Goal: Task Accomplishment & Management: Use online tool/utility

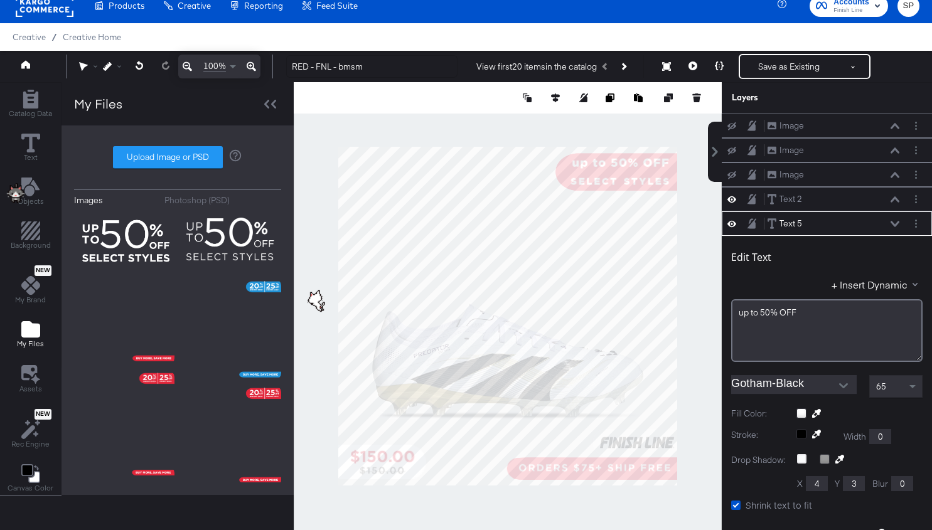
scroll to position [96, 0]
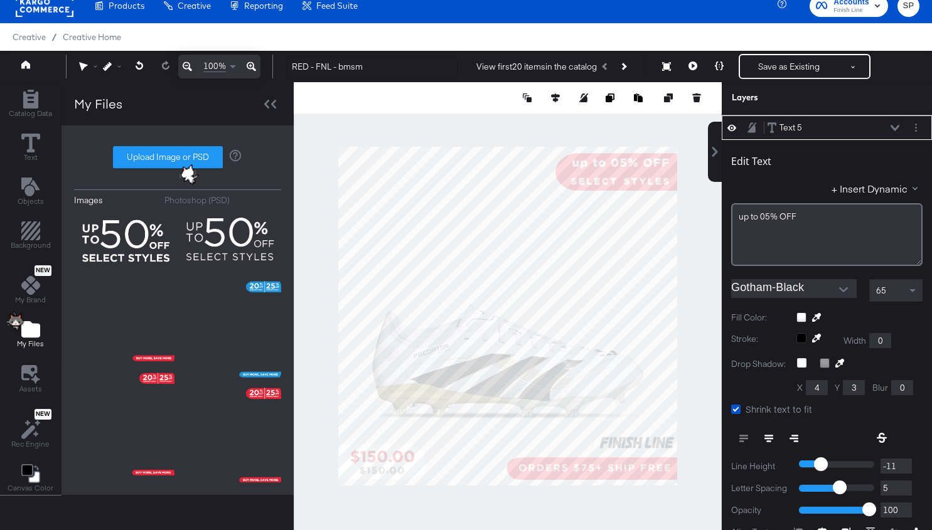
click at [736, 124] on div at bounding box center [736, 128] width 18 height 12
click at [732, 124] on icon at bounding box center [732, 127] width 9 height 11
click at [894, 125] on icon at bounding box center [895, 128] width 9 height 6
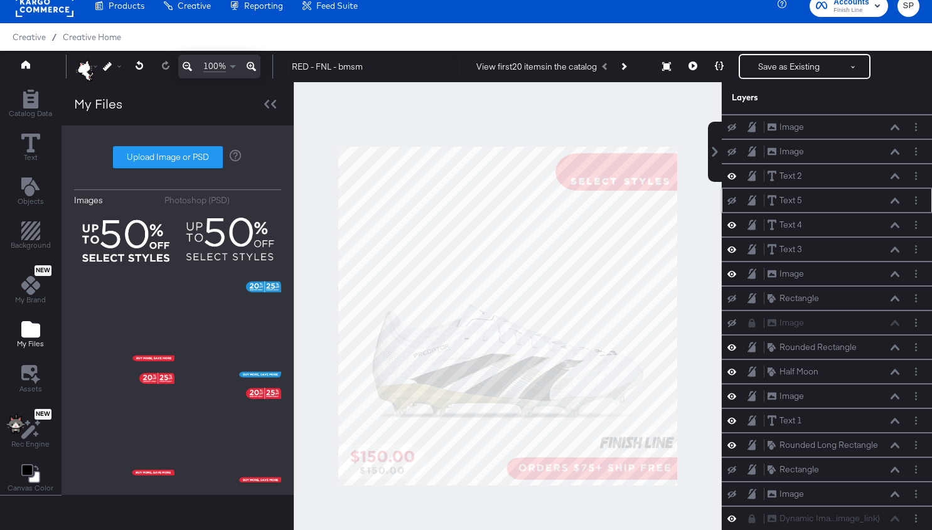
scroll to position [14, 0]
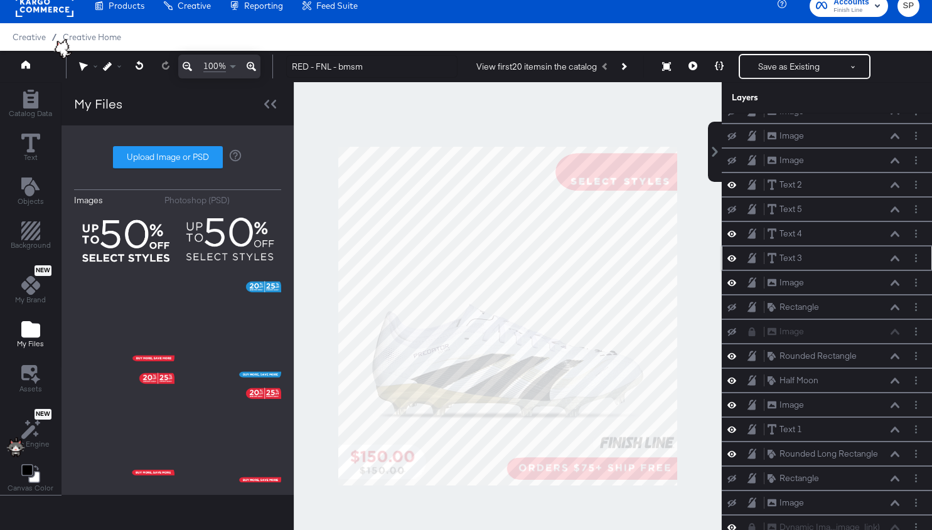
click at [733, 253] on icon at bounding box center [732, 258] width 9 height 11
click at [733, 254] on button at bounding box center [732, 259] width 10 height 10
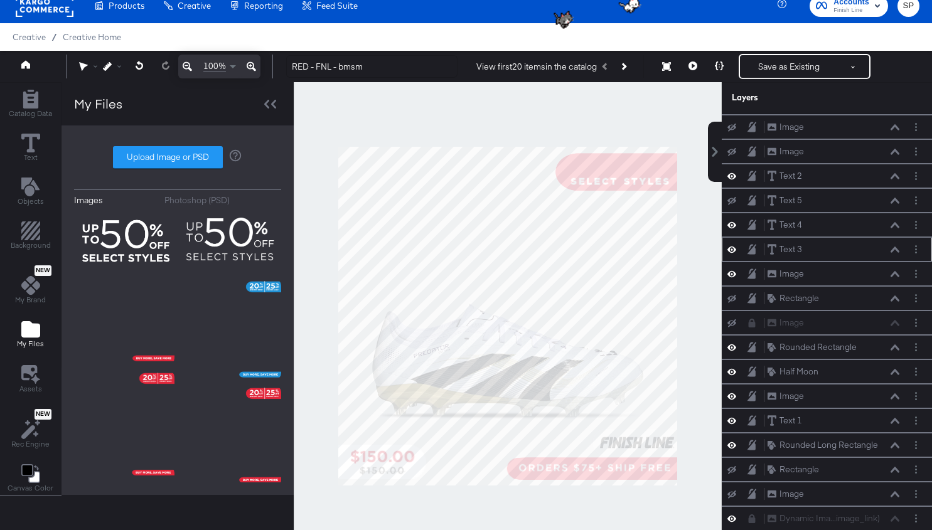
scroll to position [0, 0]
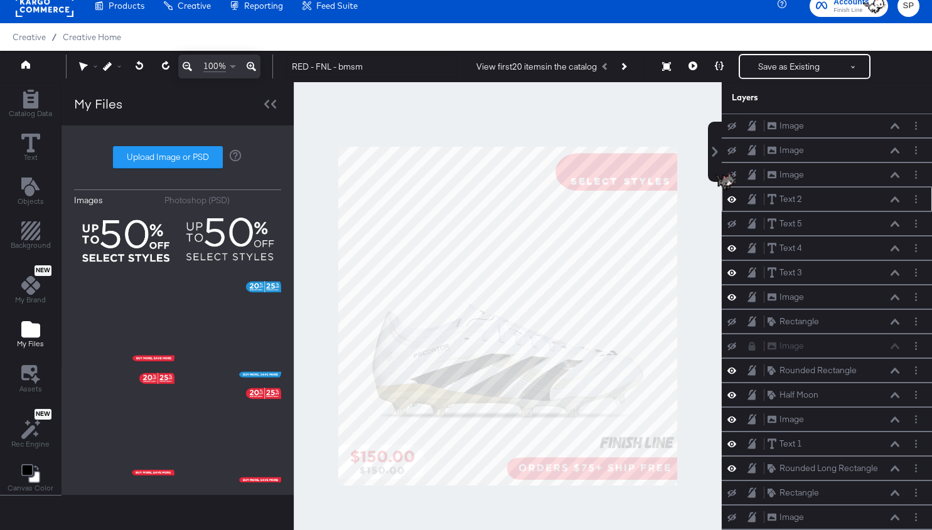
click at [735, 198] on img at bounding box center [725, 182] width 31 height 31
click at [736, 198] on button at bounding box center [732, 199] width 10 height 12
click at [736, 198] on button at bounding box center [732, 200] width 10 height 10
click at [732, 292] on icon at bounding box center [732, 297] width 9 height 11
click at [732, 294] on icon at bounding box center [732, 298] width 9 height 8
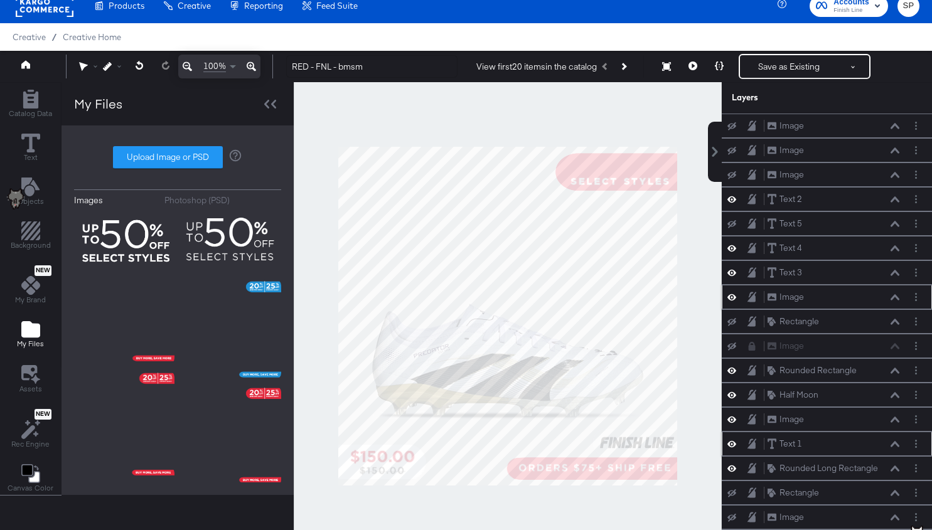
click at [733, 439] on icon at bounding box center [732, 444] width 9 height 11
click at [166, 148] on label "Upload Image or PSD" at bounding box center [168, 157] width 109 height 21
click at [178, 158] on input "Upload Image or PSD" at bounding box center [178, 158] width 0 height 0
type input "C:\fakepath\1.png"
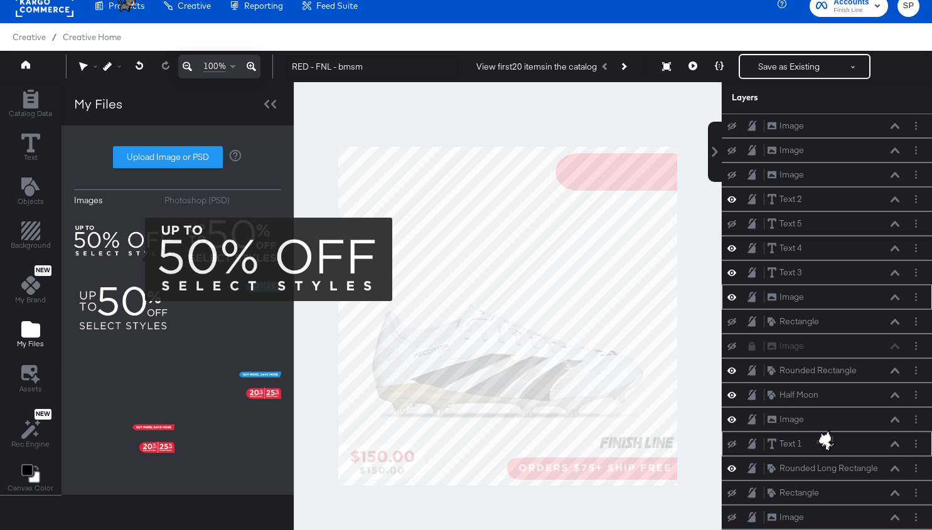
click at [137, 259] on img at bounding box center [124, 241] width 100 height 63
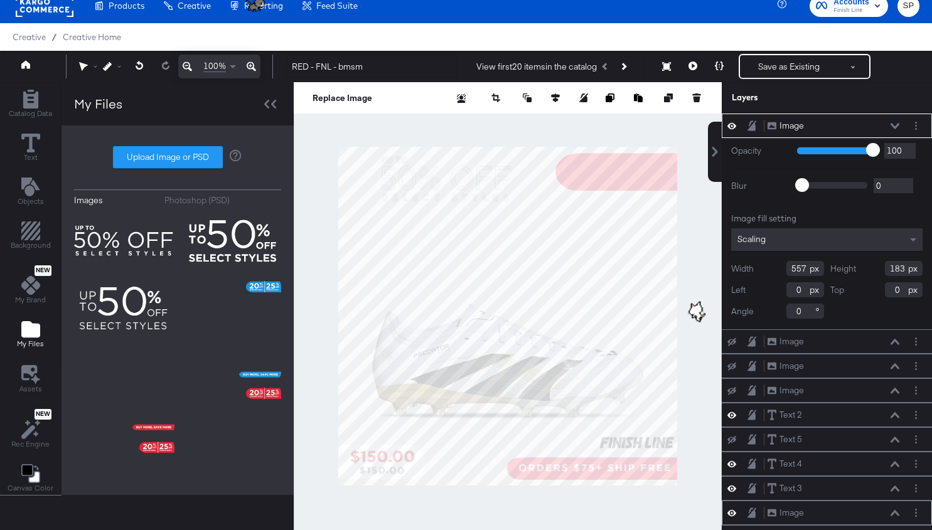
type input "419"
type input "155"
type input "136"
type input "28"
type input "714"
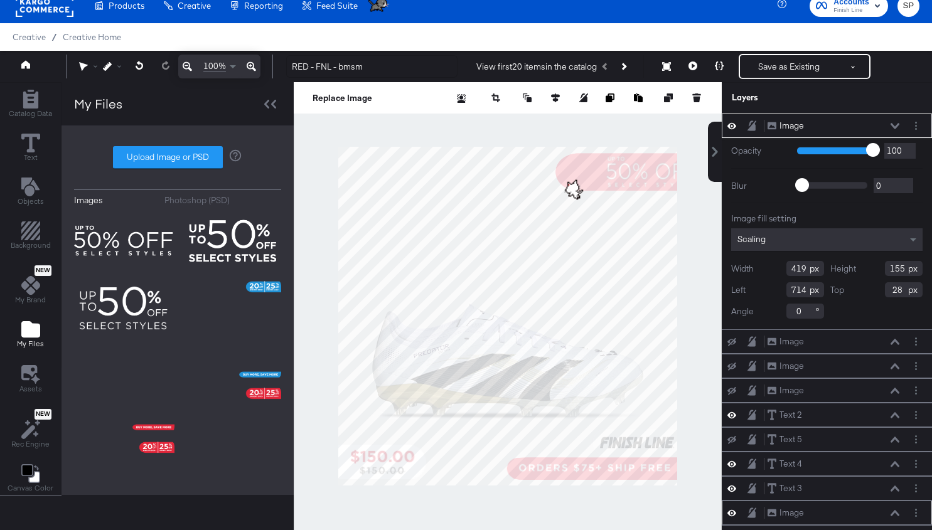
type input "292"
type input "108"
type input "759"
click at [678, 150] on div at bounding box center [508, 316] width 428 height 468
type input "321"
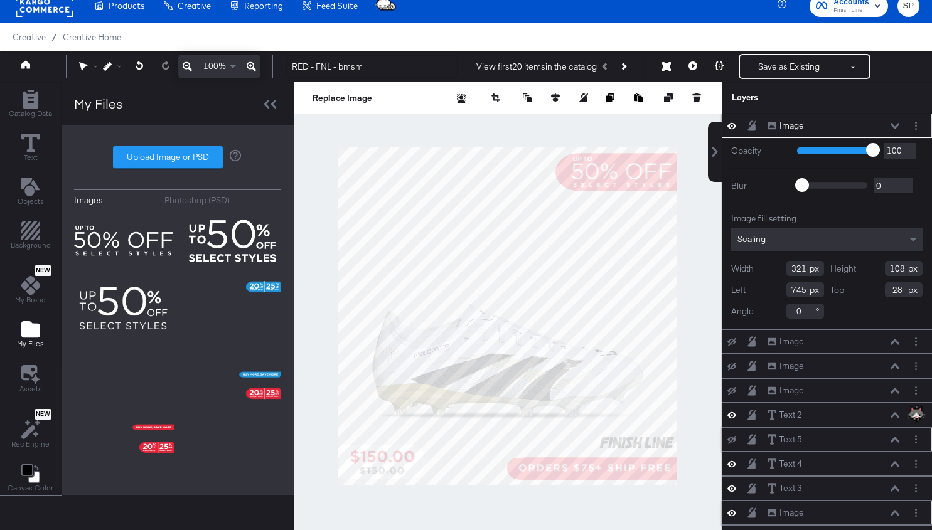
click at [731, 436] on icon at bounding box center [732, 440] width 9 height 8
type input "301"
type input "0"
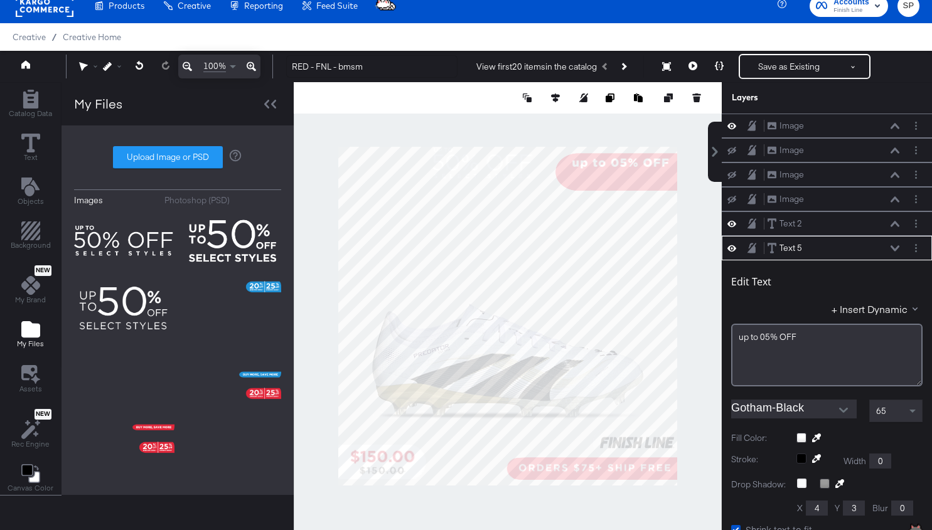
scroll to position [120, 0]
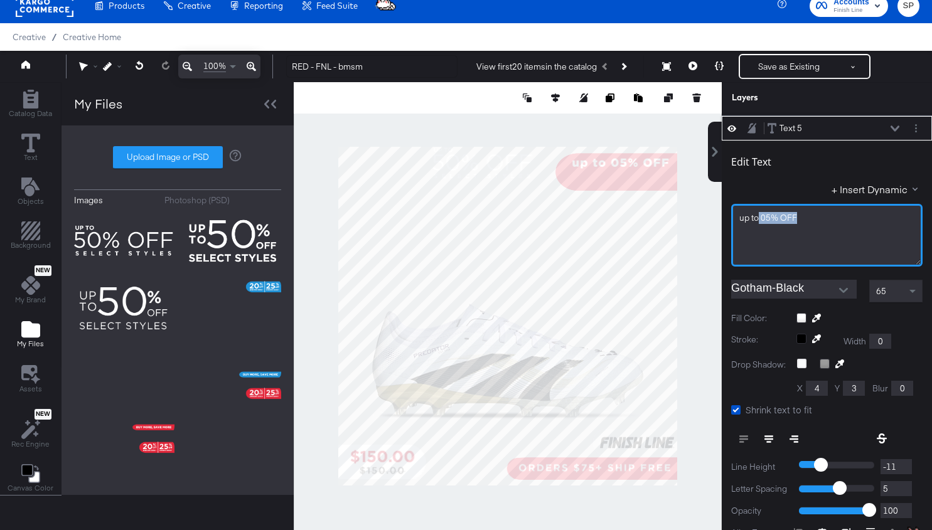
drag, startPoint x: 798, startPoint y: 215, endPoint x: 758, endPoint y: 215, distance: 40.2
click at [758, 215] on div "up to 05% OFF" at bounding box center [826, 218] width 175 height 12
click at [754, 213] on span "up to" at bounding box center [748, 217] width 19 height 11
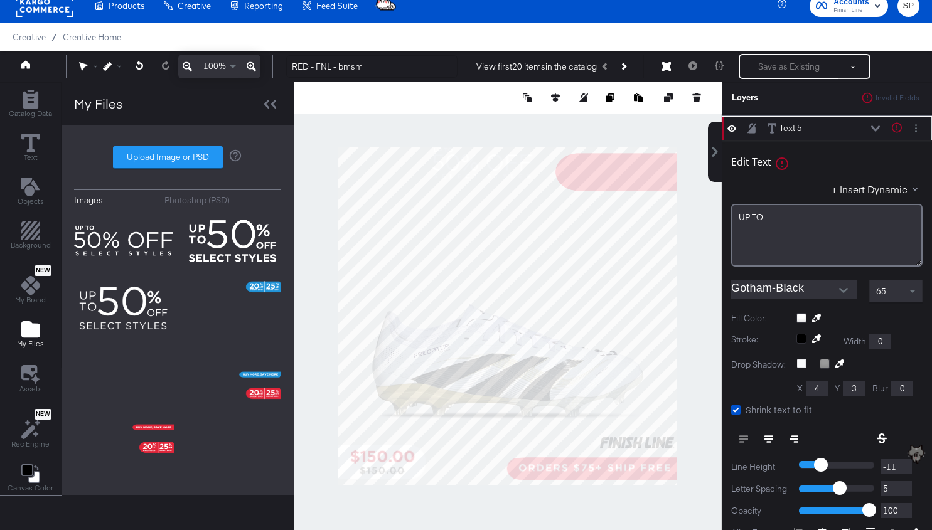
click at [905, 291] on div "65" at bounding box center [896, 291] width 52 height 21
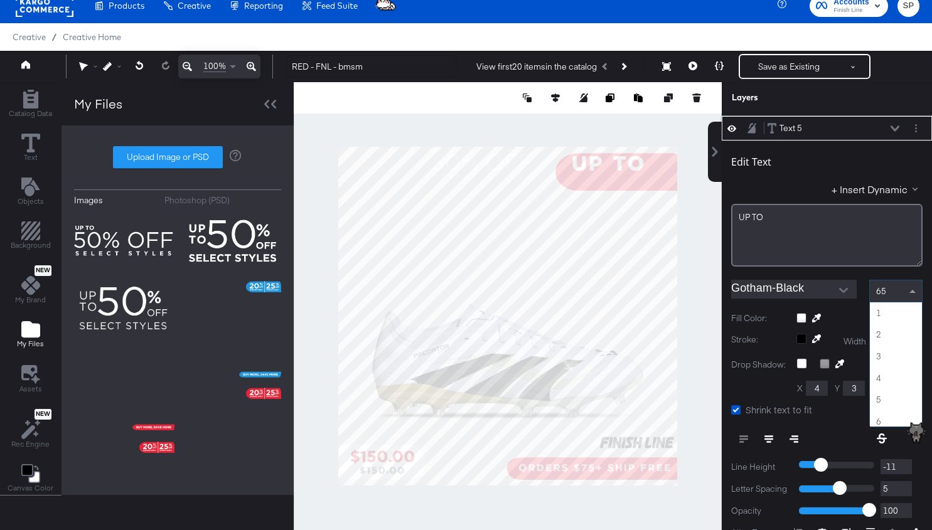
click at [912, 284] on span at bounding box center [914, 291] width 16 height 21
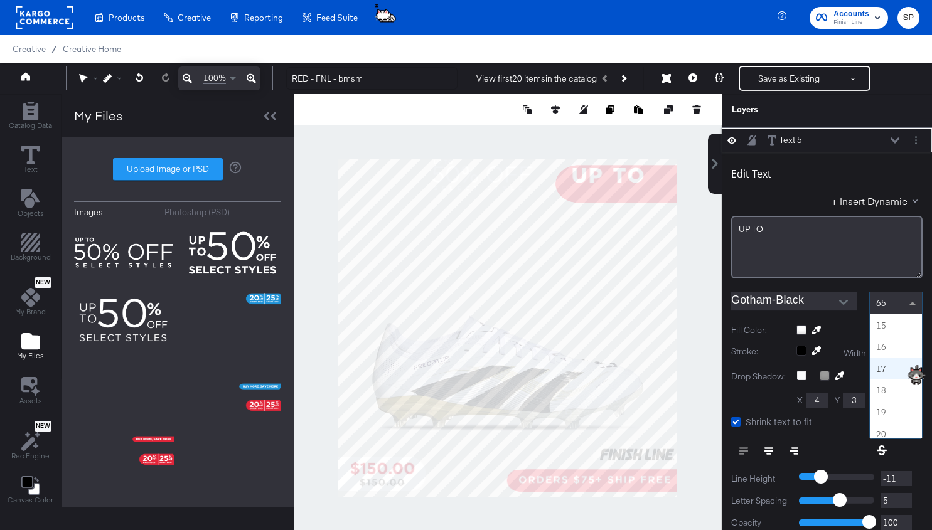
scroll to position [301, 0]
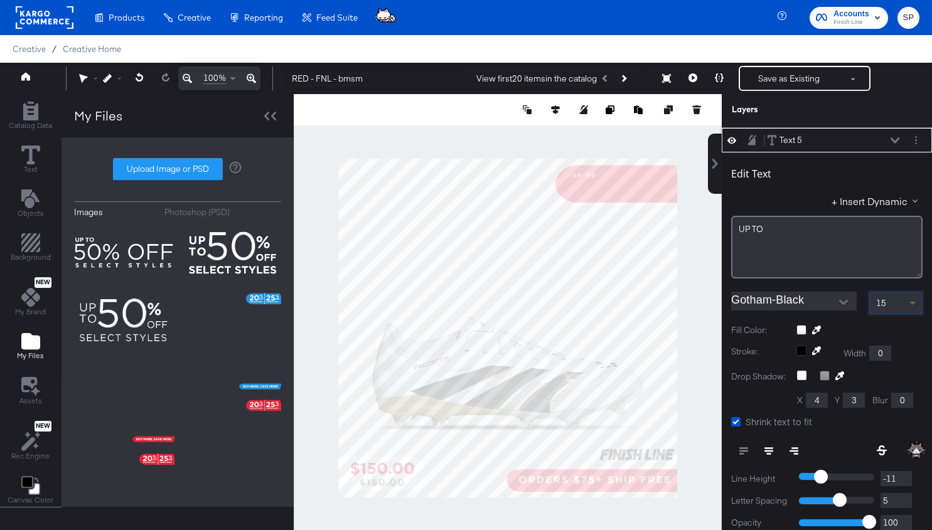
click at [913, 304] on span at bounding box center [914, 303] width 16 height 21
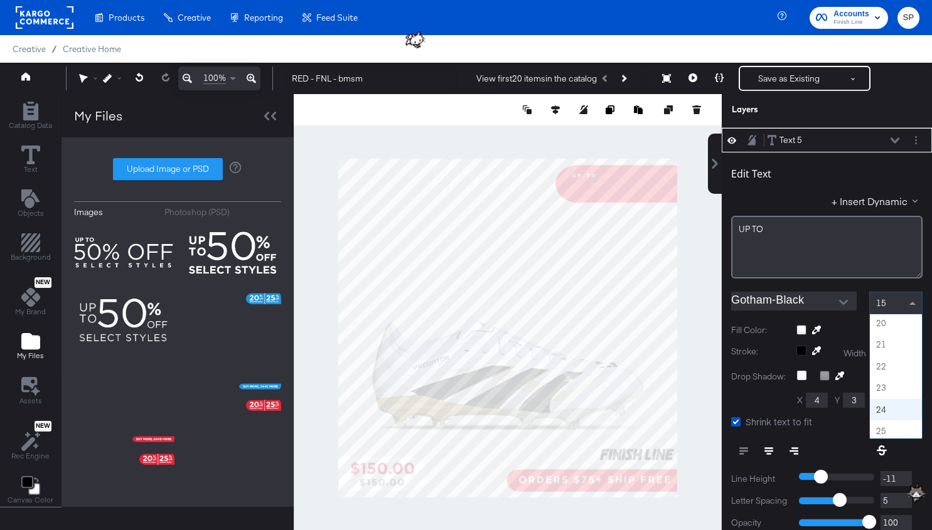
scroll to position [415, 0]
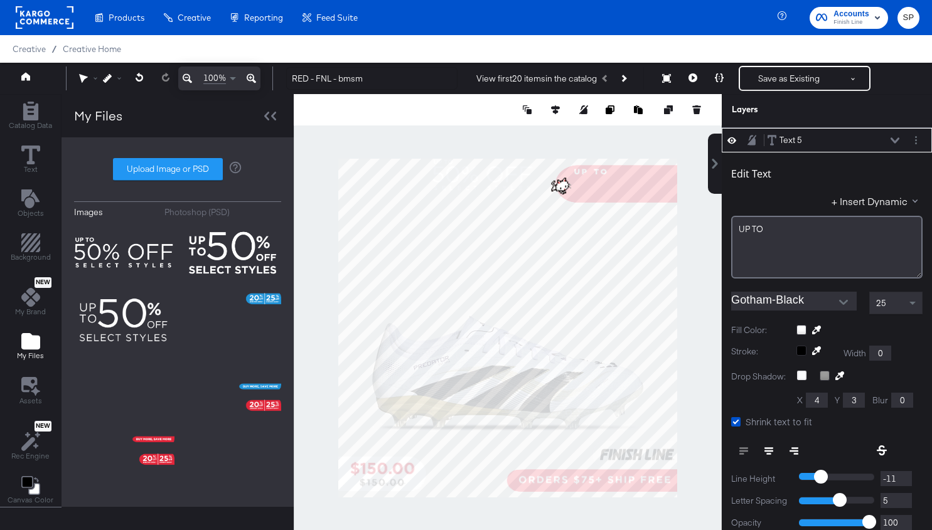
type input "752"
type input "-9"
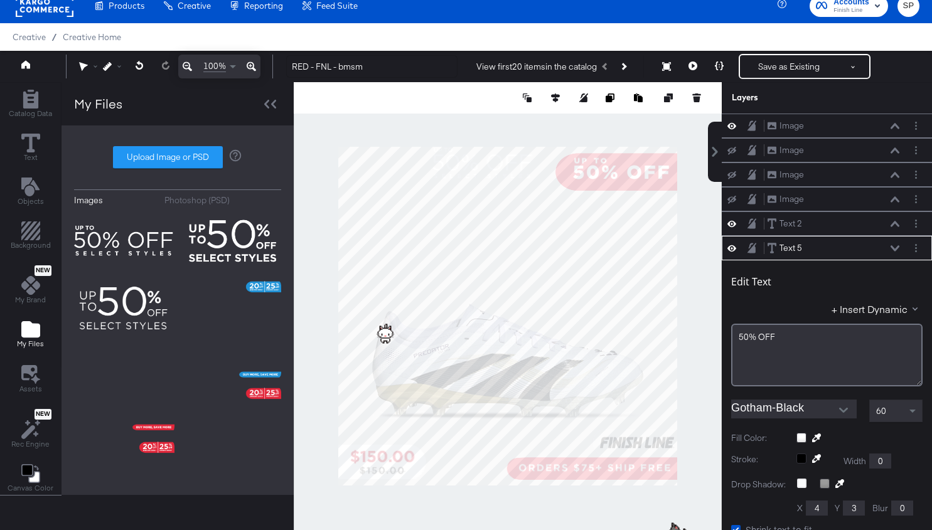
scroll to position [63, 0]
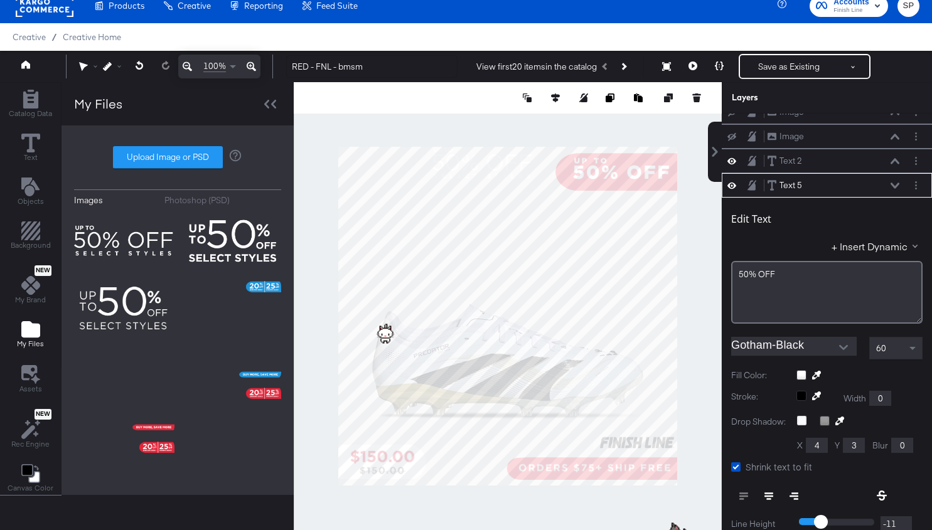
click at [694, 276] on div at bounding box center [508, 316] width 428 height 468
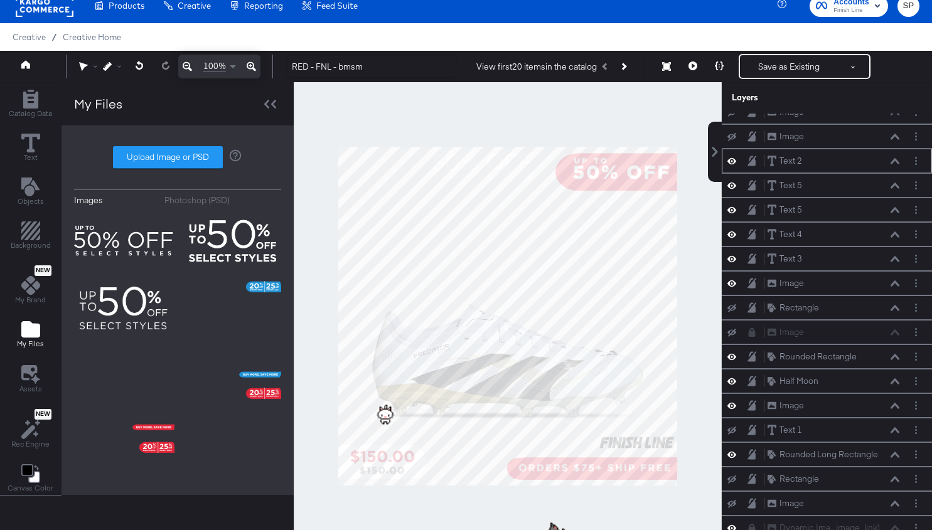
scroll to position [0, 0]
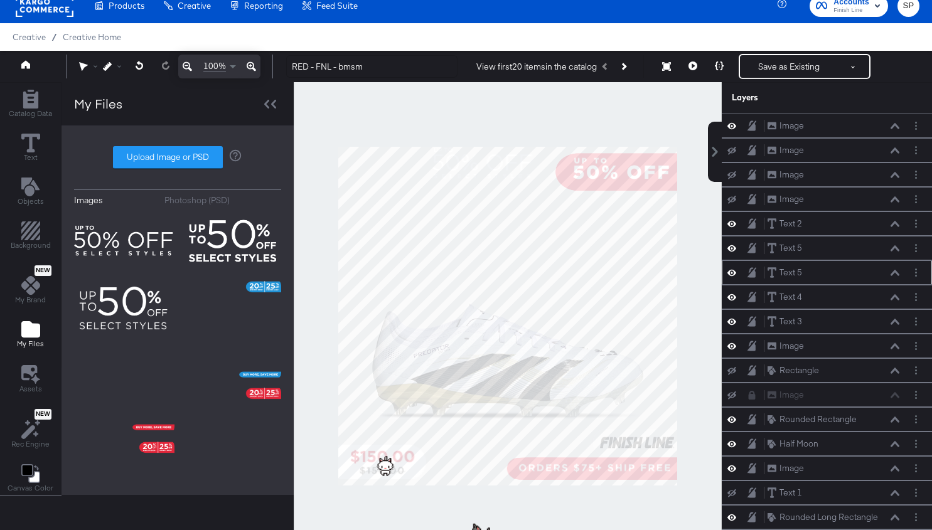
click at [895, 270] on icon at bounding box center [895, 273] width 9 height 6
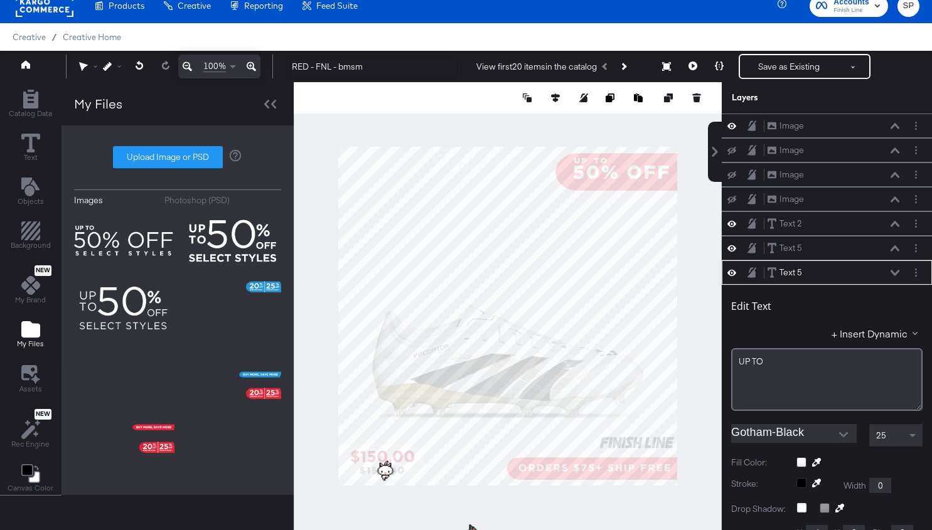
scroll to position [144, 0]
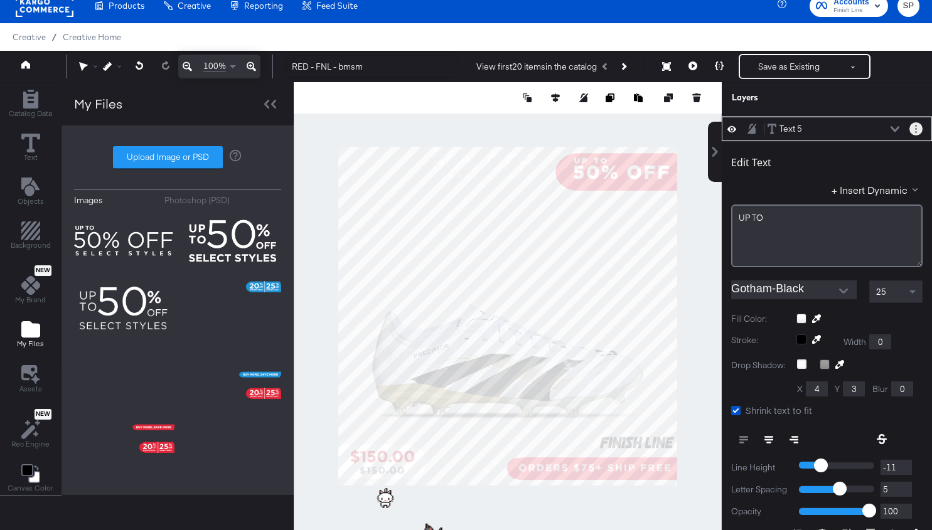
click at [910, 123] on button "Layer Options" at bounding box center [916, 128] width 13 height 13
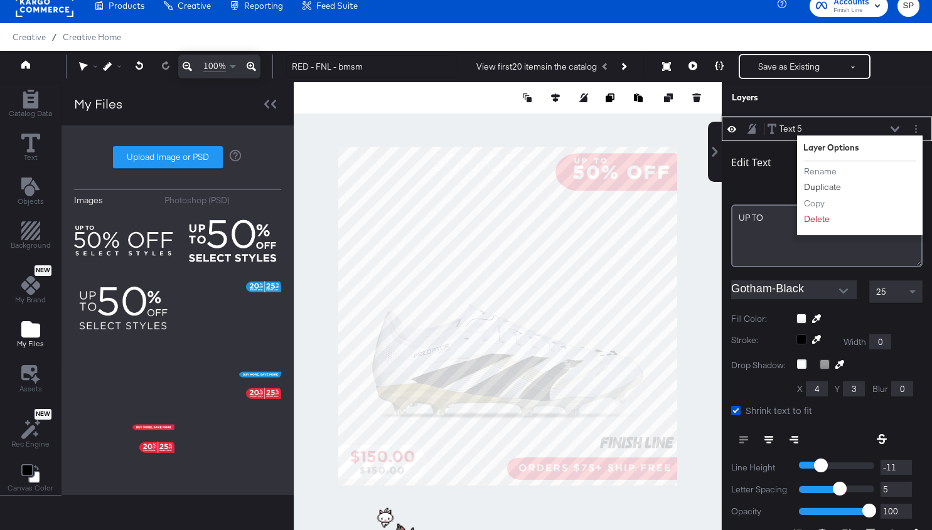
click at [831, 181] on button "Duplicate" at bounding box center [823, 187] width 38 height 13
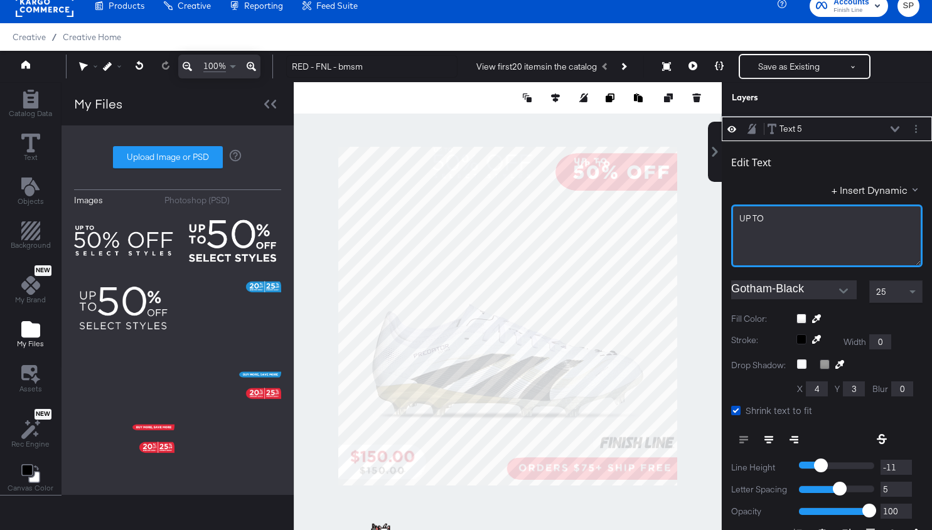
click at [773, 215] on div "UP ﻿TO" at bounding box center [826, 219] width 175 height 12
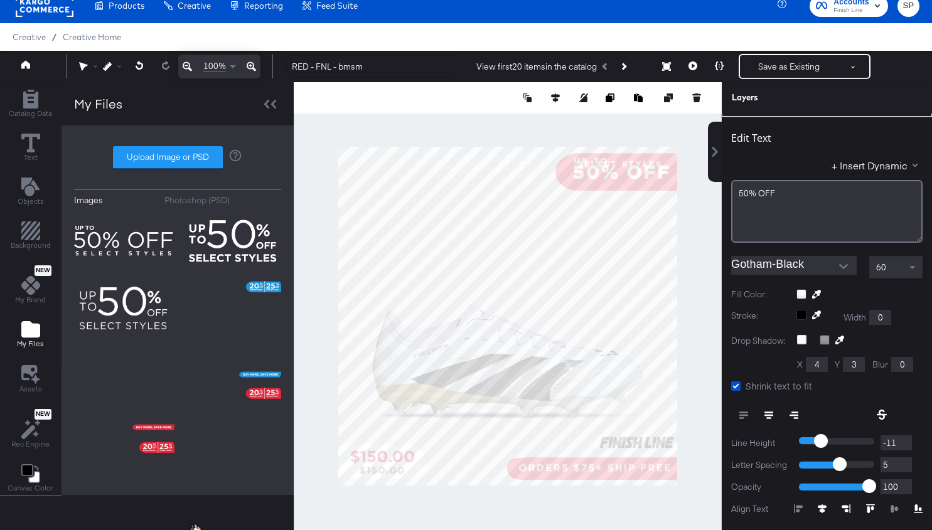
type input "752"
type input "68"
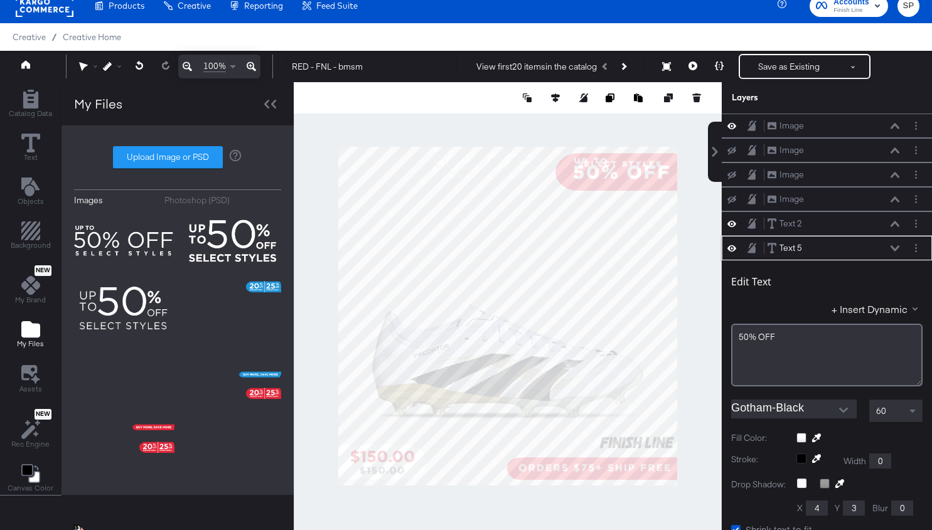
click at [750, 245] on icon at bounding box center [752, 248] width 9 height 11
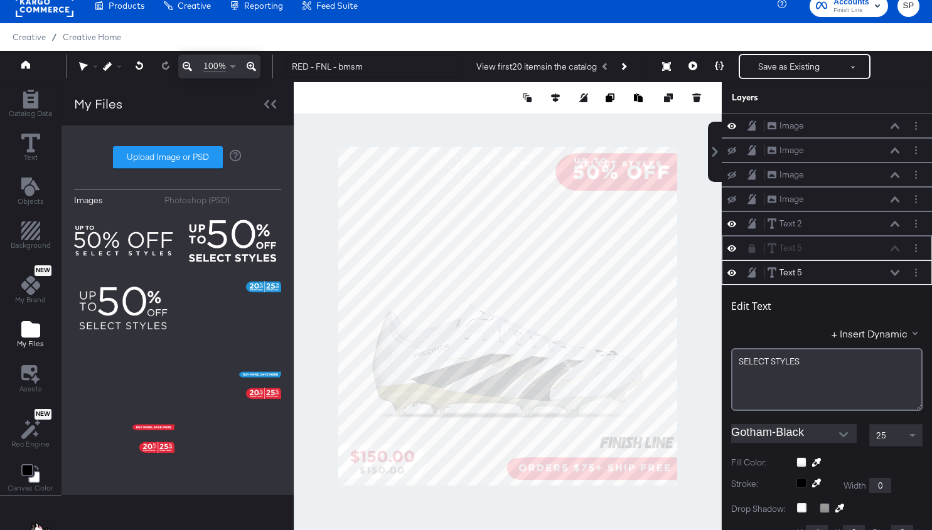
scroll to position [144, 0]
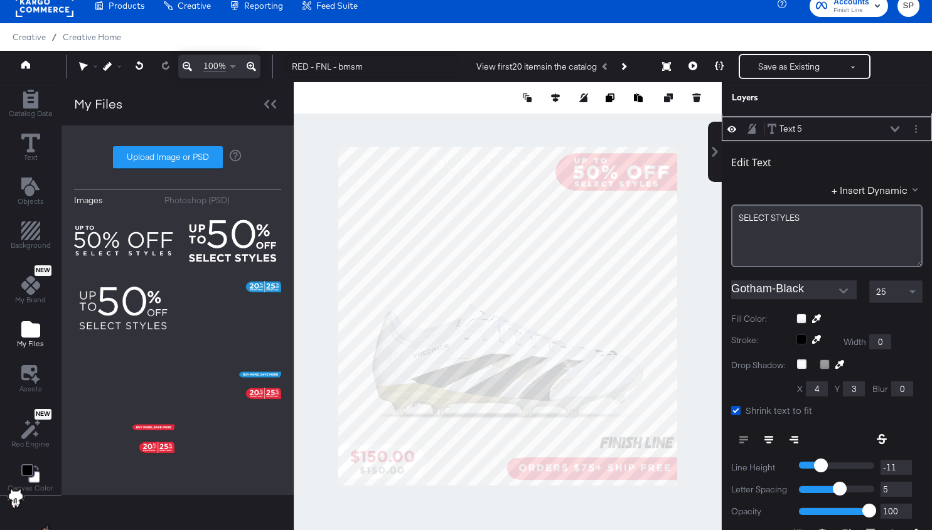
type input "752"
type input "65"
click at [688, 183] on div at bounding box center [508, 316] width 428 height 468
type input "370"
type input "119"
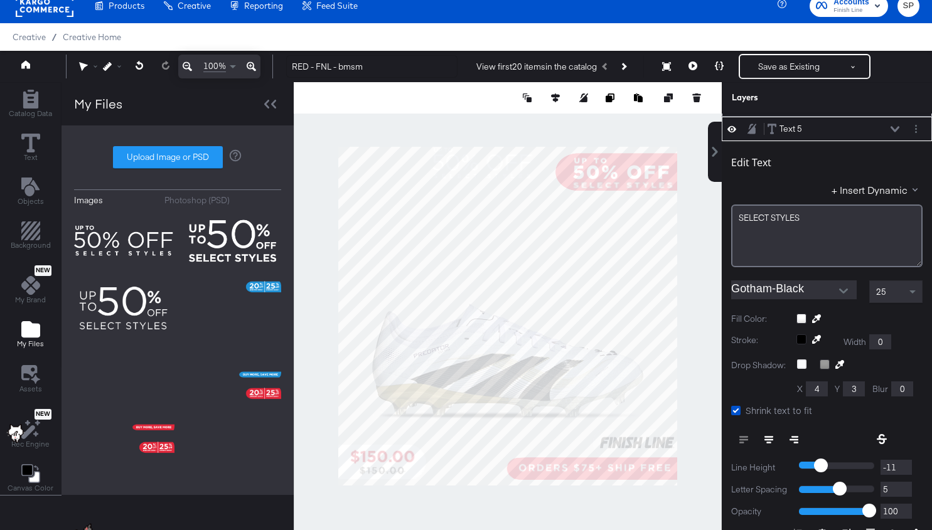
type input "748"
type input "64"
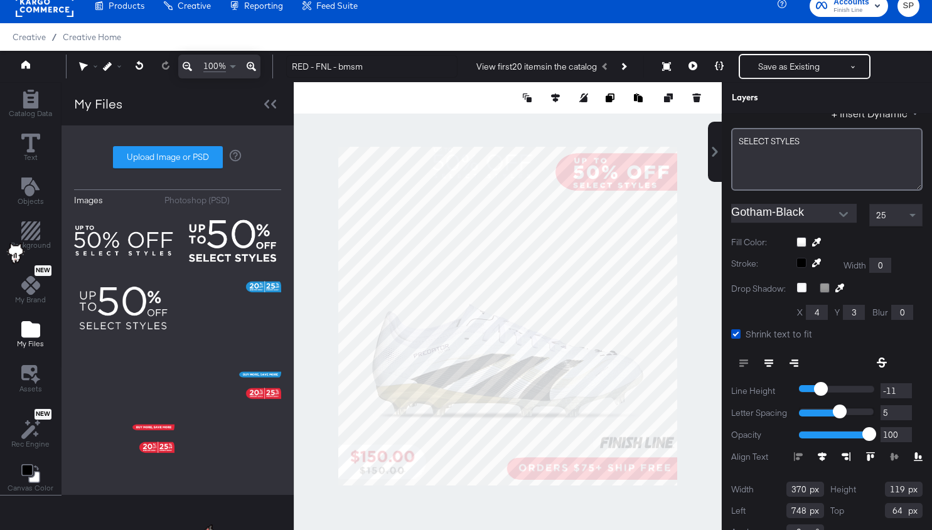
type input "10"
type input "11"
type input "12"
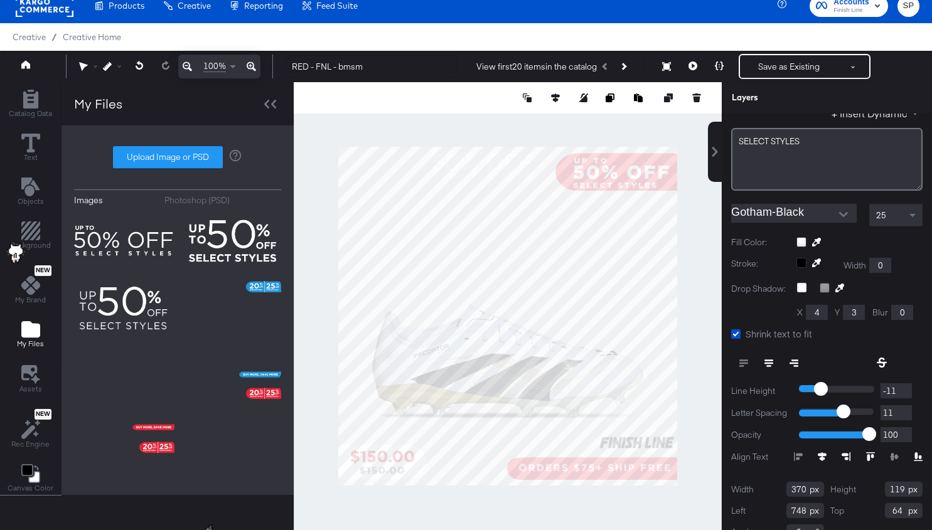
type input "12"
type input "13"
type input "14"
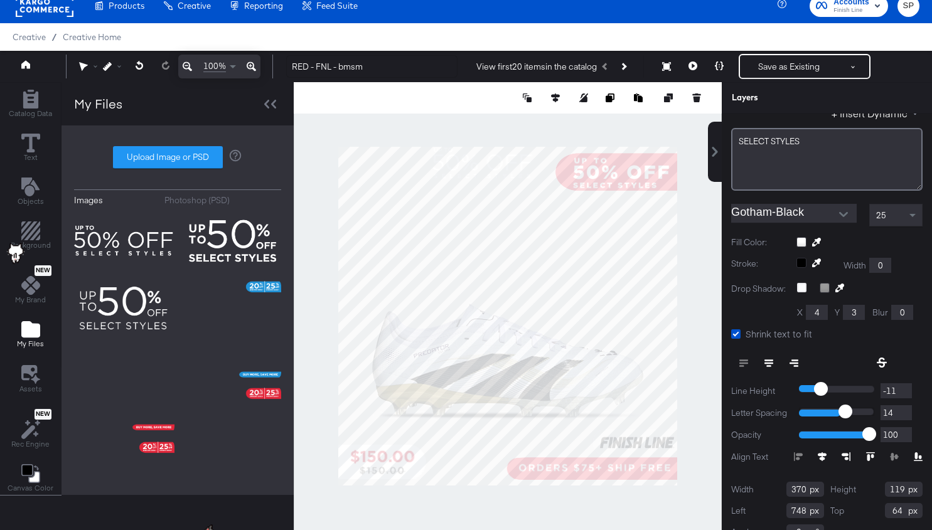
type input "15"
type input "16"
type input "17"
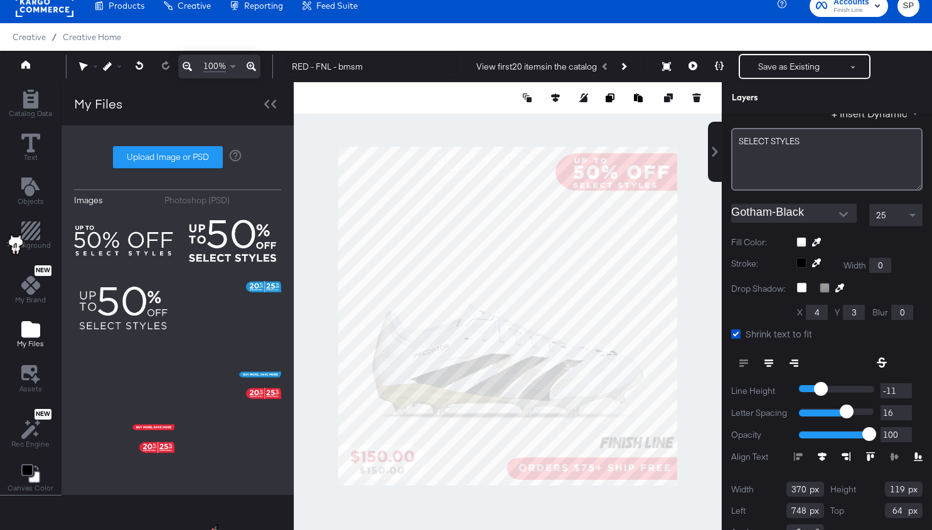
type input "17"
type input "18"
type input "19"
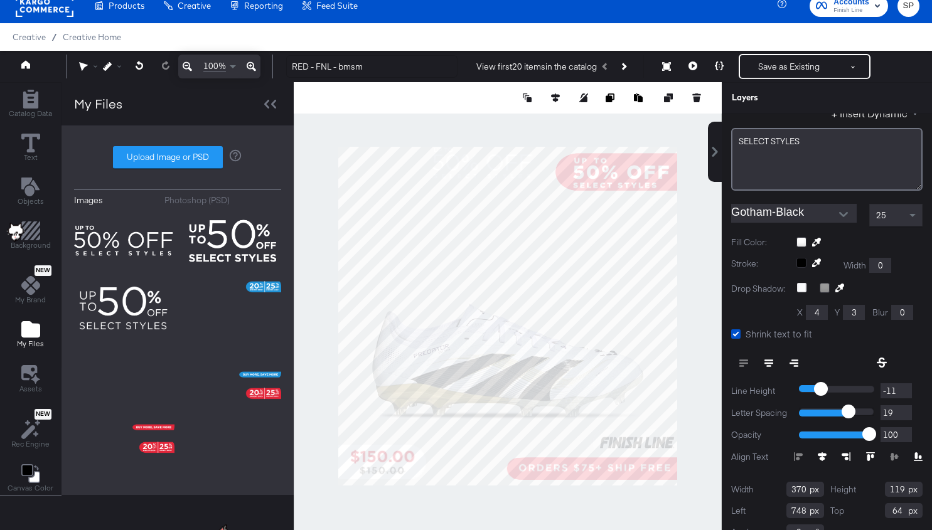
type input "20"
click at [849, 408] on input "range" at bounding box center [836, 412] width 75 height 8
type input "692"
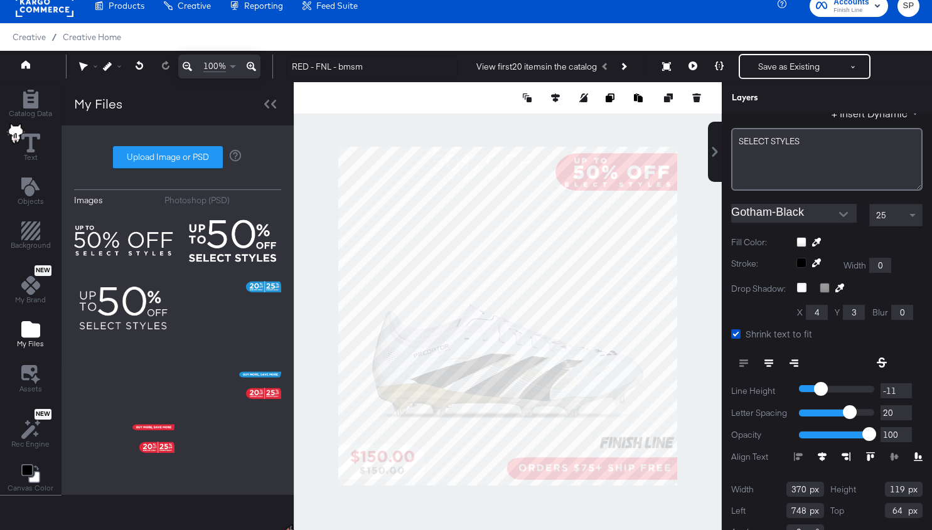
type input "62"
type input "314"
type input "748"
type input "64"
type input "17"
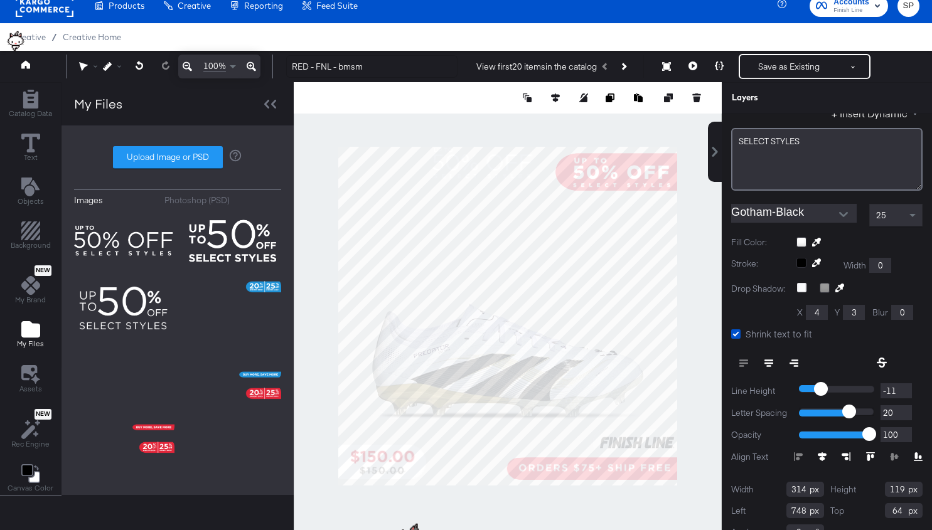
type input "17"
type input "16"
type input "15"
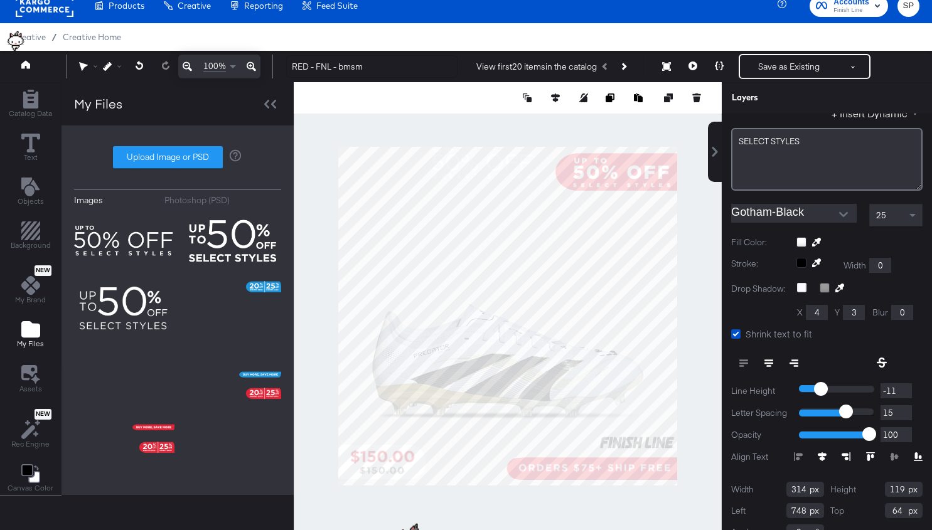
type input "14"
type input "13"
type input "12"
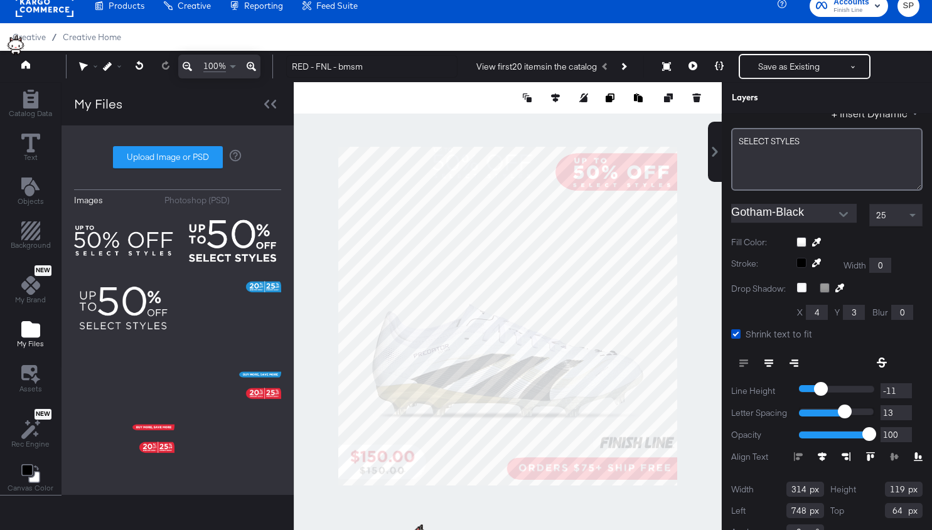
type input "12"
type input "11"
type input "10"
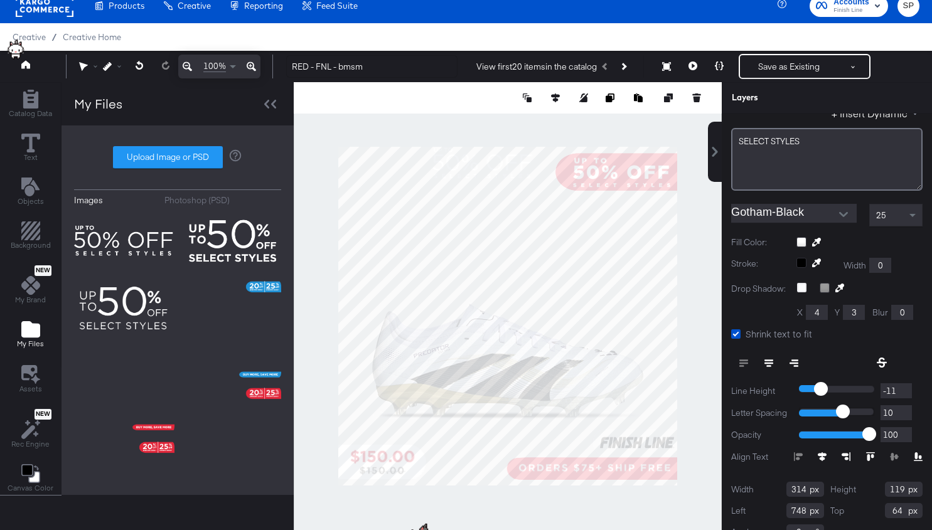
type input "10"
click at [842, 408] on input "range" at bounding box center [836, 412] width 75 height 8
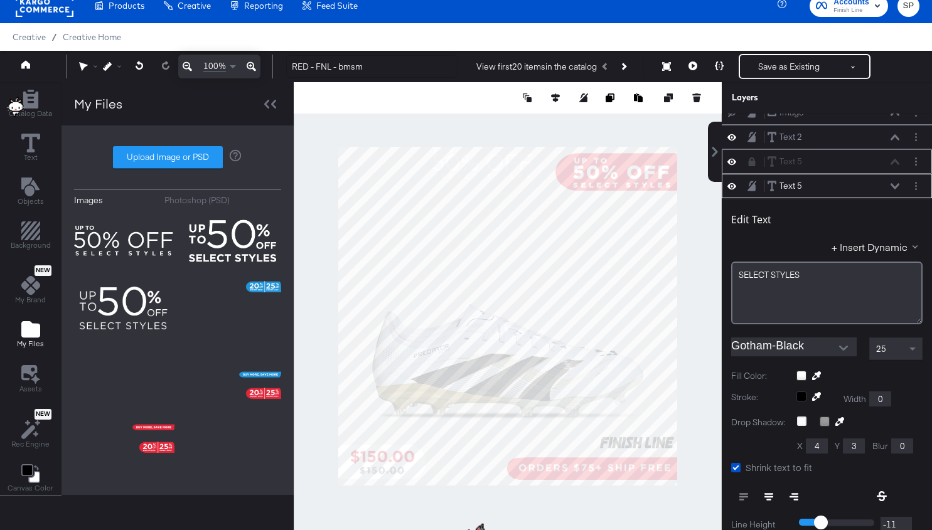
click at [697, 340] on div at bounding box center [508, 316] width 428 height 468
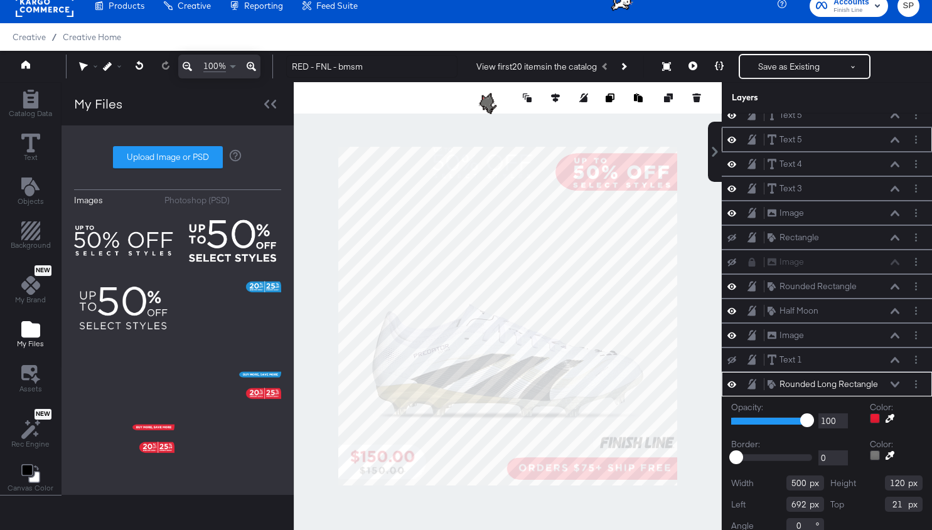
scroll to position [161, 0]
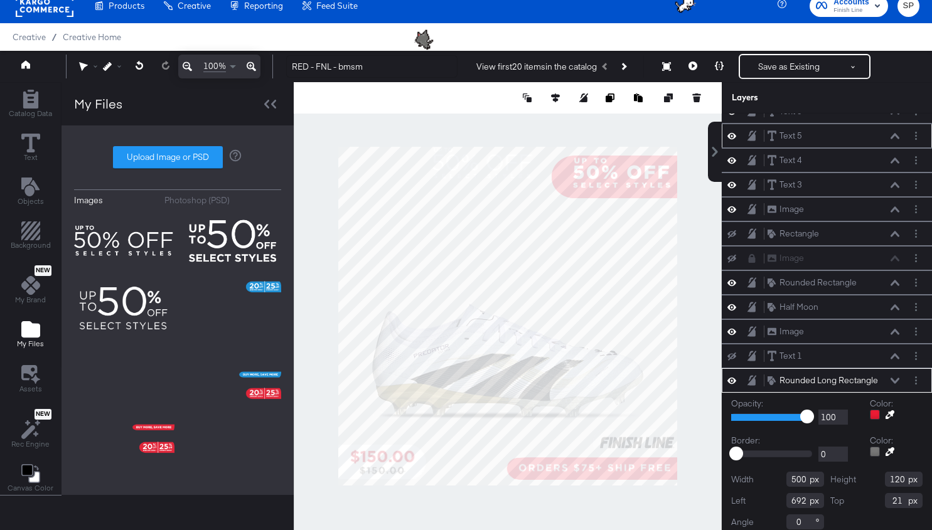
type input "511"
type input "136"
type input "681"
type input "28"
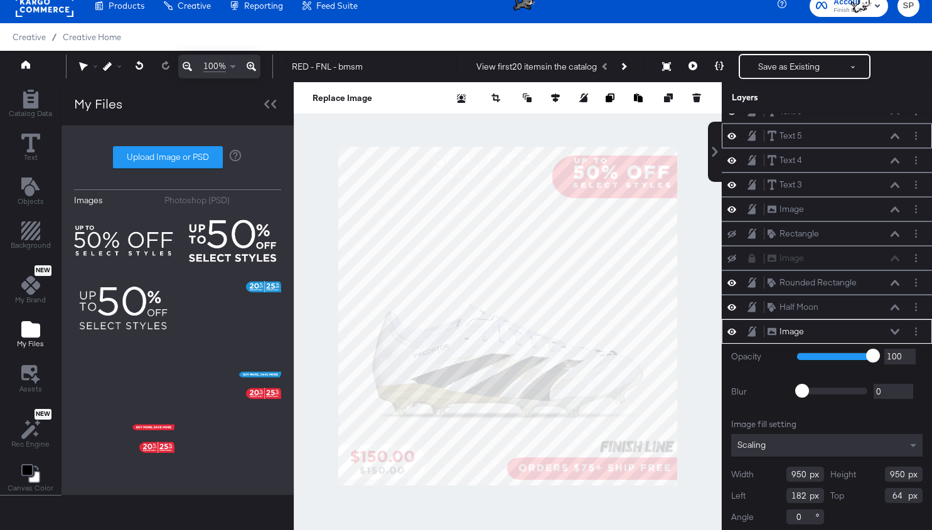
type input "77"
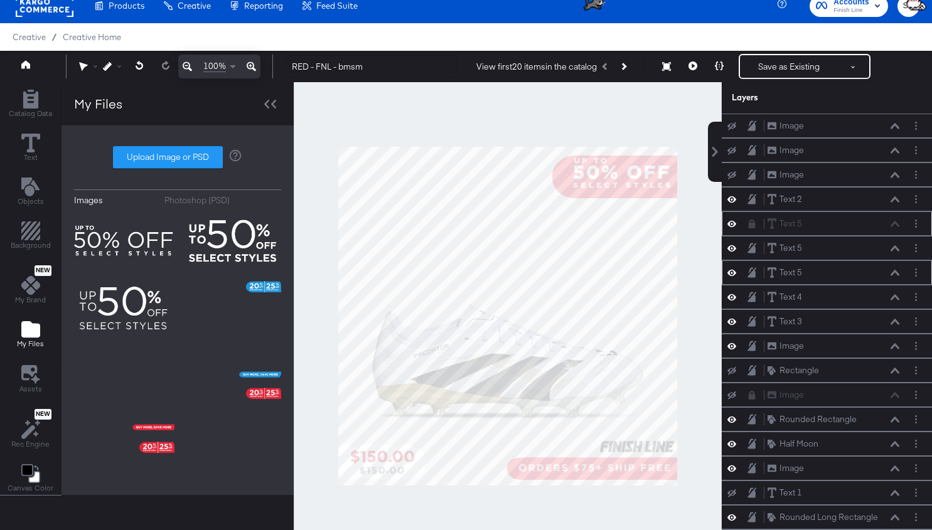
scroll to position [134, 0]
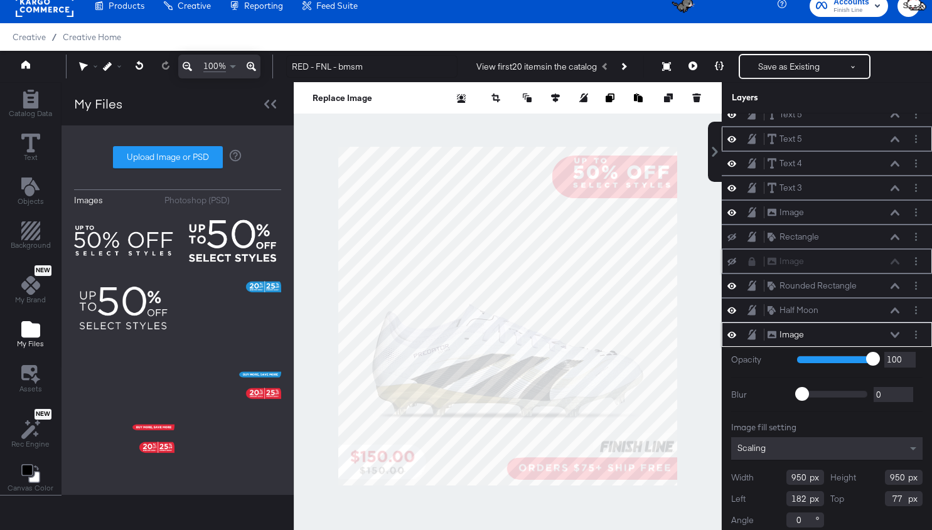
click at [729, 257] on icon at bounding box center [732, 261] width 9 height 8
click at [729, 259] on icon at bounding box center [732, 262] width 9 height 6
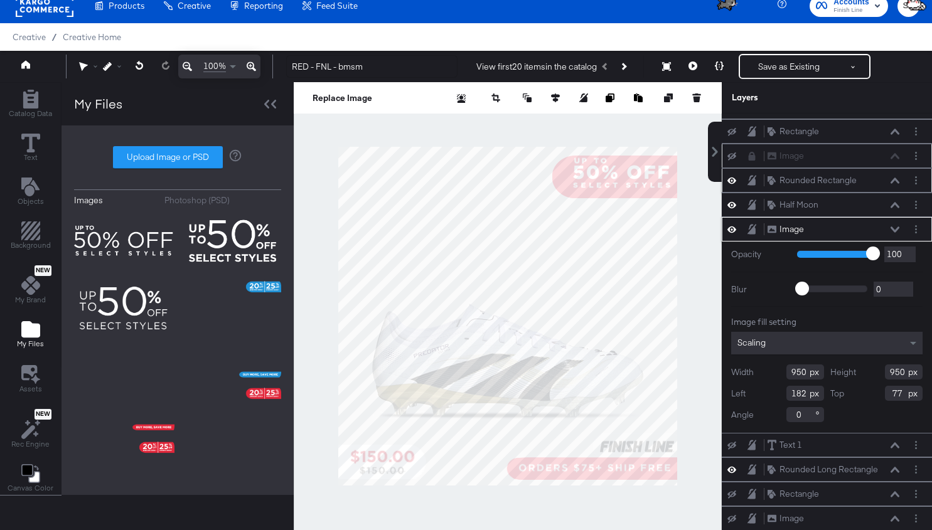
scroll to position [253, 0]
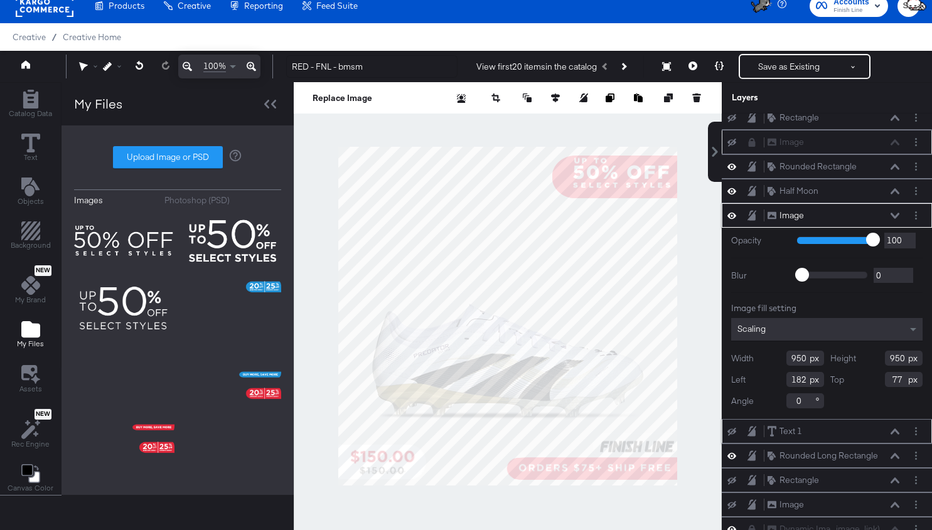
click at [733, 428] on icon at bounding box center [732, 432] width 9 height 8
click at [733, 426] on icon at bounding box center [732, 431] width 9 height 11
click at [731, 477] on icon at bounding box center [732, 481] width 9 height 8
click at [731, 475] on icon at bounding box center [732, 480] width 9 height 11
click at [731, 502] on icon at bounding box center [732, 506] width 9 height 8
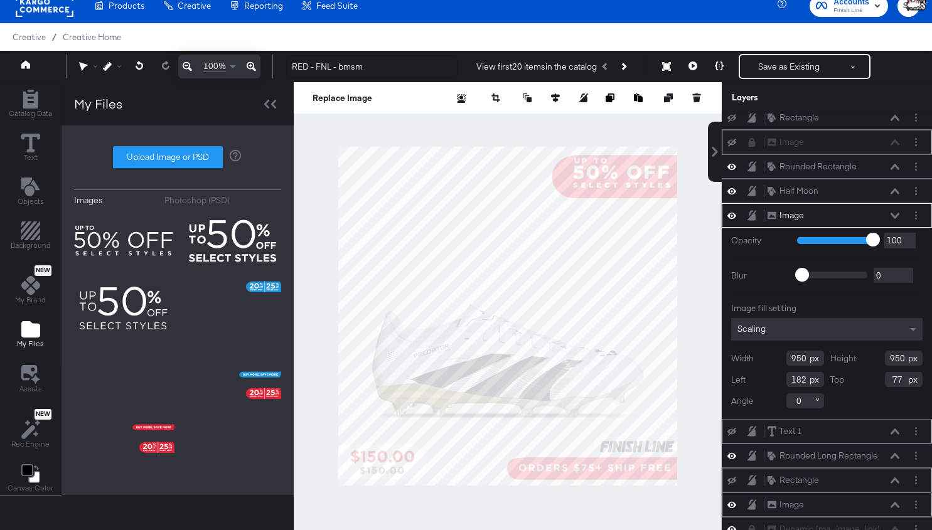
click at [731, 502] on icon at bounding box center [732, 505] width 9 height 6
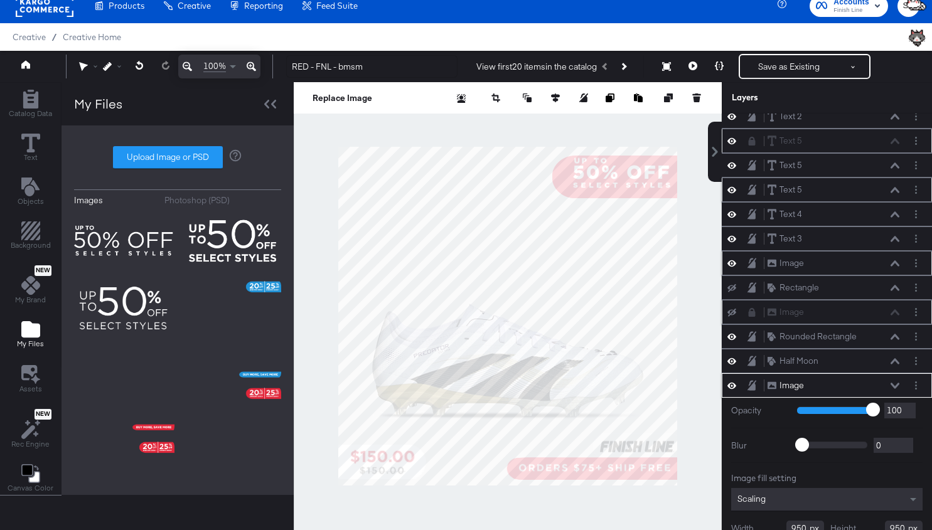
scroll to position [82, 0]
click at [731, 259] on icon at bounding box center [732, 264] width 9 height 11
click at [731, 260] on icon at bounding box center [732, 264] width 9 height 8
click at [733, 235] on icon at bounding box center [732, 239] width 9 height 11
click at [733, 236] on icon at bounding box center [732, 240] width 9 height 8
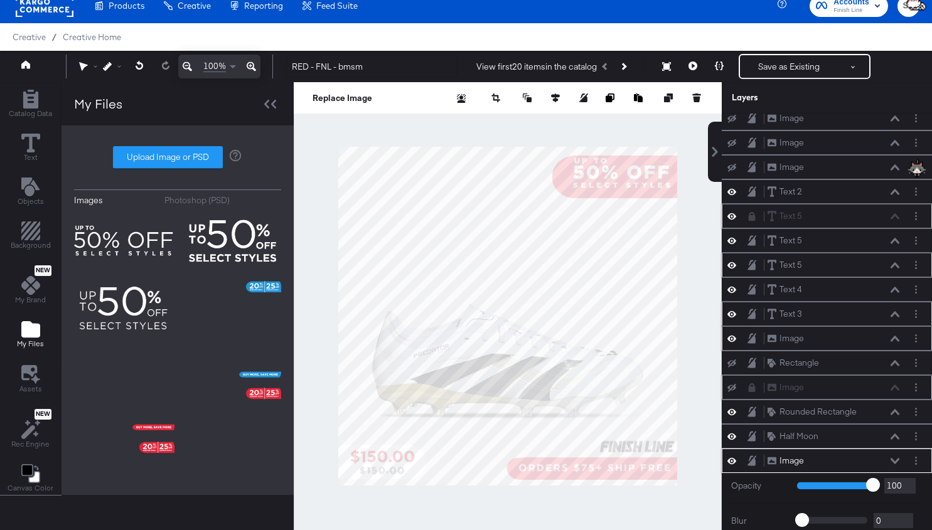
scroll to position [0, 0]
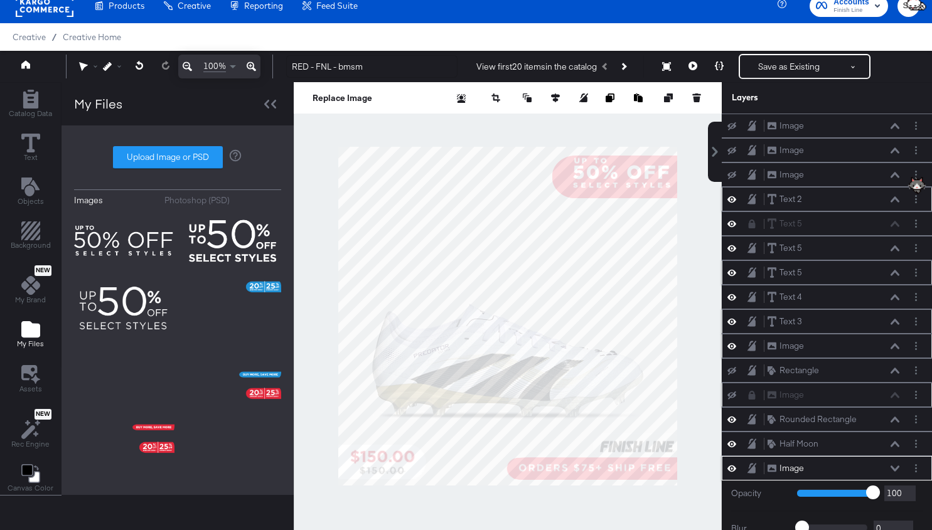
click at [733, 200] on icon at bounding box center [732, 199] width 9 height 11
click at [733, 200] on icon at bounding box center [732, 200] width 9 height 8
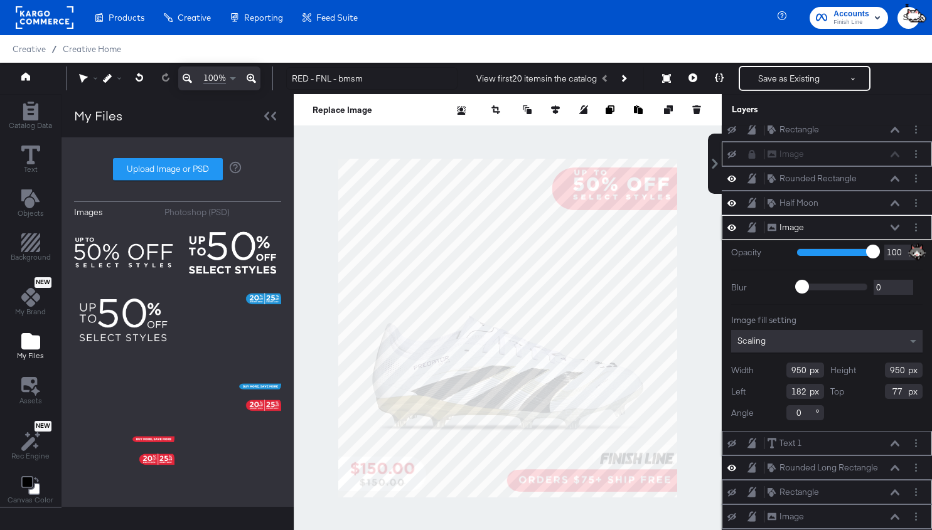
scroll to position [31, 0]
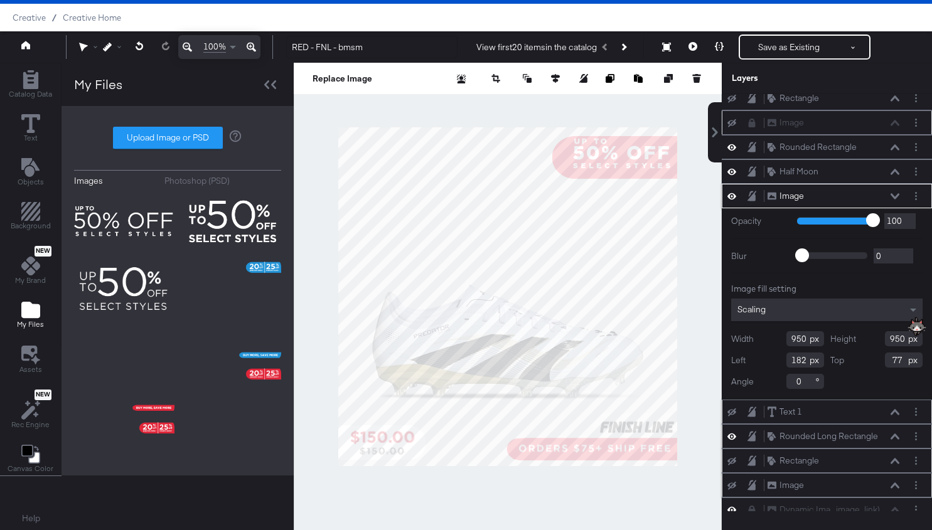
click at [734, 434] on icon at bounding box center [732, 437] width 9 height 6
click at [734, 433] on icon at bounding box center [732, 437] width 9 height 8
click at [895, 434] on icon at bounding box center [895, 437] width 9 height 6
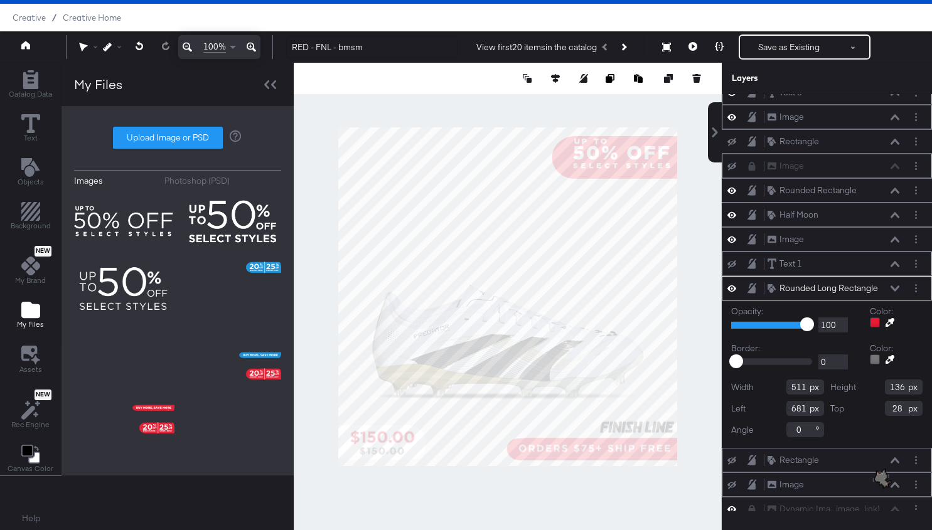
scroll to position [253, 0]
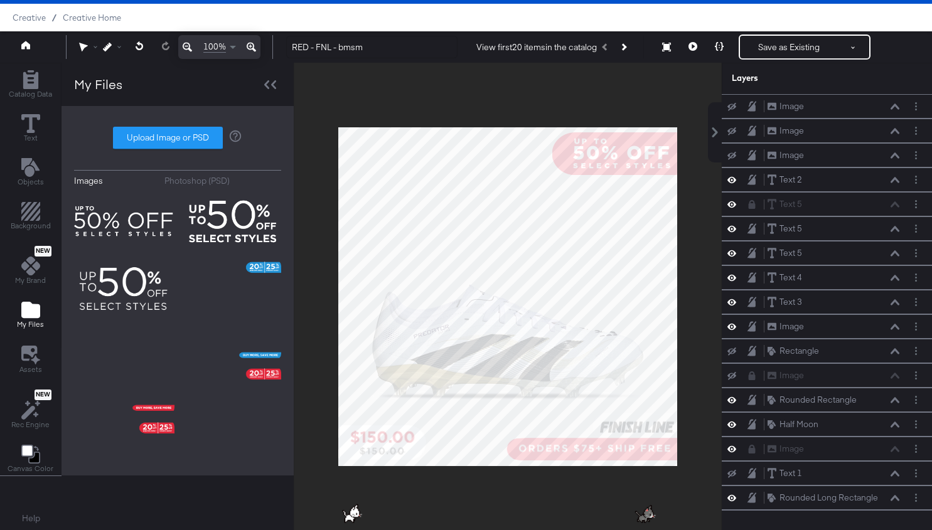
scroll to position [63, 0]
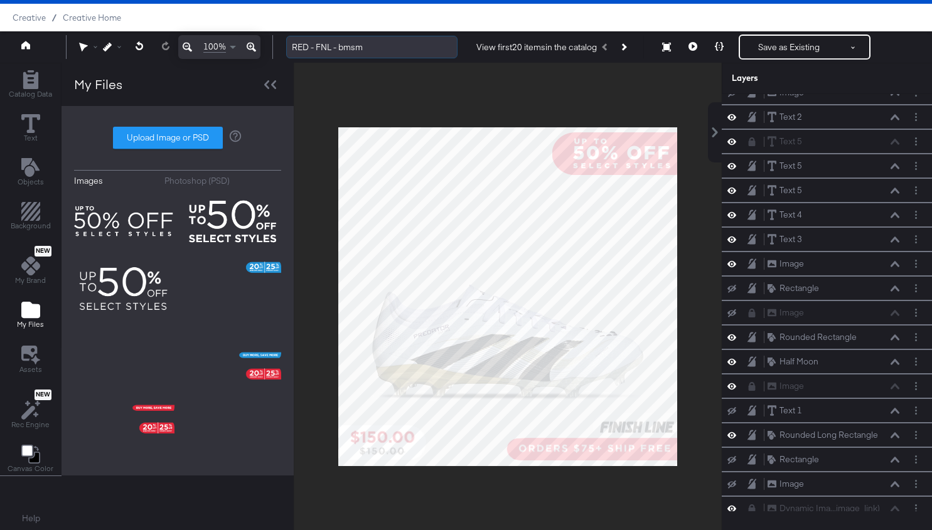
click at [347, 46] on input "RED - FNL - bmsm" at bounding box center [371, 47] width 171 height 23
type input "RED - FNL - 50% off"
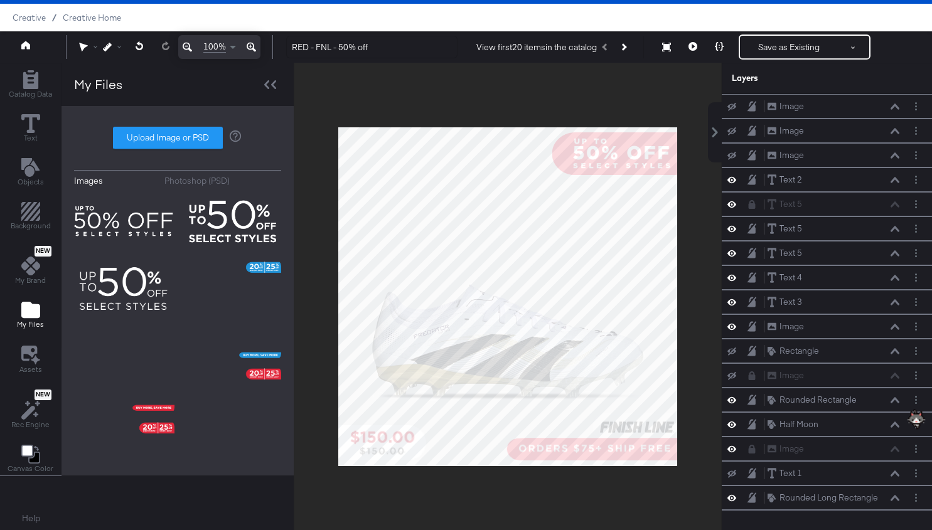
click at [660, 85] on div at bounding box center [508, 297] width 428 height 468
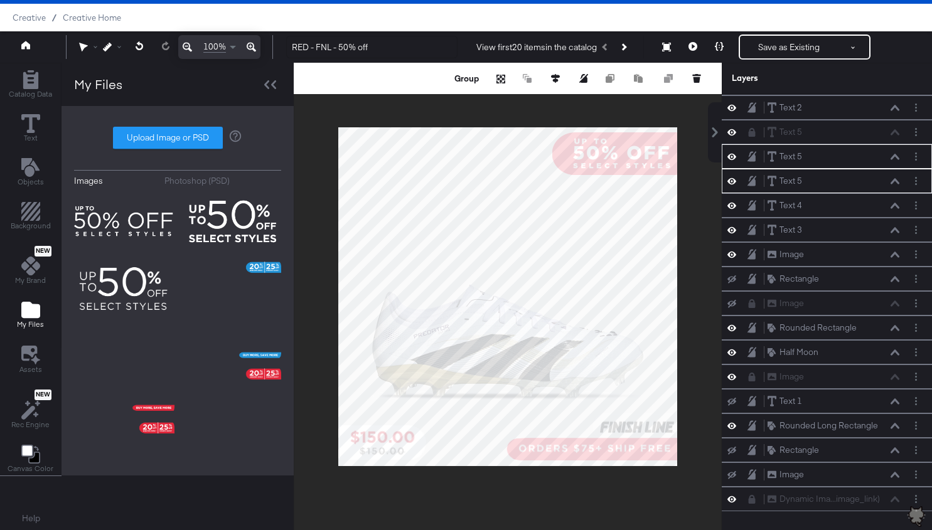
scroll to position [63, 0]
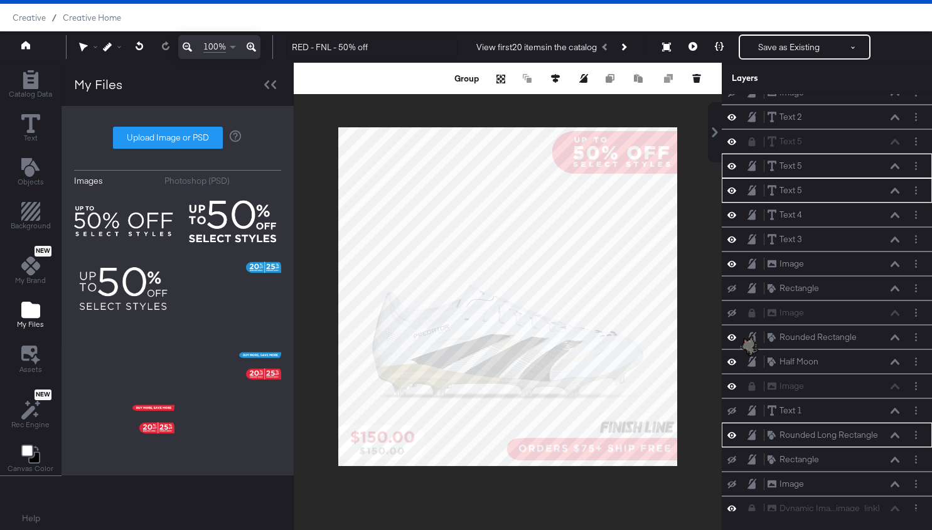
click at [681, 115] on div at bounding box center [508, 297] width 428 height 468
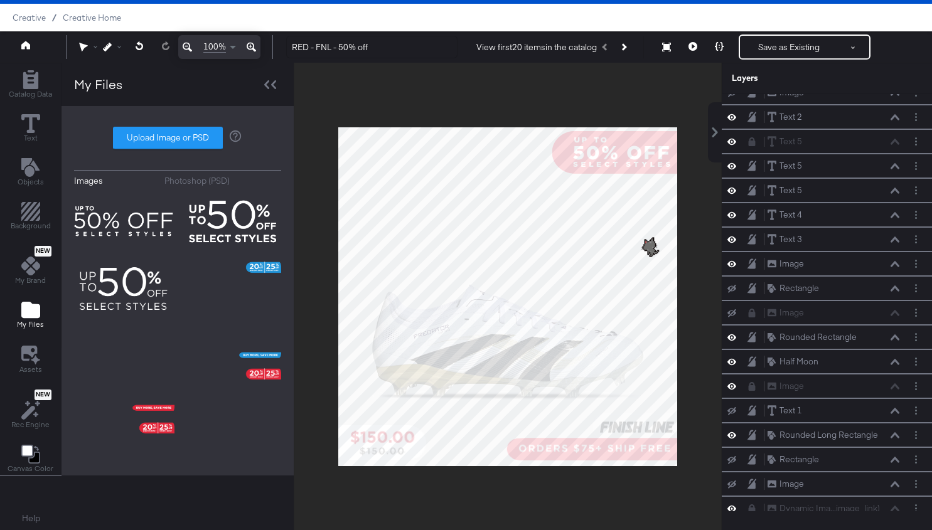
scroll to position [144, 0]
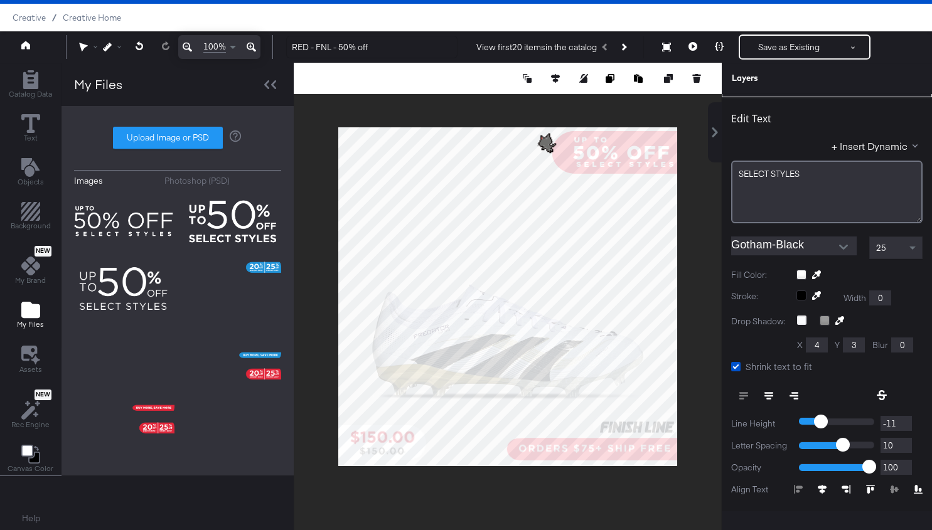
type input "756"
click at [692, 179] on div at bounding box center [508, 297] width 428 height 468
type input "752"
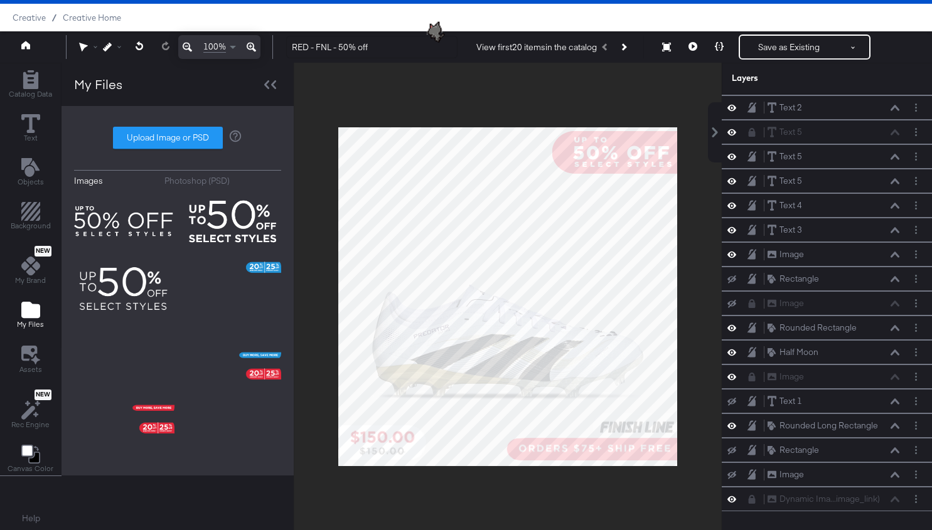
scroll to position [63, 0]
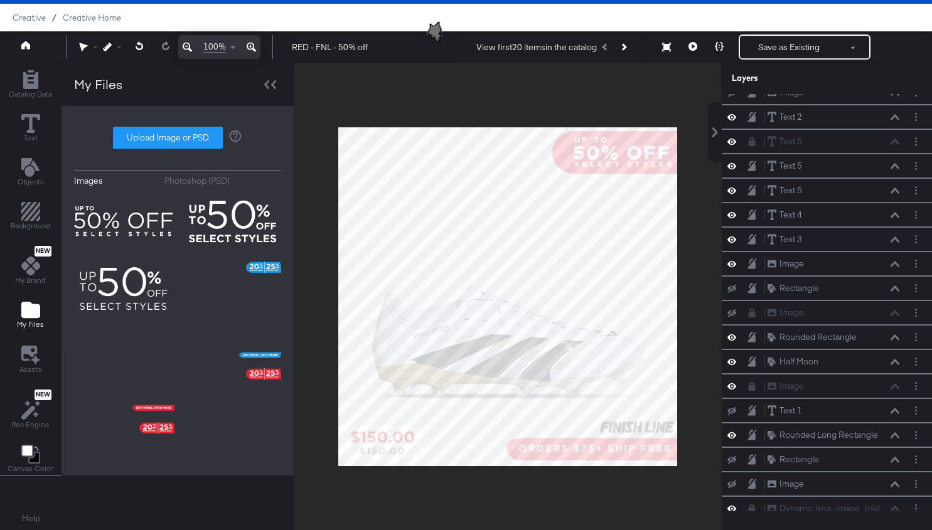
click at [696, 189] on div at bounding box center [508, 297] width 428 height 468
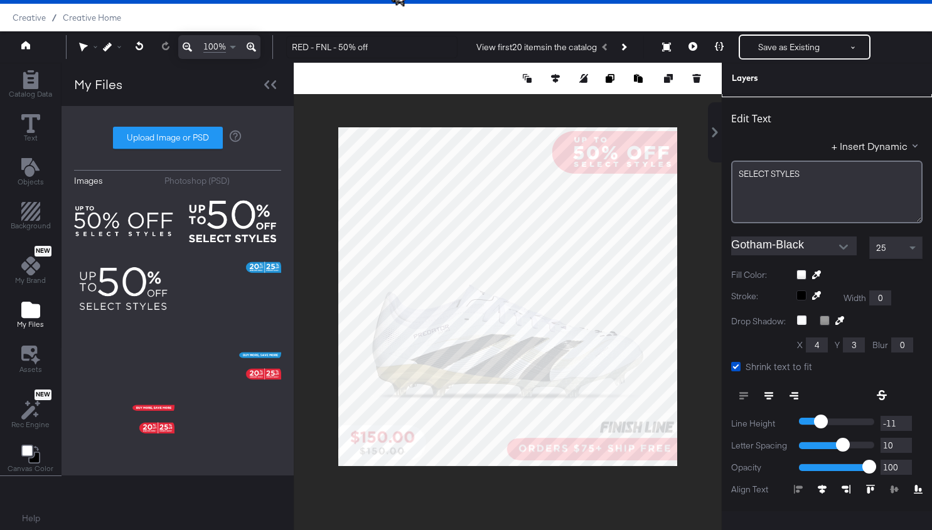
type input "749"
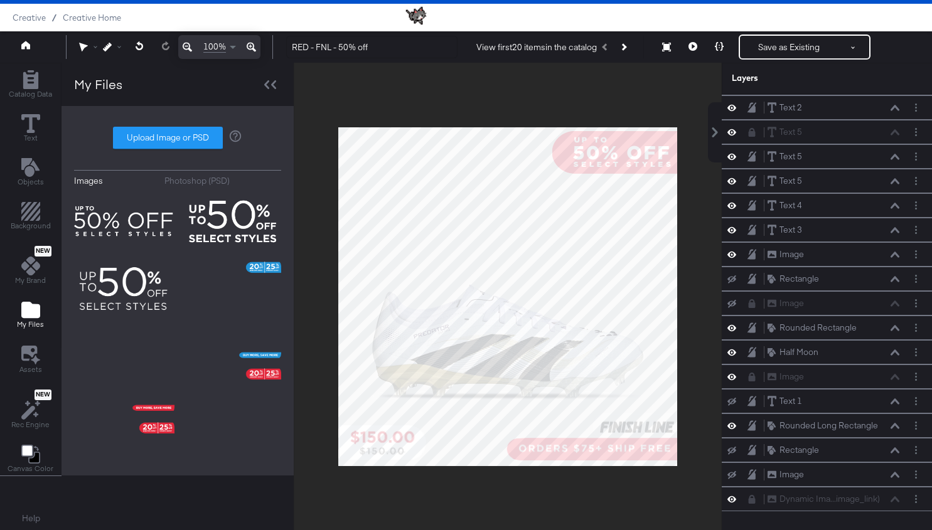
click at [694, 193] on div at bounding box center [508, 297] width 428 height 468
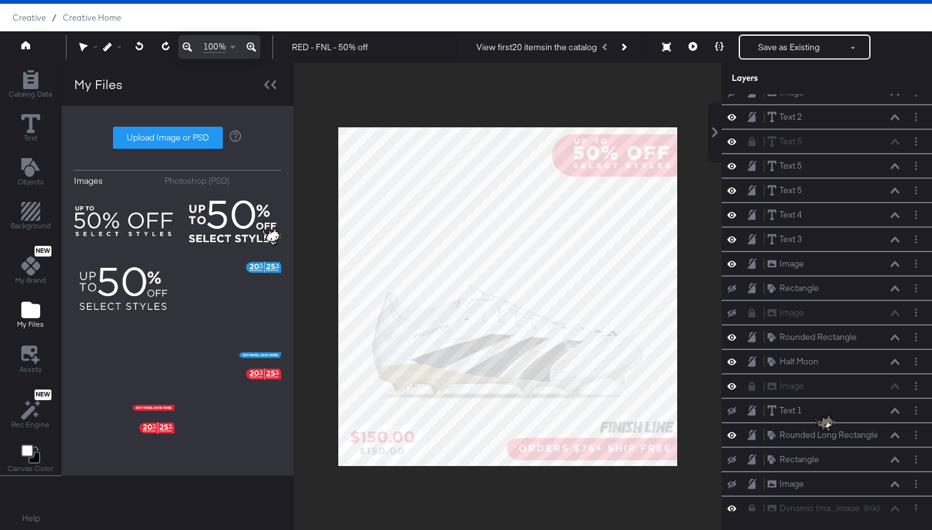
click at [559, 143] on div at bounding box center [508, 297] width 428 height 468
click at [580, 151] on div at bounding box center [508, 297] width 428 height 468
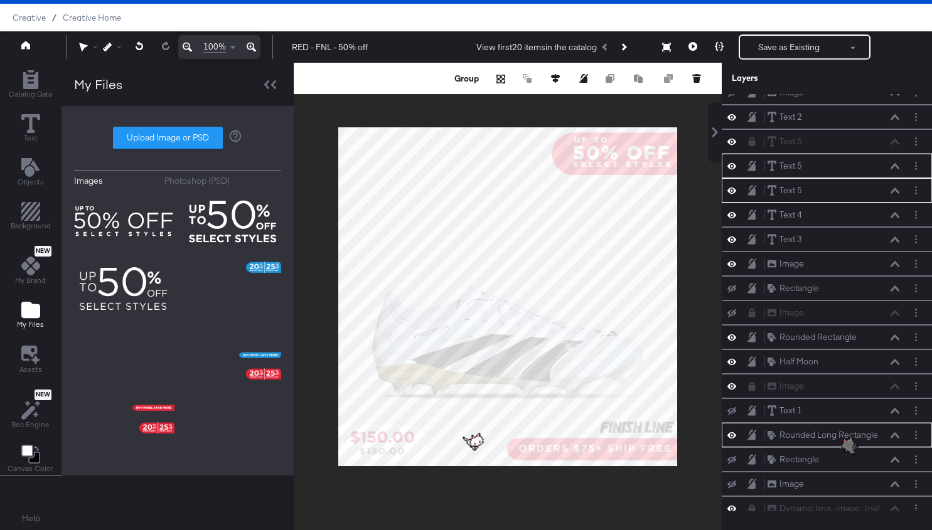
click at [684, 176] on div at bounding box center [508, 297] width 428 height 468
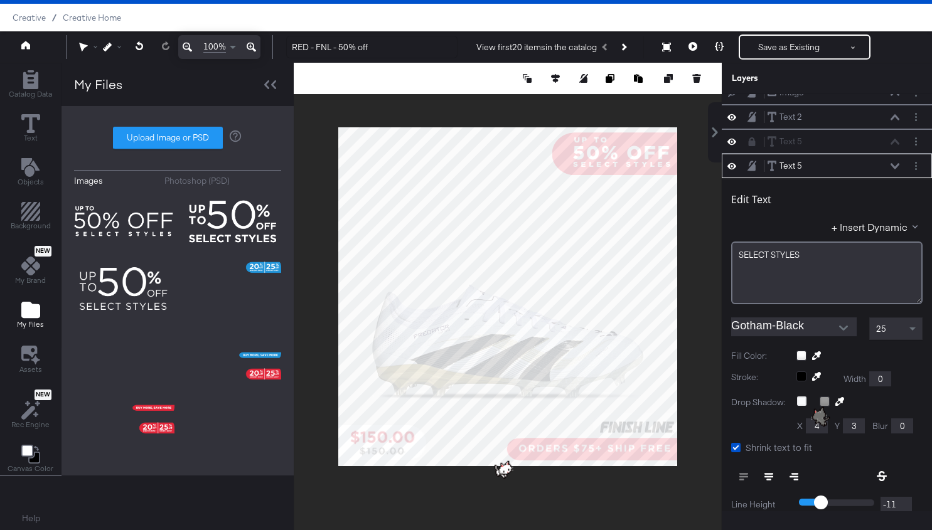
scroll to position [120, 0]
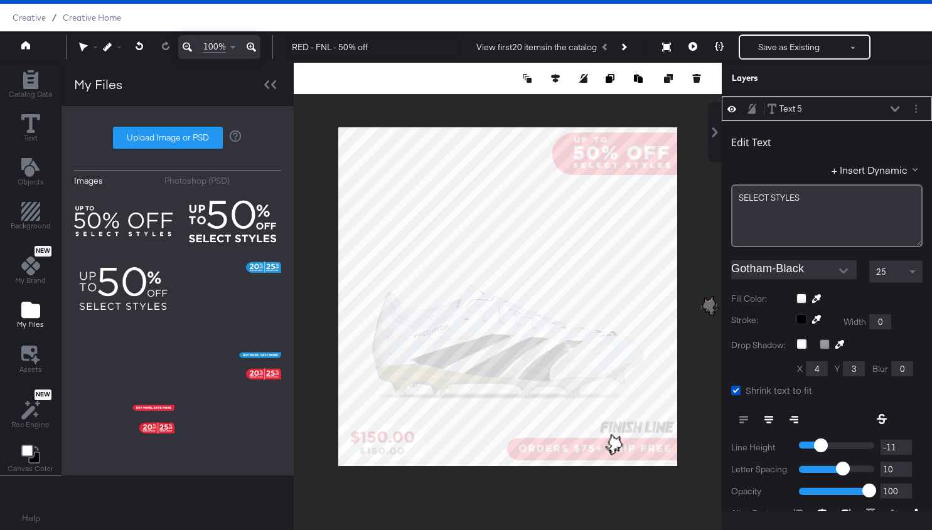
type input "65"
click at [691, 211] on div at bounding box center [508, 297] width 428 height 468
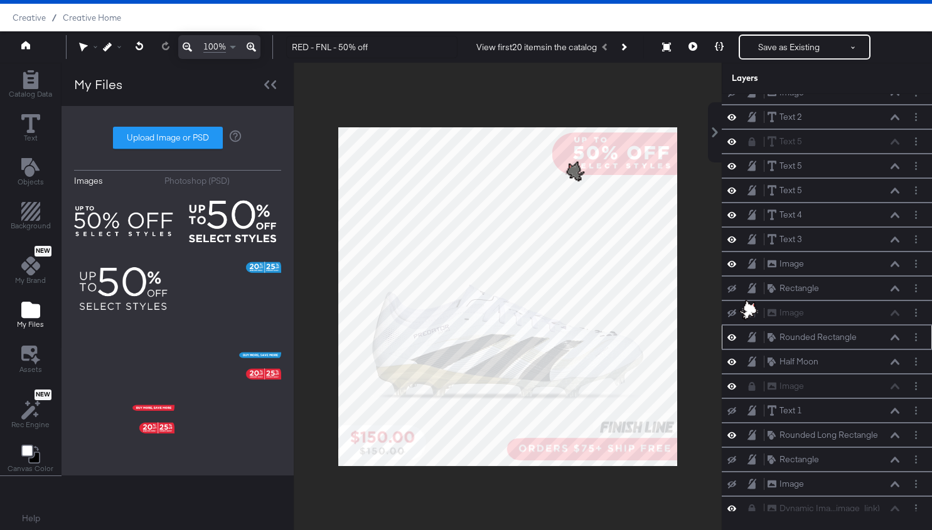
click at [899, 334] on div "Rounded Rectangle Rounded Rectangle" at bounding box center [833, 337] width 133 height 13
click at [898, 335] on icon at bounding box center [895, 338] width 9 height 6
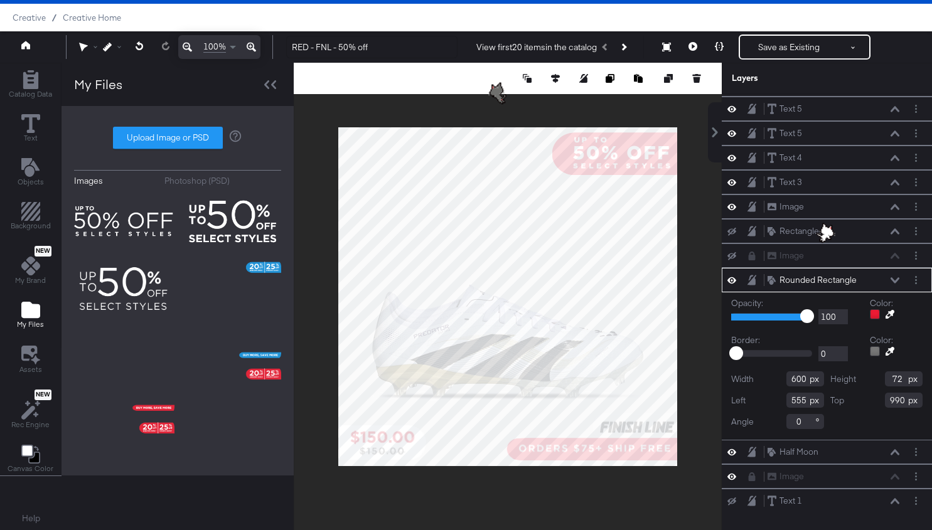
scroll to position [96, 0]
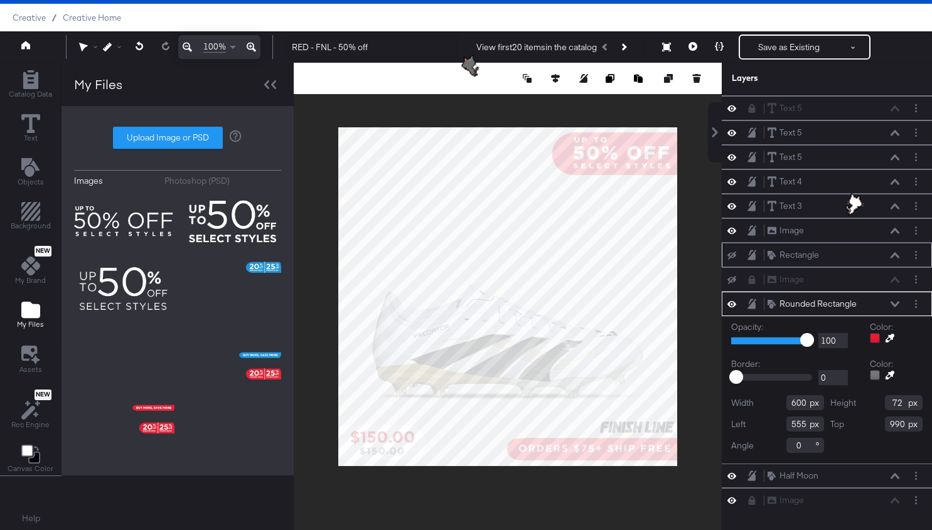
click at [891, 252] on icon at bounding box center [895, 255] width 9 height 6
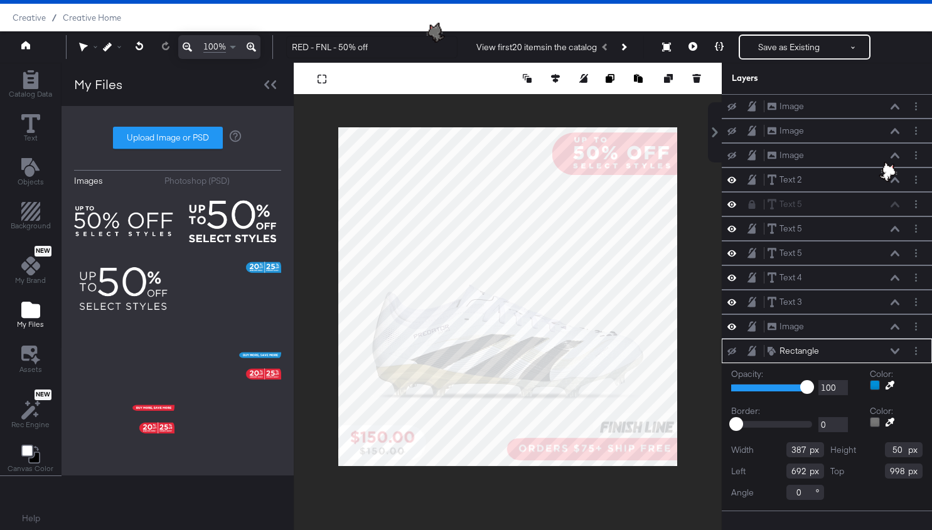
scroll to position [209, 0]
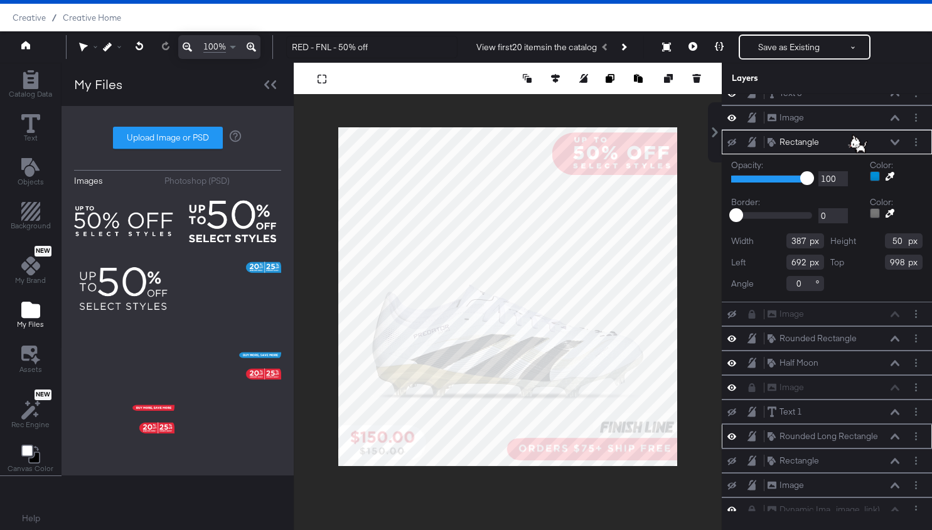
click at [895, 434] on icon at bounding box center [895, 437] width 9 height 6
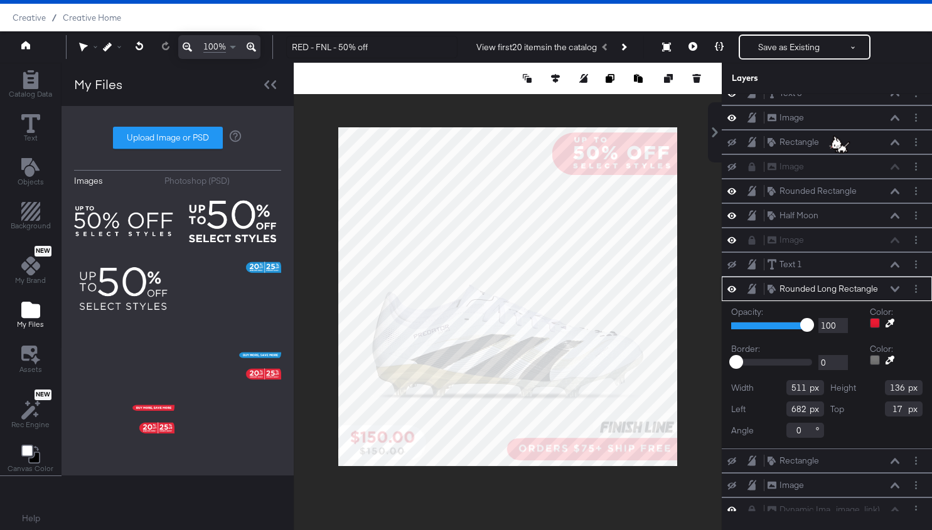
type input "683"
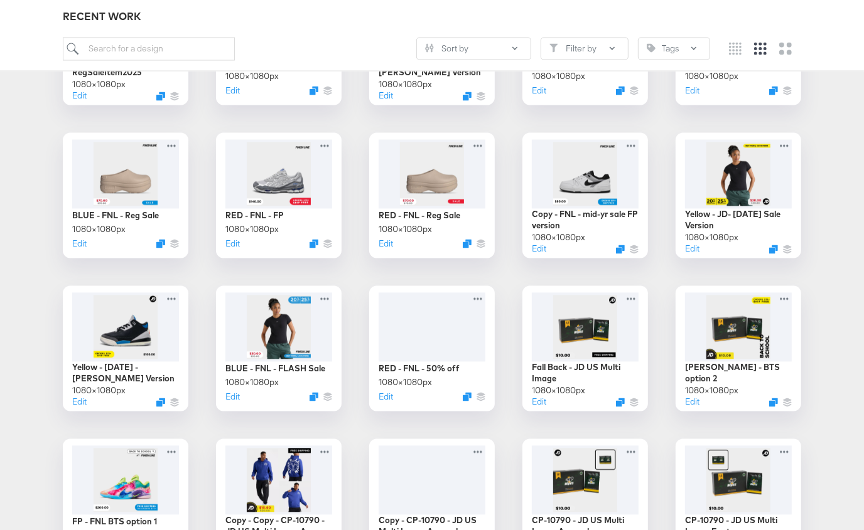
scroll to position [1675, 0]
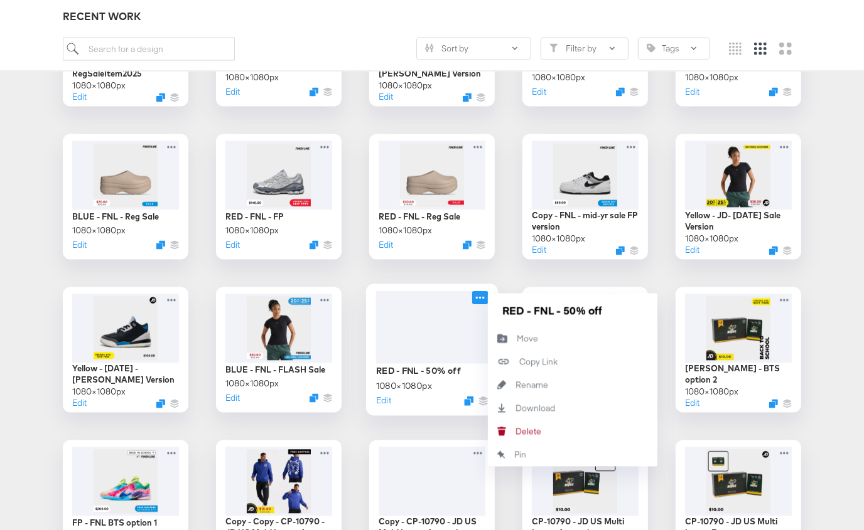
click at [481, 296] on icon at bounding box center [480, 297] width 16 height 13
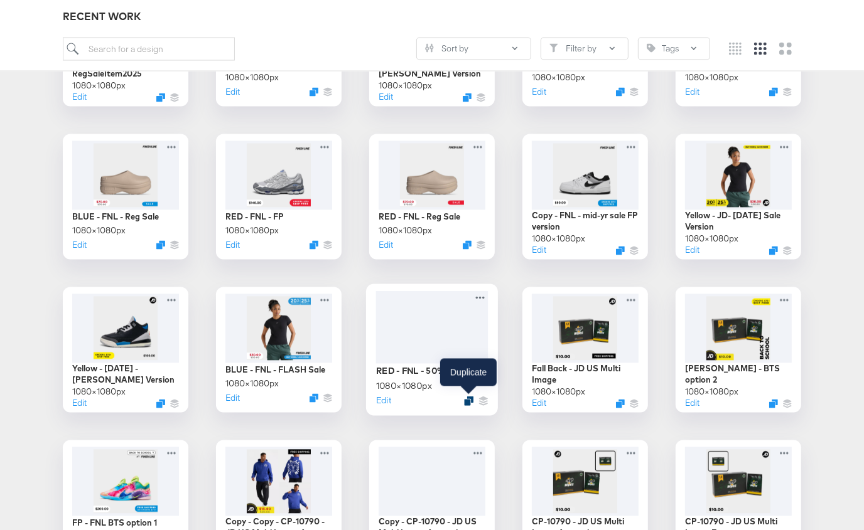
click at [468, 401] on icon "Duplicate" at bounding box center [468, 401] width 9 height 9
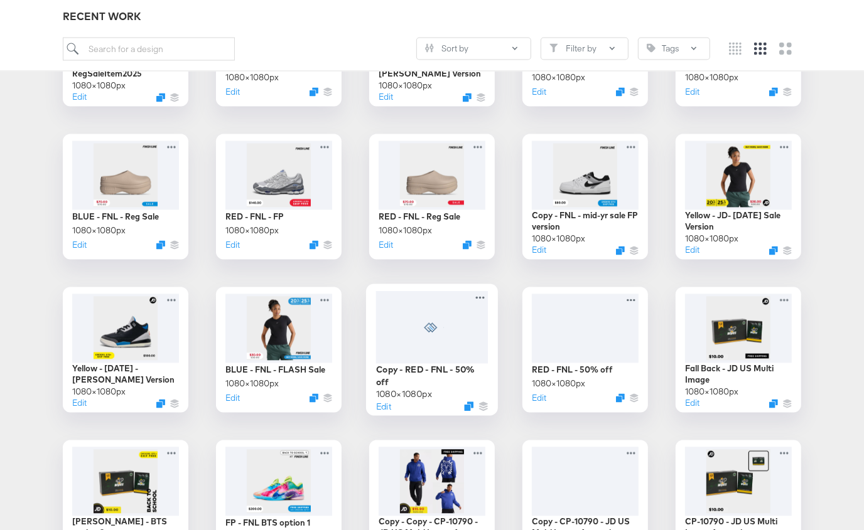
click at [452, 338] on div at bounding box center [432, 327] width 112 height 72
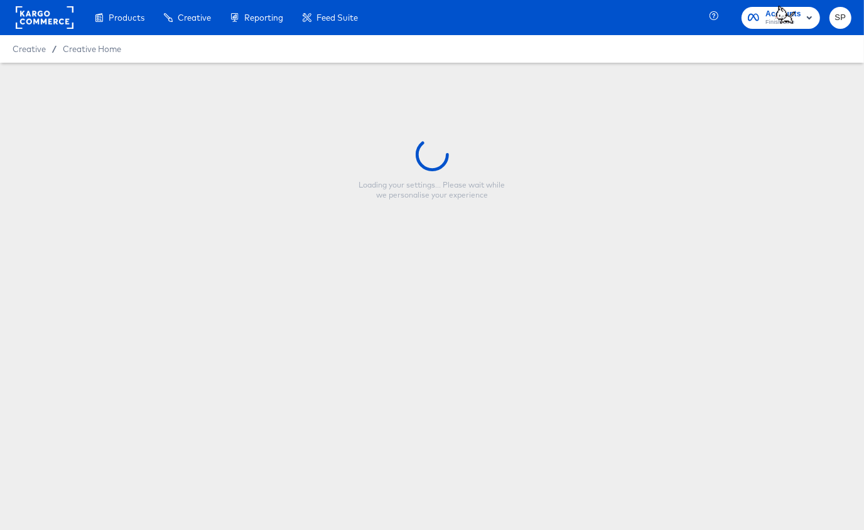
type input "Copy - RED - FNL - 50% off"
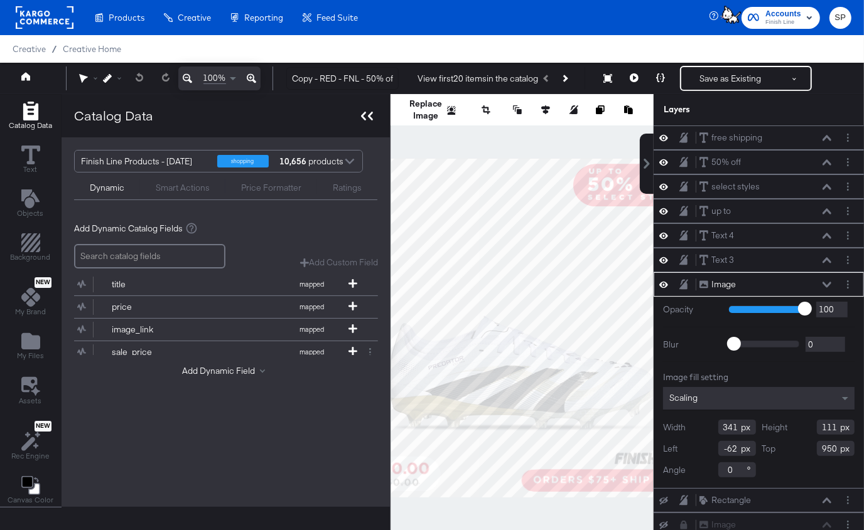
click at [368, 117] on icon at bounding box center [370, 116] width 5 height 9
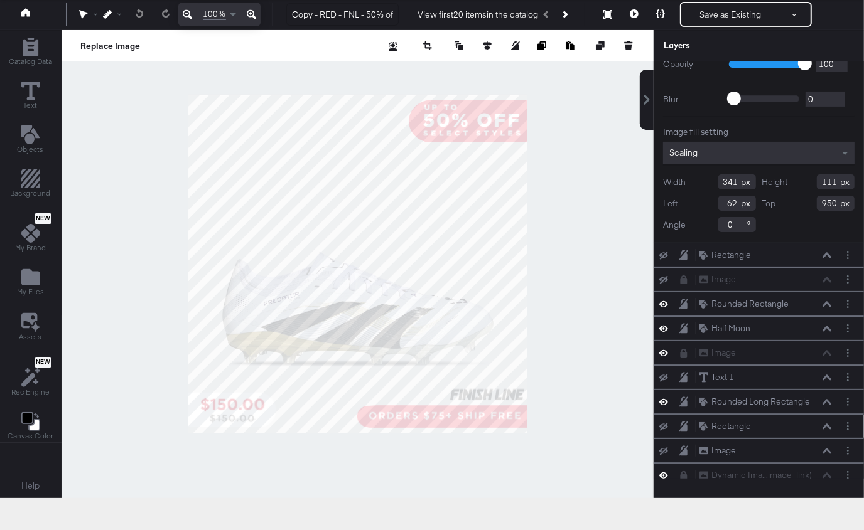
scroll to position [67, 0]
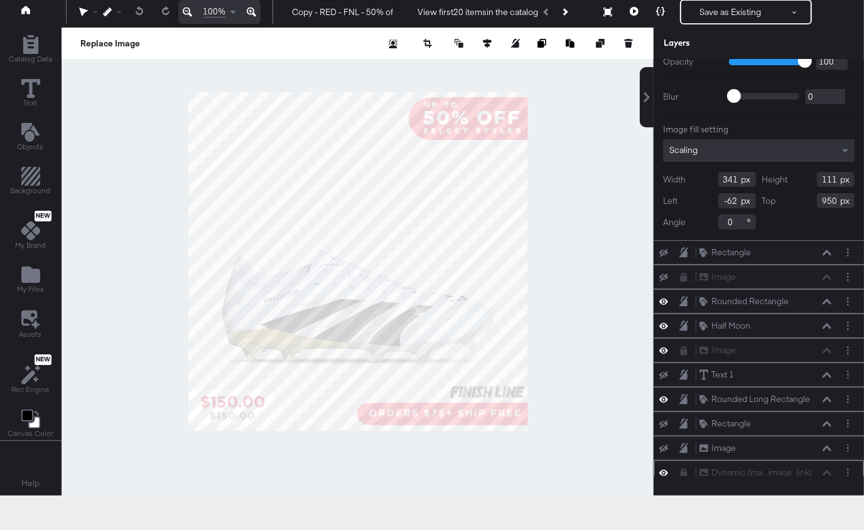
click at [665, 468] on icon at bounding box center [663, 473] width 9 height 11
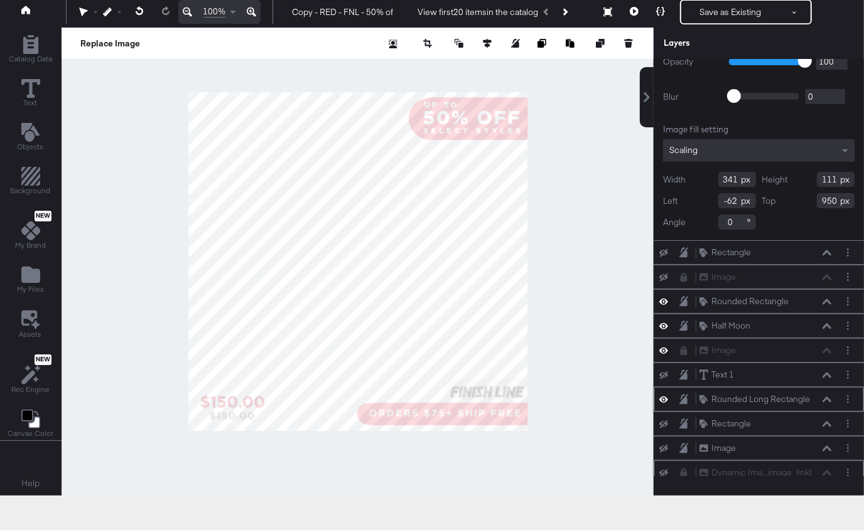
click at [665, 397] on icon at bounding box center [663, 400] width 9 height 6
click at [665, 396] on icon at bounding box center [663, 400] width 9 height 8
click at [664, 345] on icon at bounding box center [663, 350] width 9 height 11
click at [664, 347] on icon at bounding box center [663, 351] width 9 height 8
click at [665, 323] on icon at bounding box center [663, 326] width 9 height 6
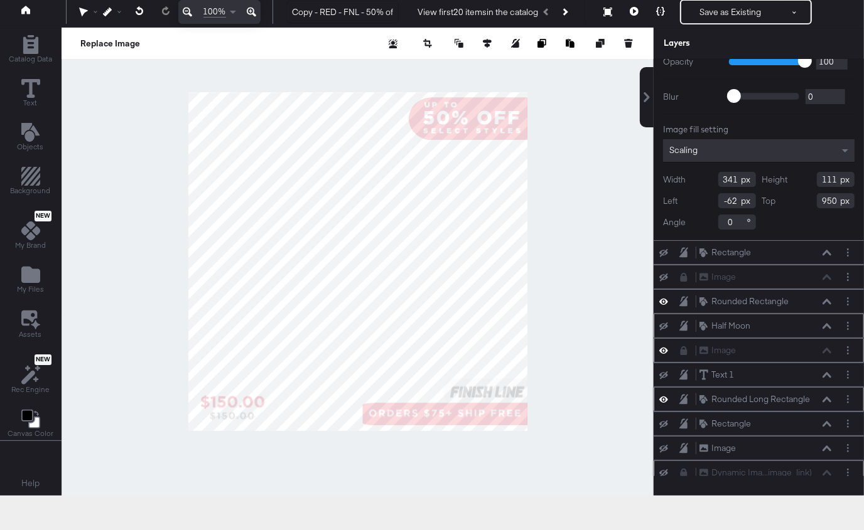
click at [665, 323] on icon at bounding box center [663, 327] width 9 height 8
click at [666, 299] on icon at bounding box center [663, 302] width 9 height 6
click at [666, 298] on icon at bounding box center [663, 302] width 9 height 8
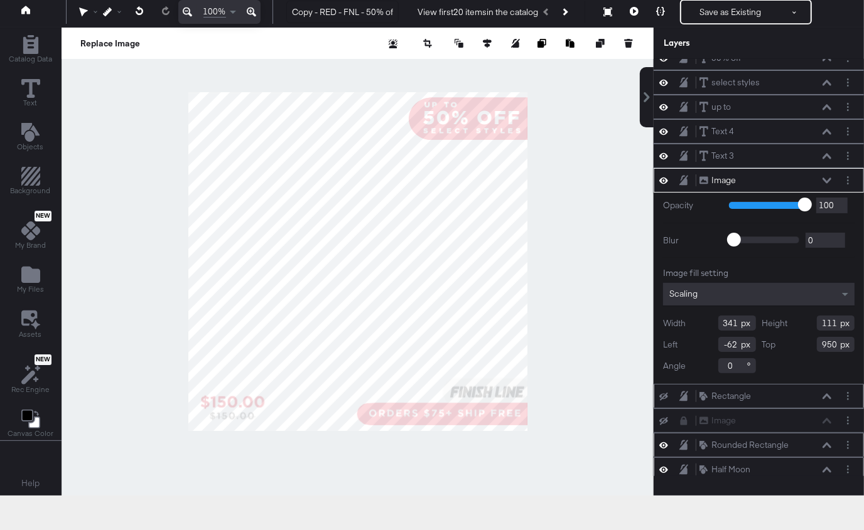
scroll to position [24, 0]
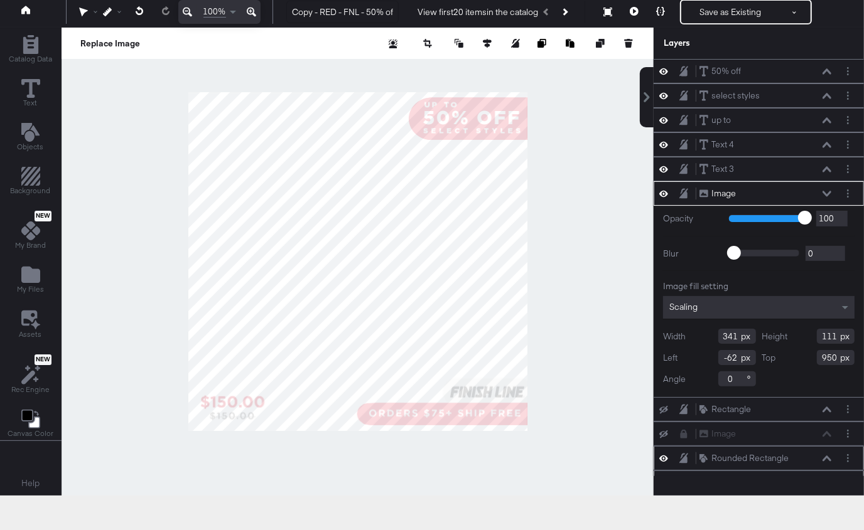
click at [665, 188] on icon at bounding box center [663, 193] width 9 height 11
click at [663, 190] on icon at bounding box center [663, 194] width 9 height 8
click at [663, 191] on icon at bounding box center [663, 194] width 9 height 6
click at [664, 164] on icon at bounding box center [663, 169] width 9 height 11
click at [667, 139] on icon at bounding box center [663, 144] width 9 height 11
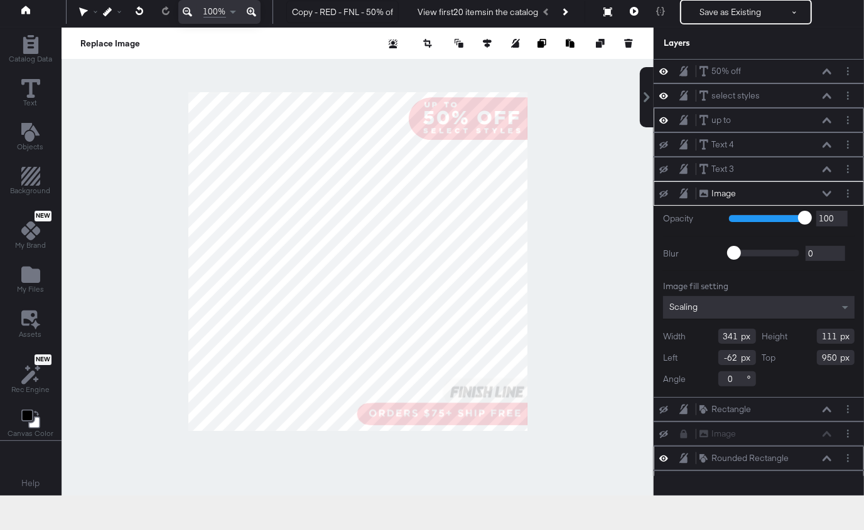
click at [665, 118] on icon at bounding box center [663, 120] width 9 height 11
click at [665, 118] on icon at bounding box center [663, 121] width 9 height 8
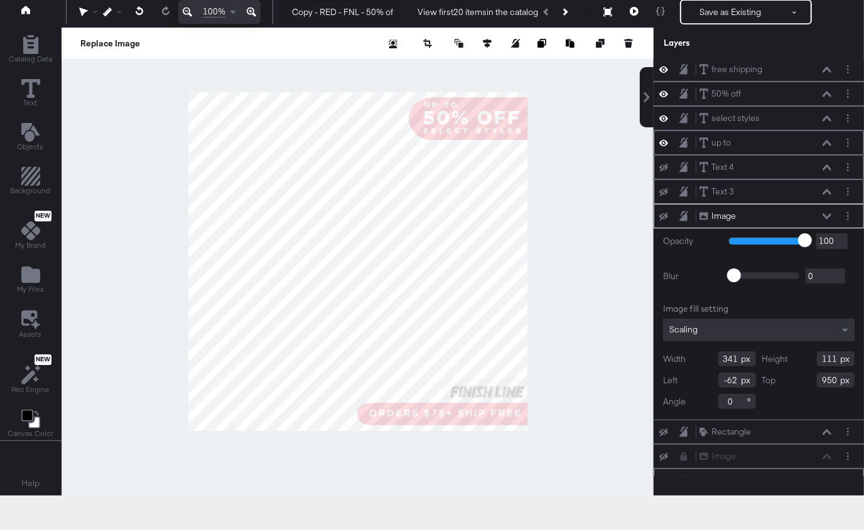
scroll to position [0, 0]
click at [665, 118] on icon at bounding box center [663, 120] width 9 height 11
click at [665, 118] on icon at bounding box center [663, 121] width 9 height 8
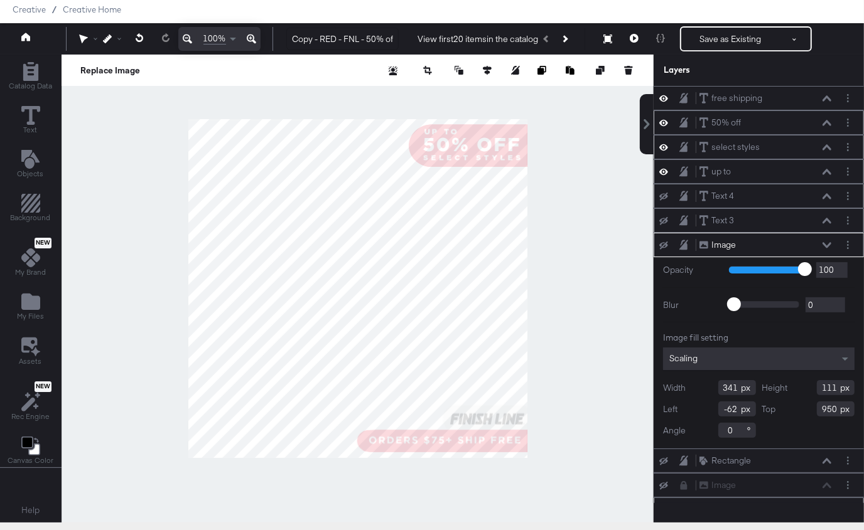
click at [665, 119] on icon at bounding box center [663, 122] width 9 height 11
click at [665, 119] on icon at bounding box center [663, 123] width 9 height 8
click at [823, 242] on icon at bounding box center [826, 245] width 9 height 6
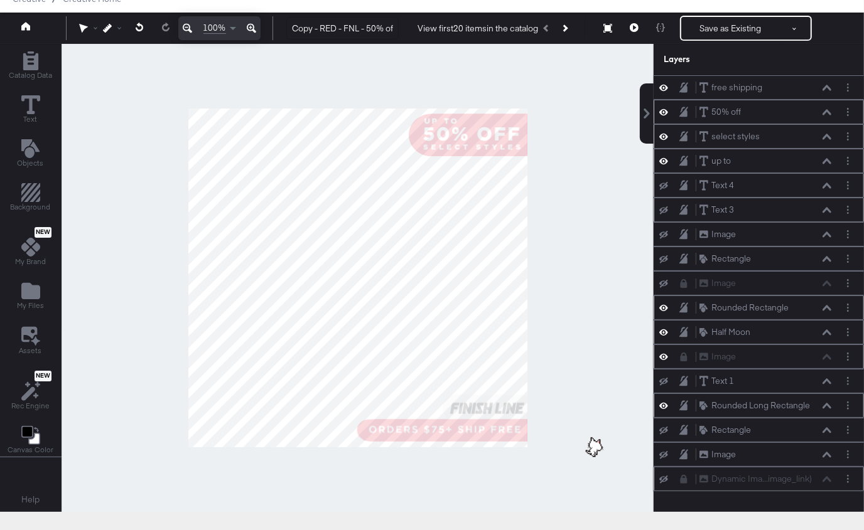
scroll to position [63, 0]
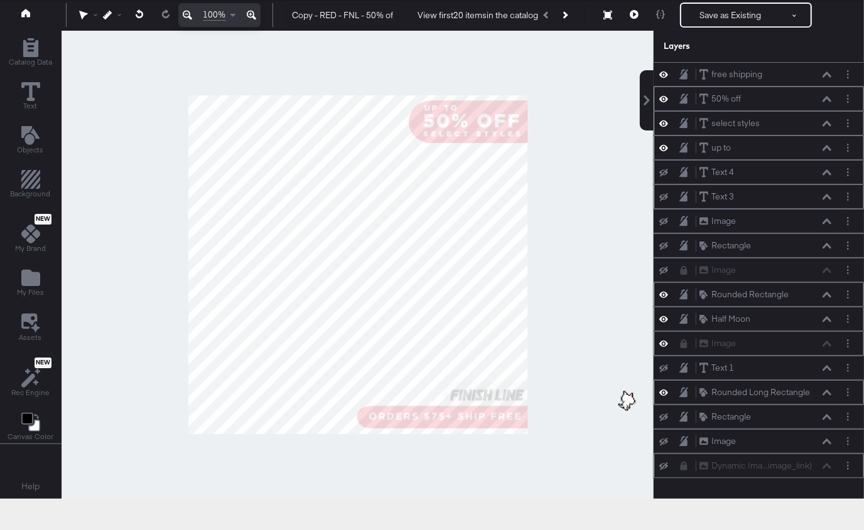
click at [830, 390] on icon at bounding box center [826, 393] width 9 height 6
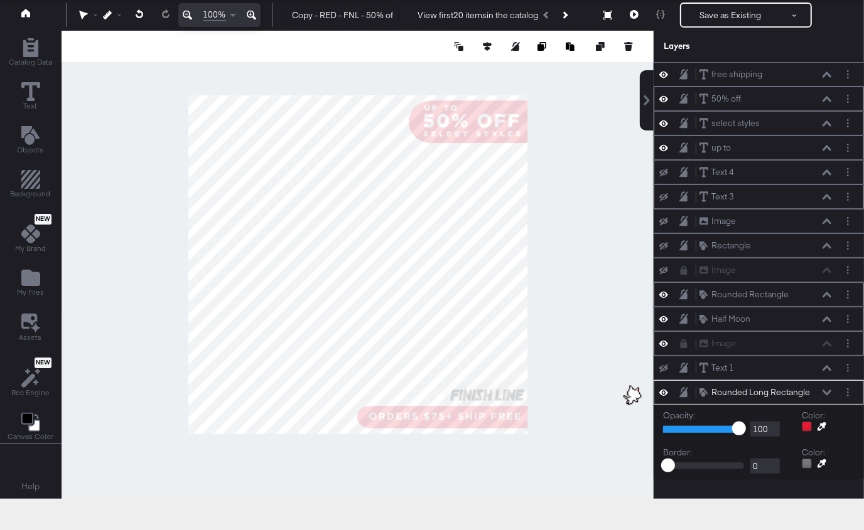
scroll to position [66, 0]
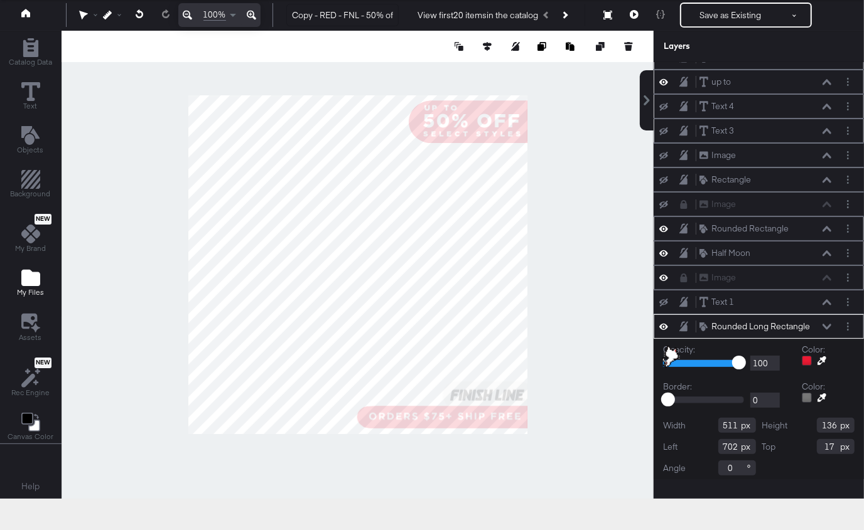
click at [14, 279] on button "My Files" at bounding box center [30, 284] width 42 height 36
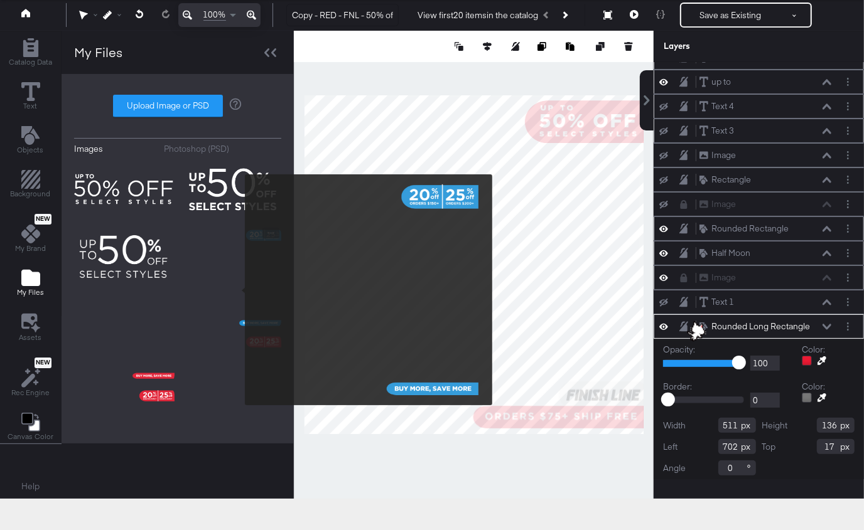
click at [237, 290] on img at bounding box center [231, 278] width 100 height 100
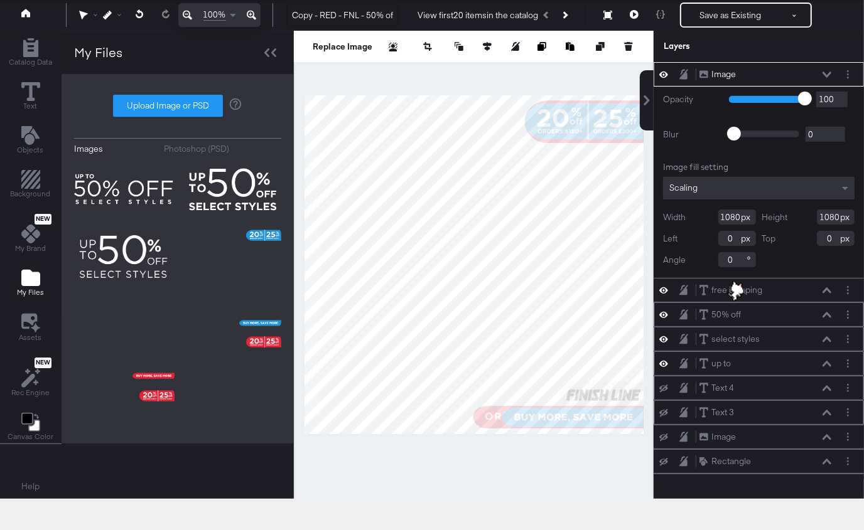
type input "-652"
type input "-18"
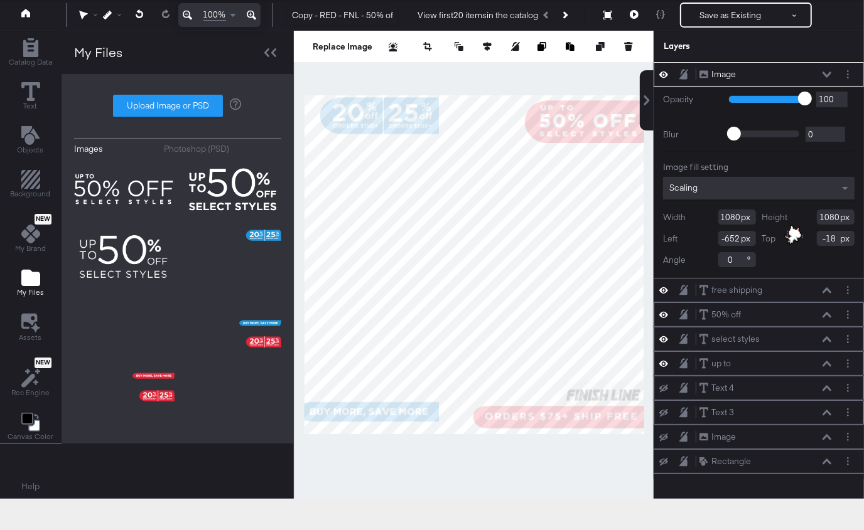
click at [825, 336] on icon at bounding box center [826, 339] width 9 height 6
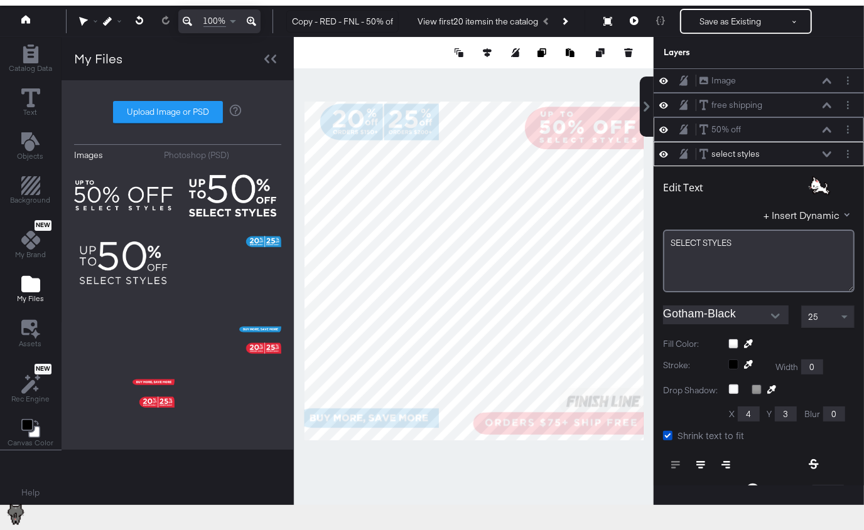
click at [826, 142] on div "select styles select styles" at bounding box center [758, 154] width 210 height 24
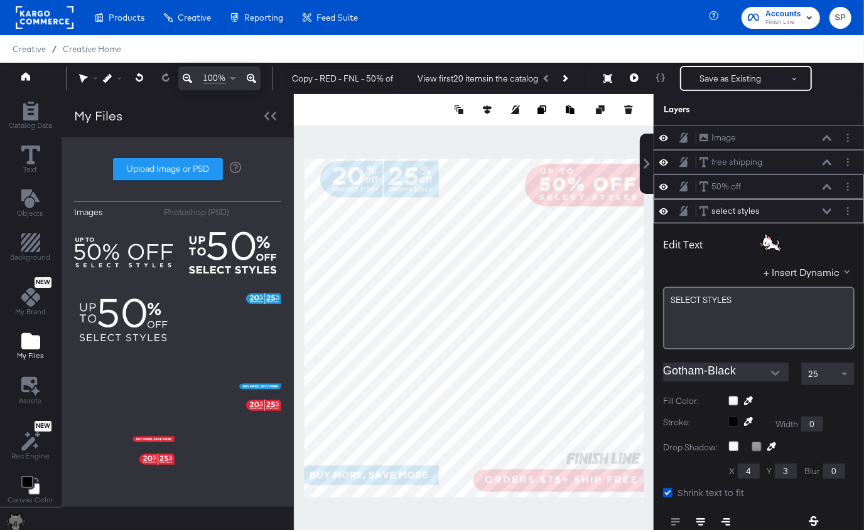
click at [829, 205] on div "select styles select styles" at bounding box center [765, 211] width 133 height 13
click at [827, 208] on icon at bounding box center [826, 211] width 9 height 6
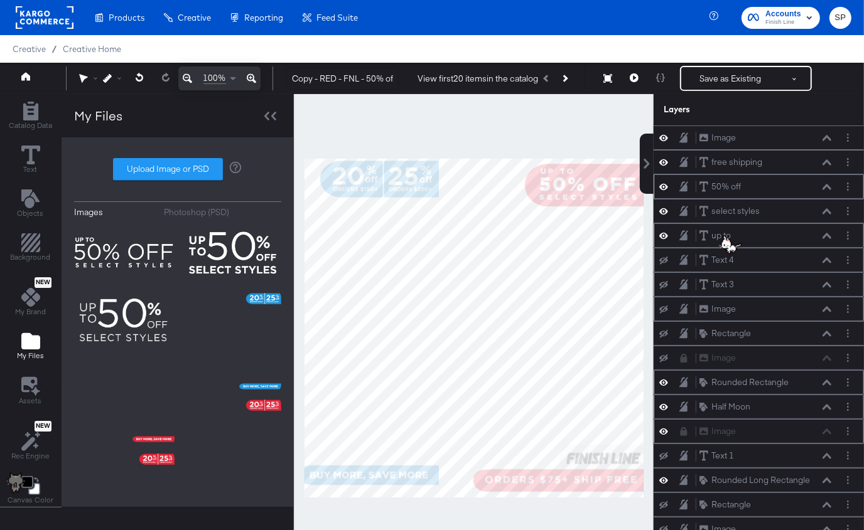
scroll to position [14, 0]
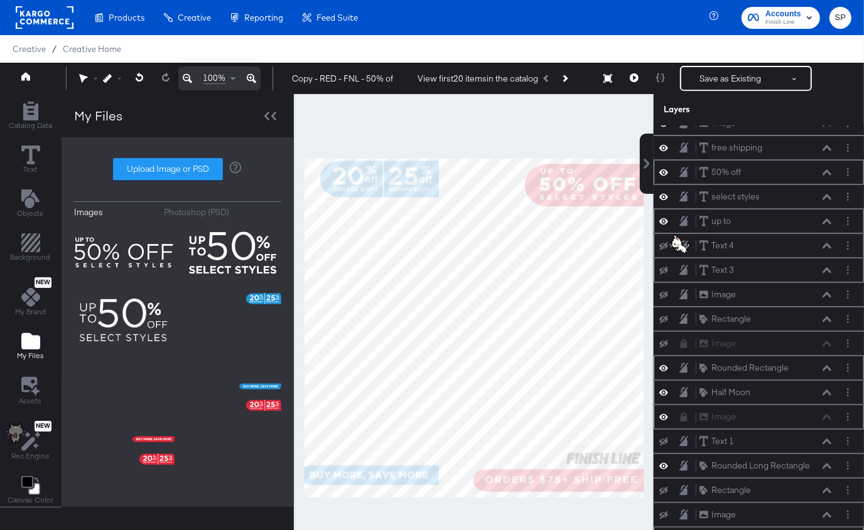
click at [826, 365] on icon at bounding box center [826, 368] width 9 height 6
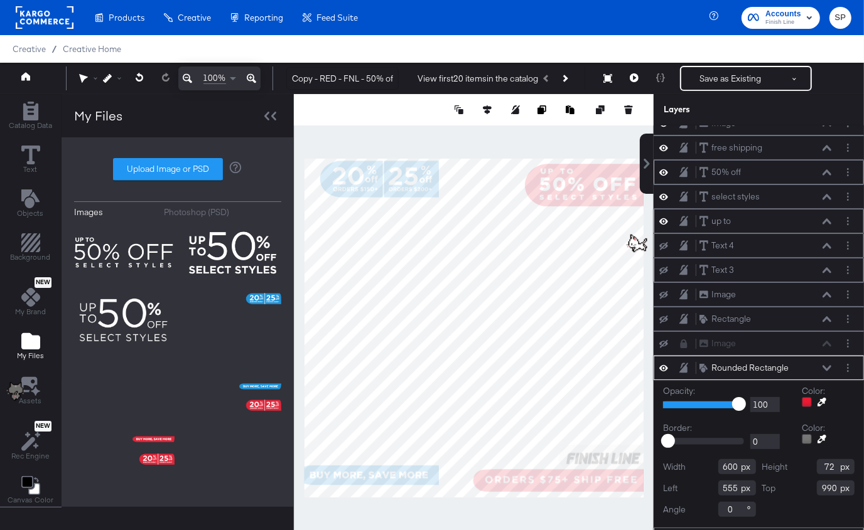
click at [822, 398] on icon at bounding box center [821, 402] width 9 height 9
click at [429, 475] on div at bounding box center [473, 328] width 358 height 468
type input "600"
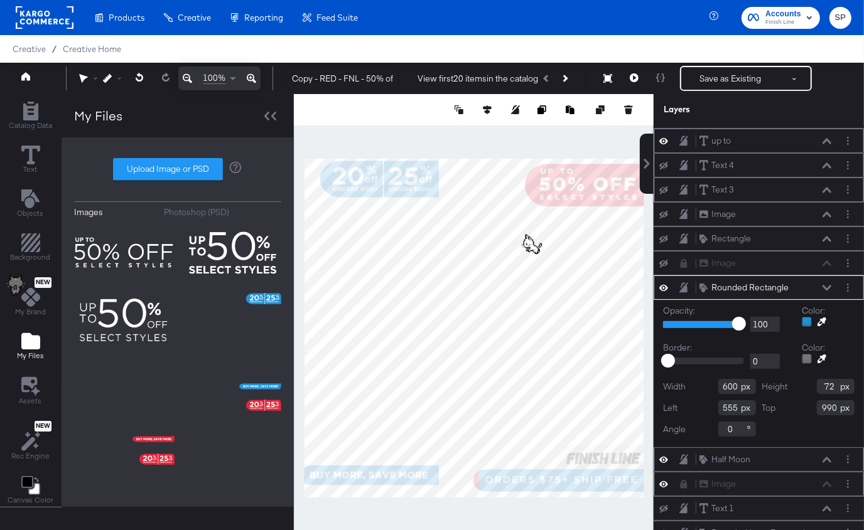
scroll to position [98, 0]
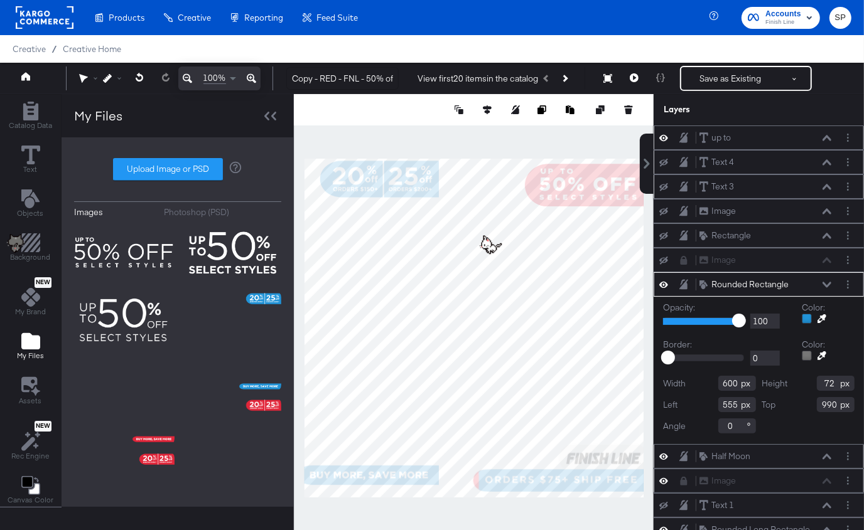
click at [825, 453] on button at bounding box center [827, 457] width 10 height 8
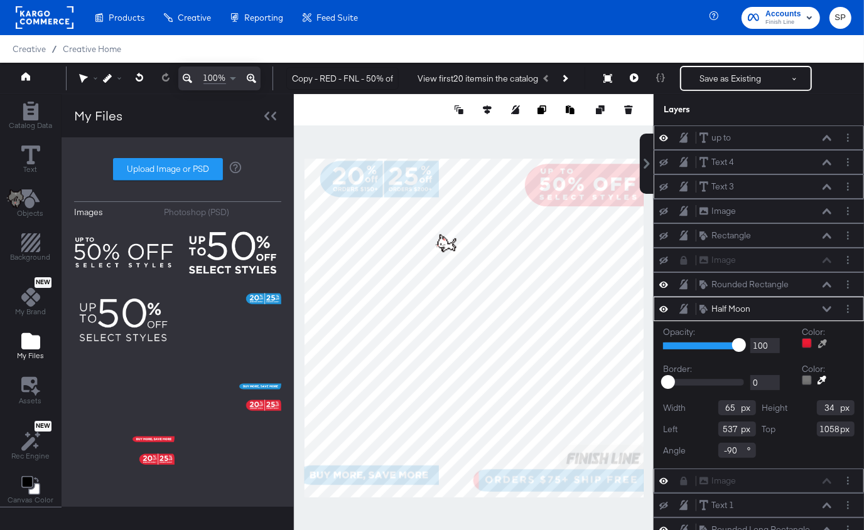
click at [822, 340] on icon at bounding box center [822, 344] width 9 height 9
click at [569, 474] on div at bounding box center [473, 328] width 358 height 468
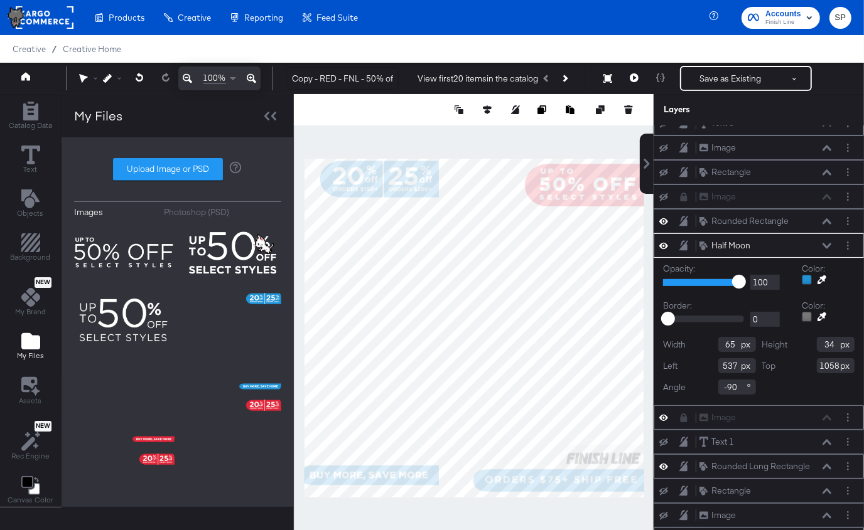
click at [828, 464] on icon at bounding box center [826, 467] width 9 height 6
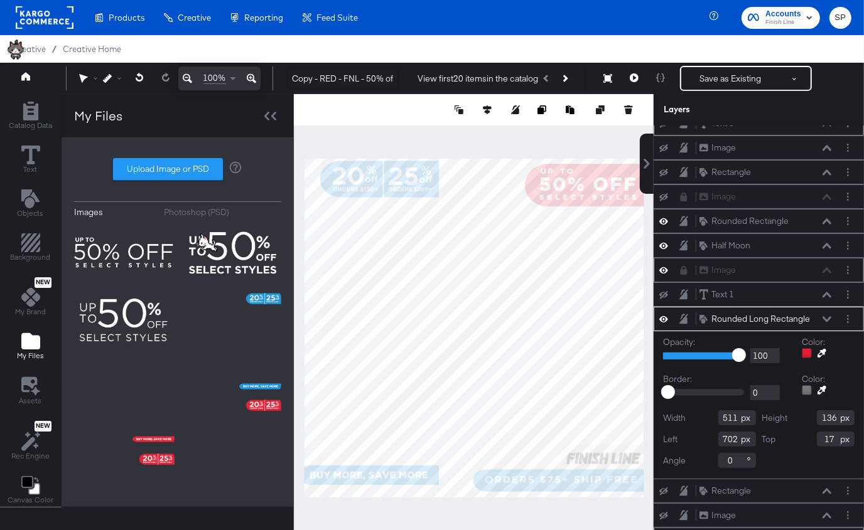
click at [820, 339] on label "Color:" at bounding box center [813, 342] width 23 height 12
click at [820, 349] on icon at bounding box center [821, 353] width 9 height 9
click at [395, 165] on div at bounding box center [473, 328] width 358 height 468
type input "511"
type input "136"
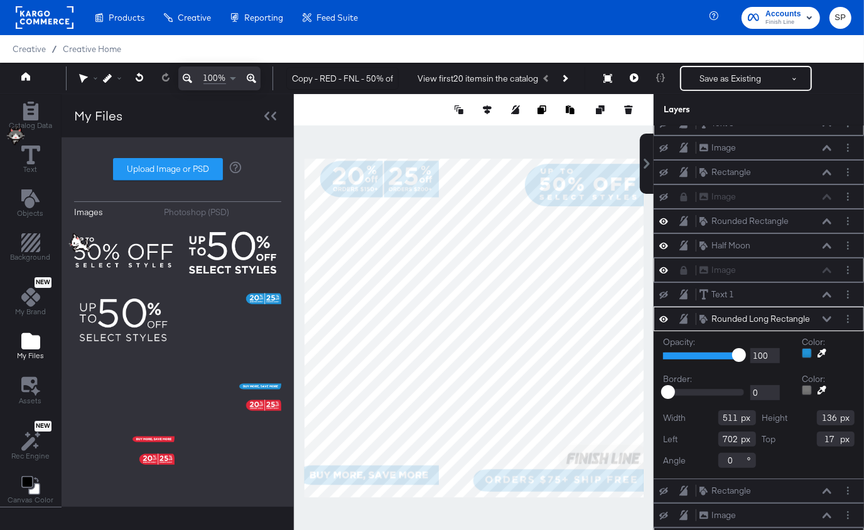
scroll to position [0, 0]
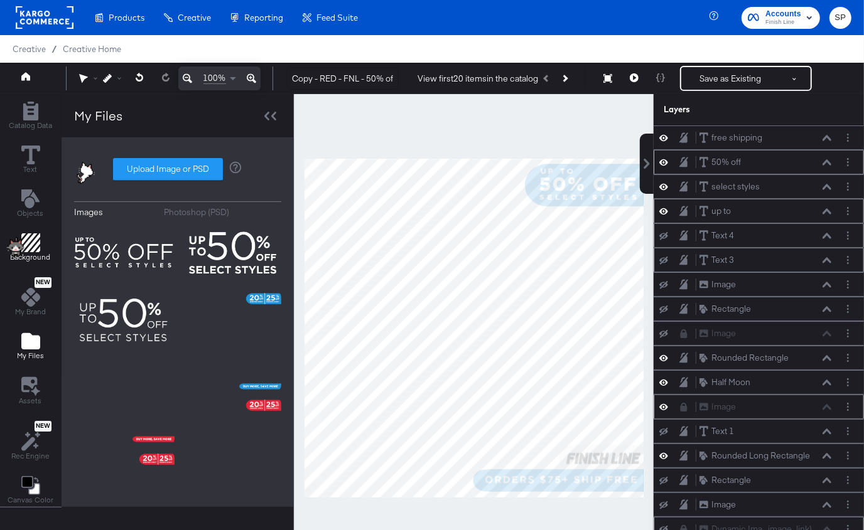
click at [40, 244] on div "Background" at bounding box center [31, 248] width 40 height 29
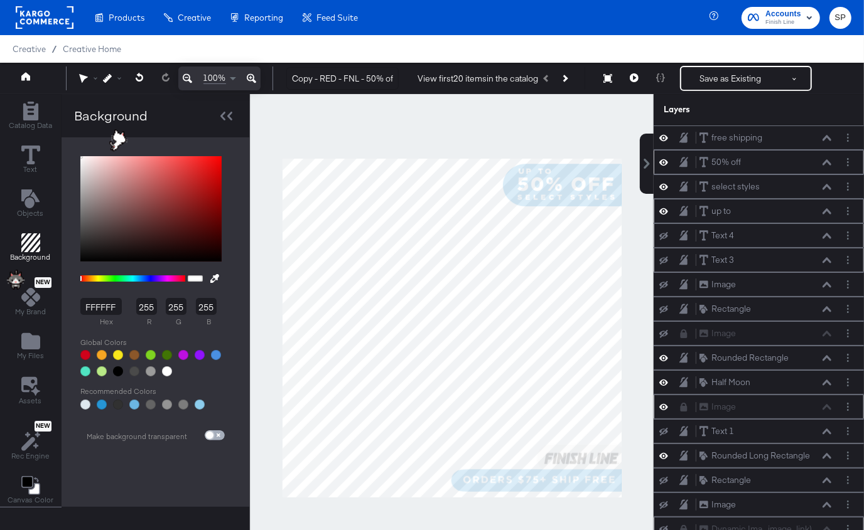
click at [211, 435] on input "checkbox" at bounding box center [210, 438] width 30 height 10
checkbox input "true"
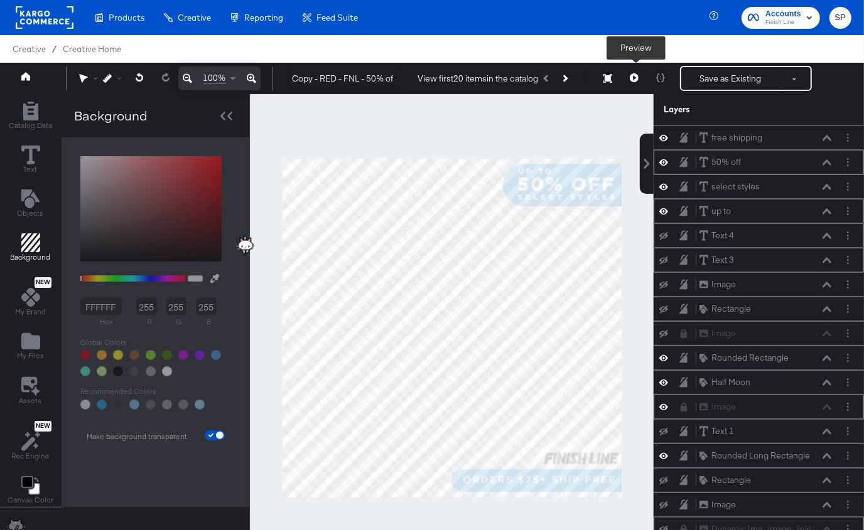
click at [637, 77] on icon at bounding box center [634, 77] width 9 height 9
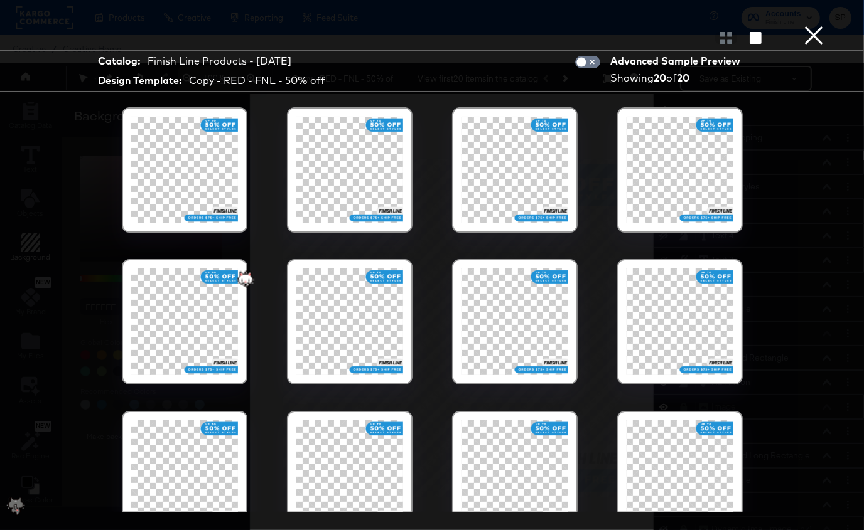
click at [387, 174] on div at bounding box center [349, 170] width 107 height 107
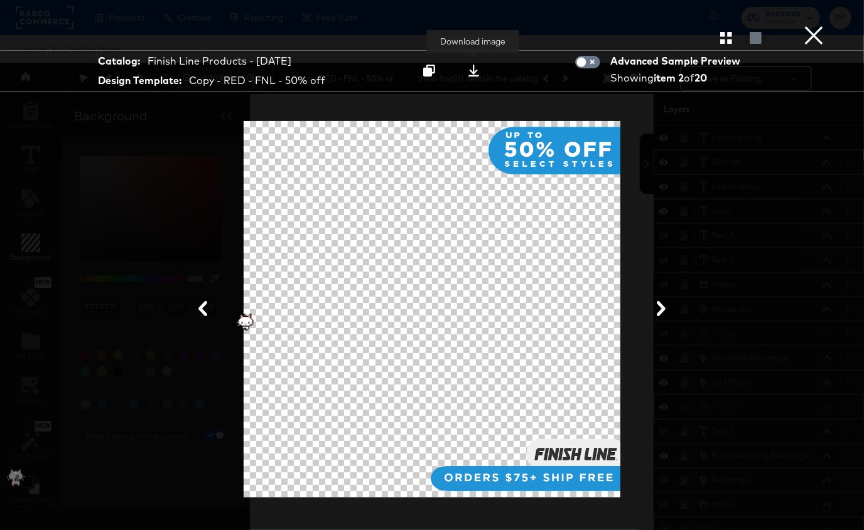
click at [471, 73] on icon at bounding box center [474, 71] width 12 height 12
click at [812, 25] on button "×" at bounding box center [813, 12] width 25 height 25
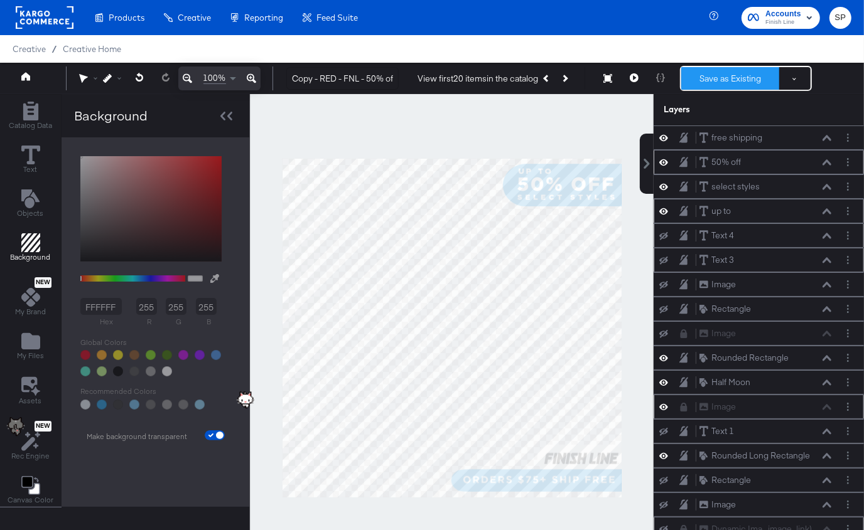
click at [726, 80] on button "Save as Existing" at bounding box center [730, 78] width 98 height 23
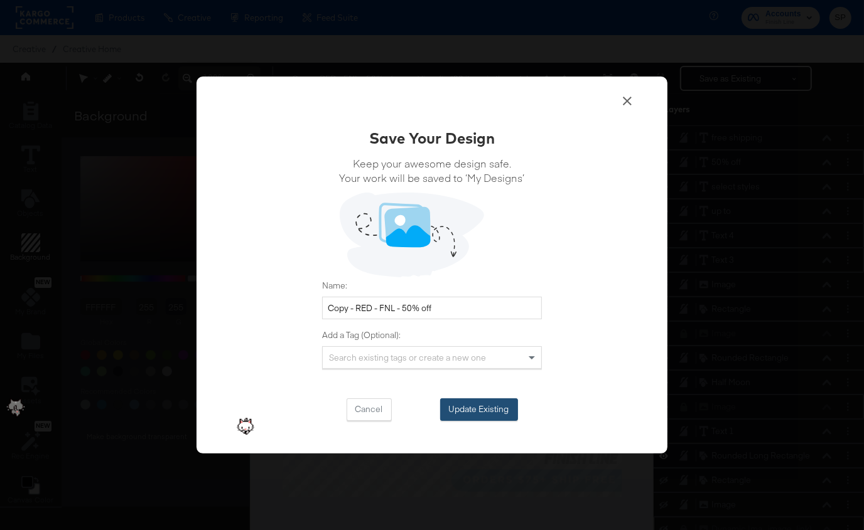
click at [493, 402] on button "Update Existing" at bounding box center [479, 410] width 78 height 23
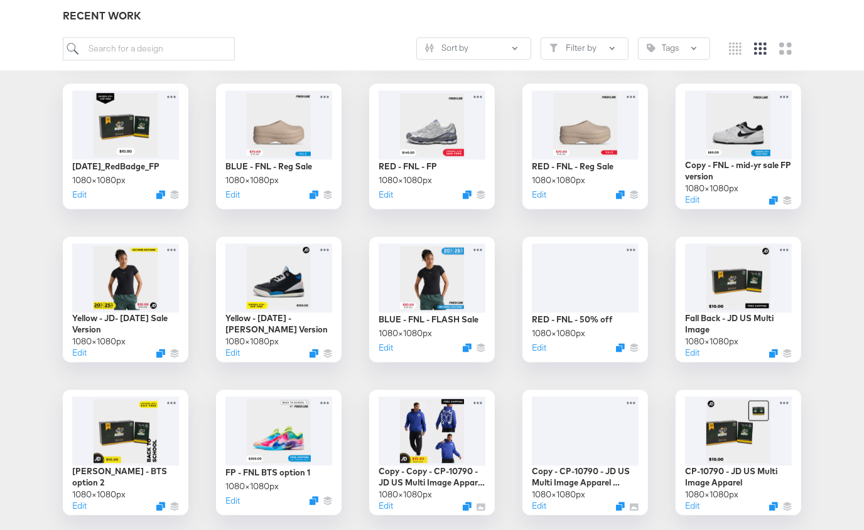
scroll to position [1724, 0]
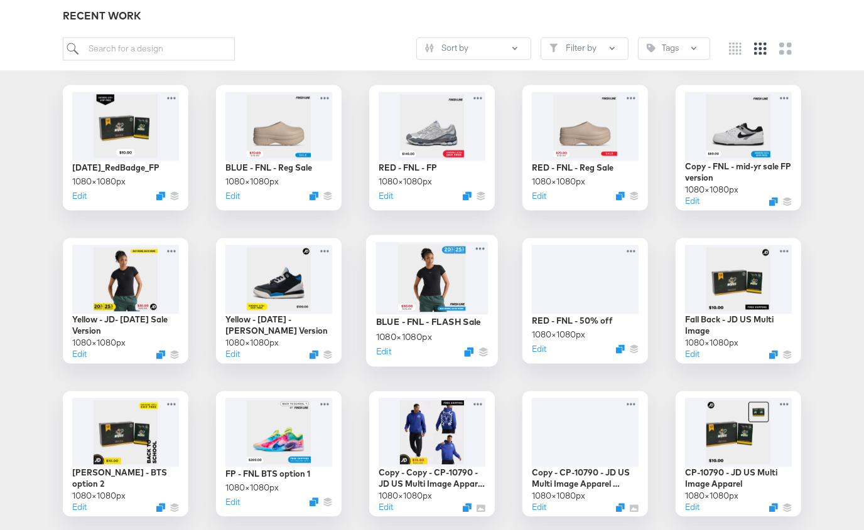
click at [443, 284] on div at bounding box center [432, 278] width 112 height 72
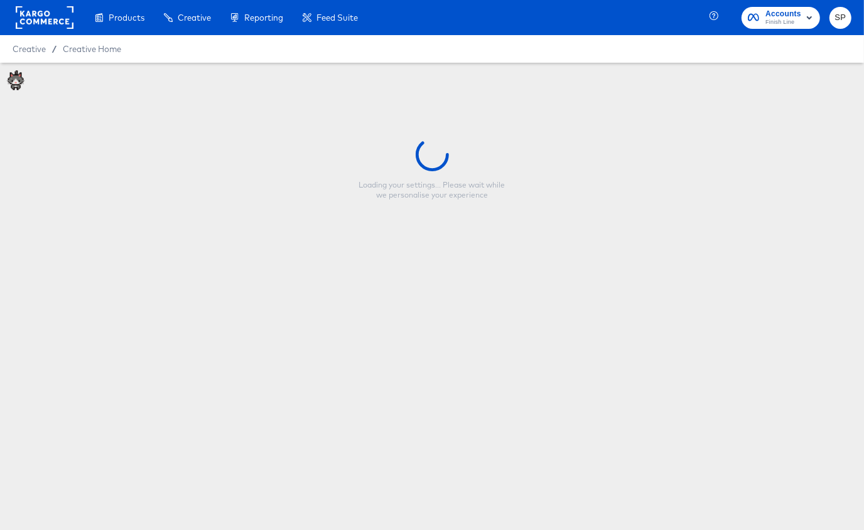
type input "BLUE - FNL - FLASH Sale"
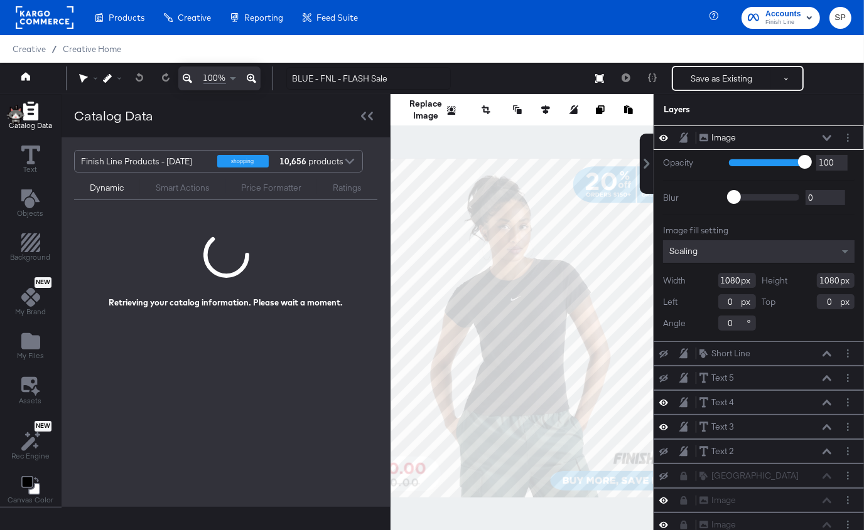
click at [664, 137] on icon at bounding box center [663, 137] width 9 height 11
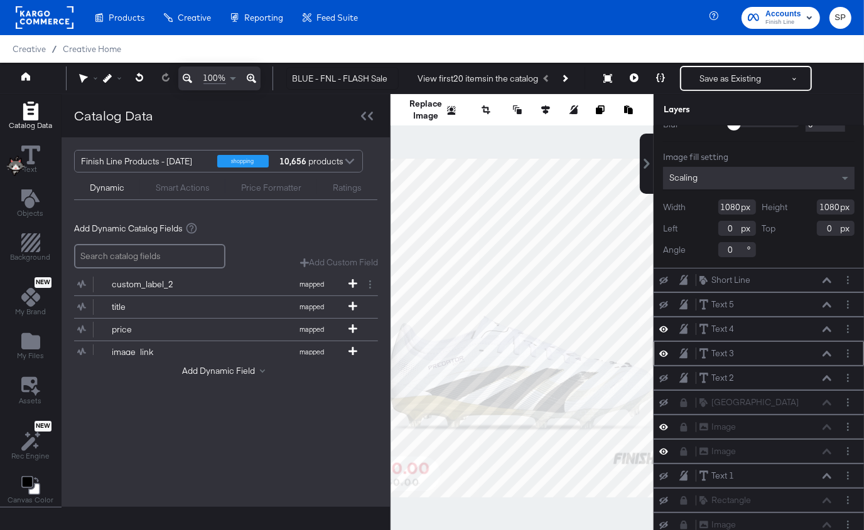
scroll to position [85, 0]
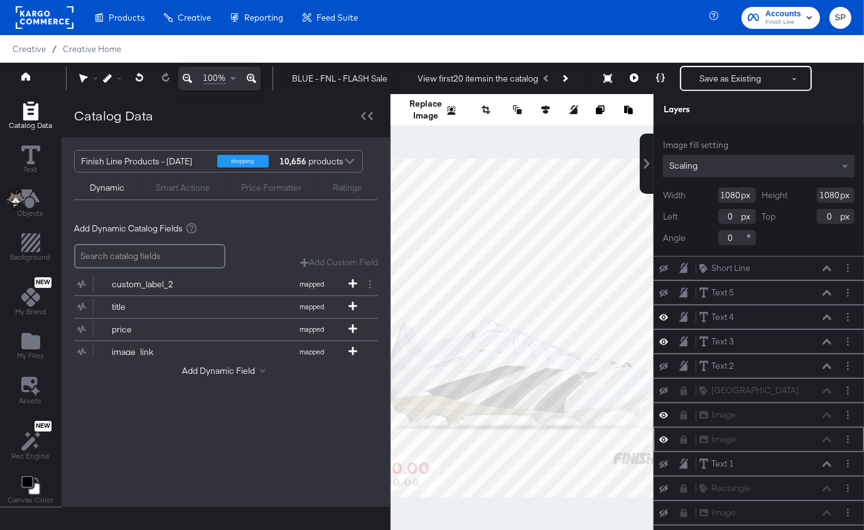
click at [665, 438] on icon at bounding box center [663, 440] width 9 height 6
click at [30, 336] on icon "Add Files" at bounding box center [30, 341] width 19 height 16
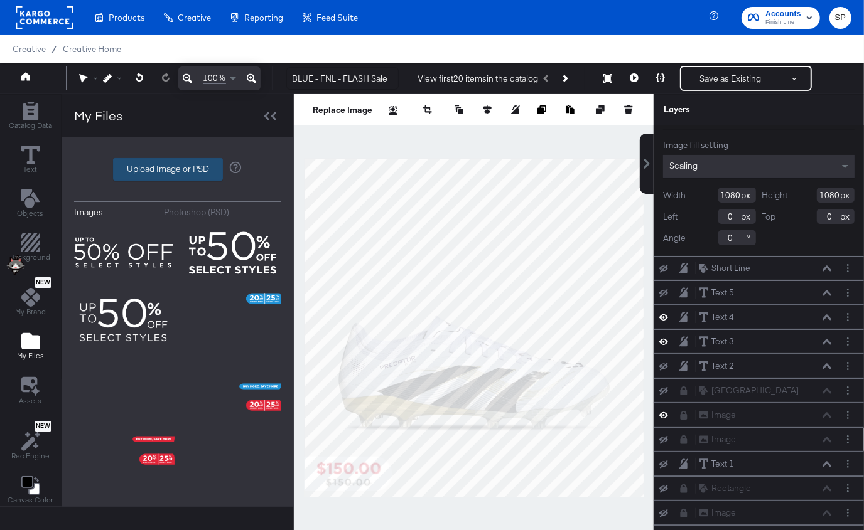
click at [164, 169] on label "Upload Image or PSD" at bounding box center [168, 169] width 109 height 21
click at [178, 169] on input "Upload Image or PSD" at bounding box center [178, 169] width 0 height 0
type input "C:\fakepath\Copy - RED - FNL - 50% off.png"
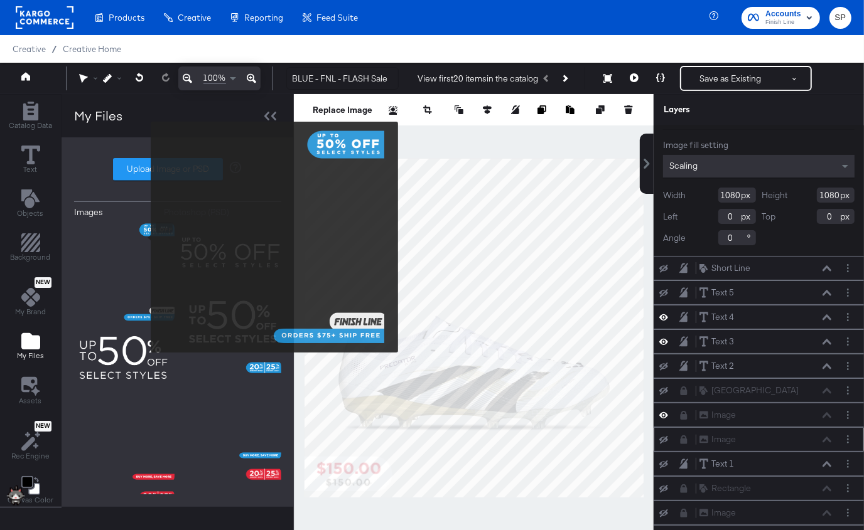
click at [142, 238] on img at bounding box center [124, 272] width 100 height 100
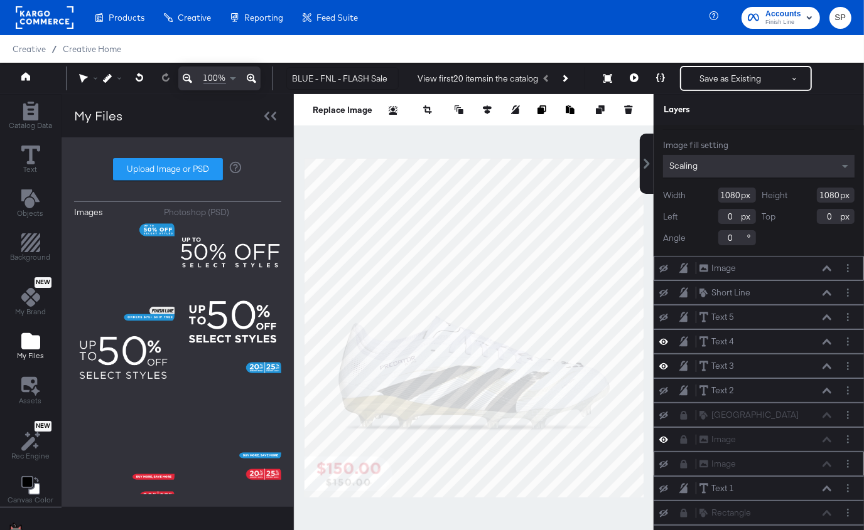
scroll to position [0, 0]
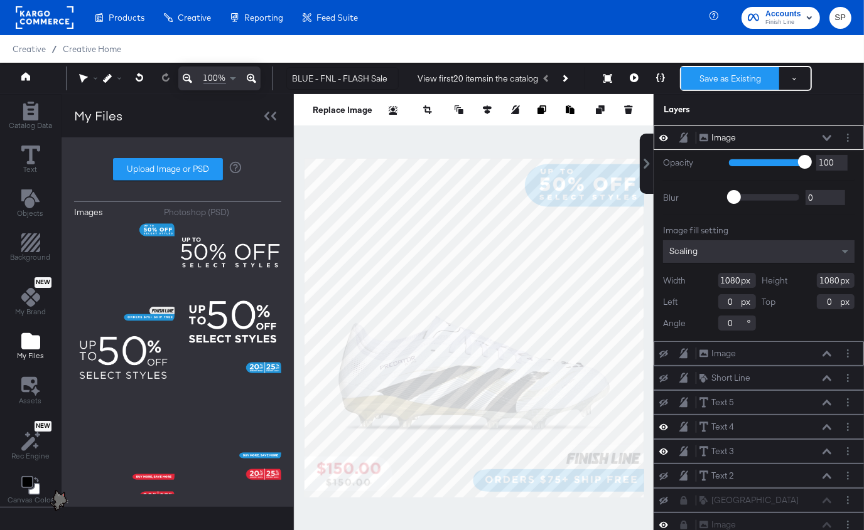
click at [729, 77] on button "Save as Existing" at bounding box center [730, 78] width 98 height 23
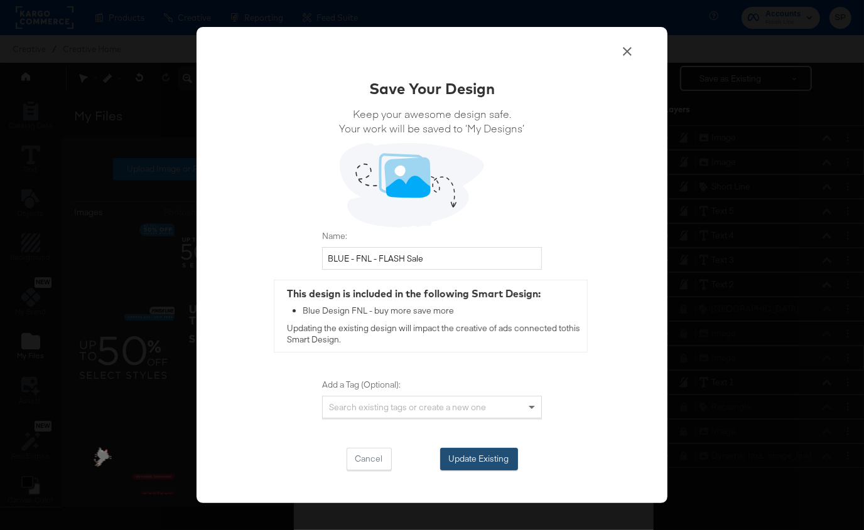
click at [479, 460] on button "Update Existing" at bounding box center [479, 459] width 78 height 23
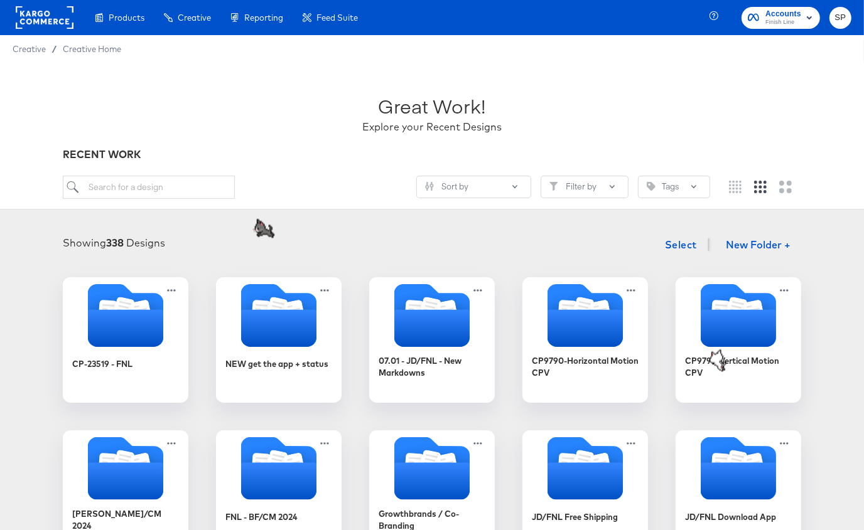
click at [42, 16] on rect at bounding box center [45, 17] width 58 height 23
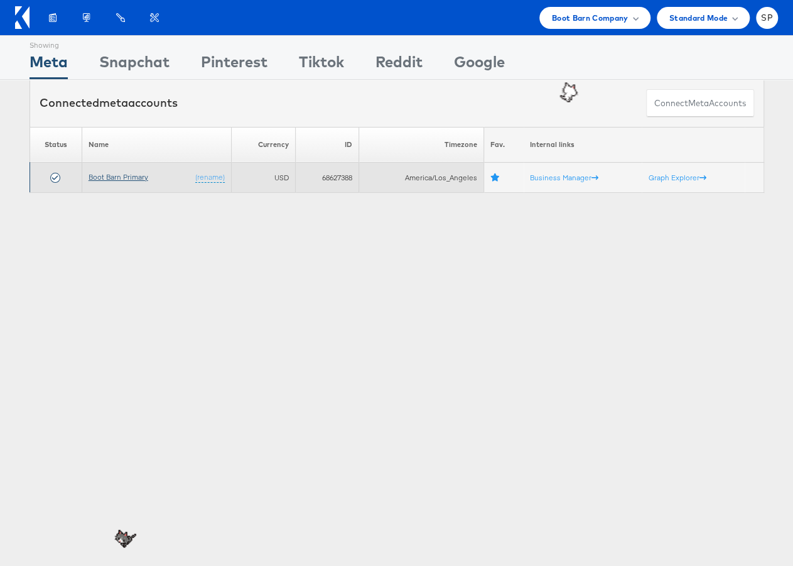
click at [138, 178] on link "Boot Barn Primary" at bounding box center [119, 176] width 60 height 9
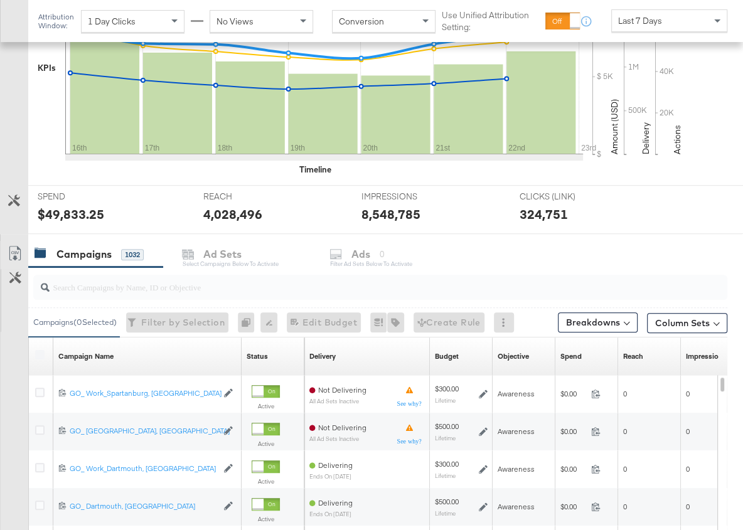
scroll to position [212, 0]
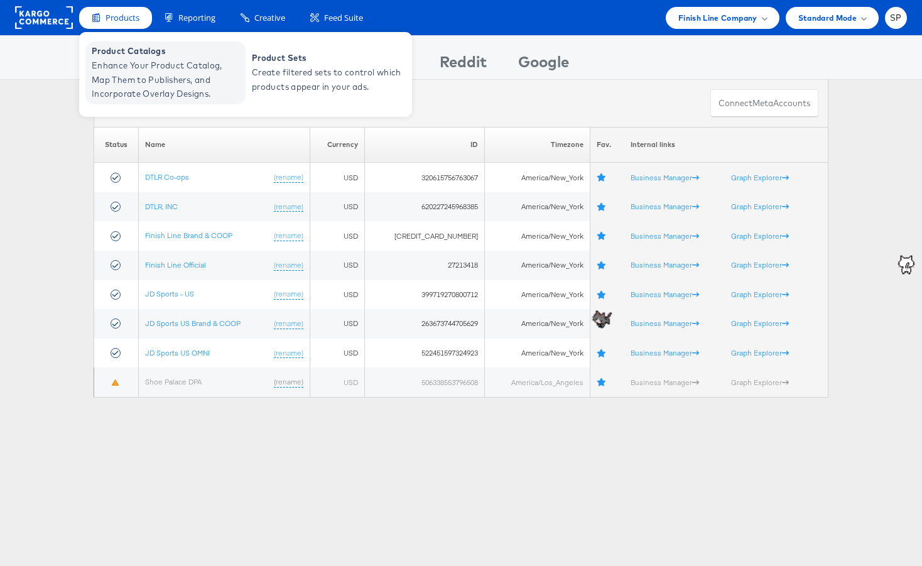
click at [159, 80] on span "Enhance Your Product Catalog, Map Them to Publishers, and Incorporate Overlay D…" at bounding box center [167, 79] width 151 height 43
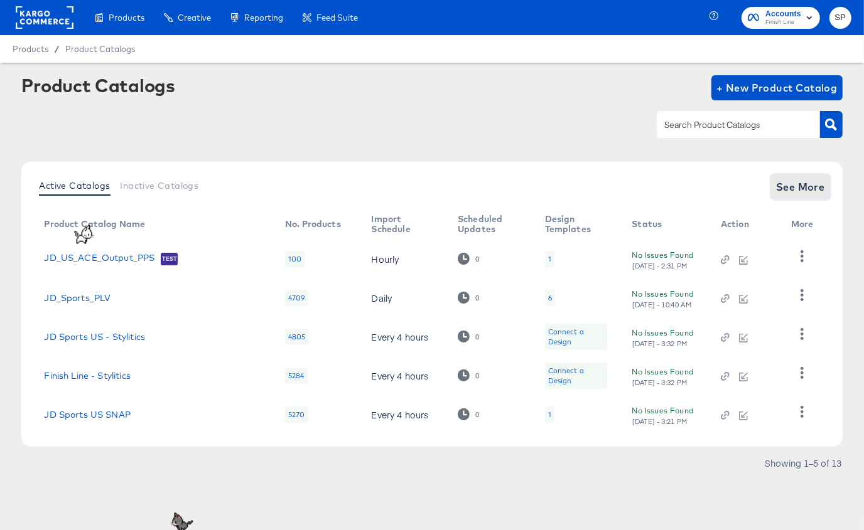
click at [795, 191] on span "See More" at bounding box center [800, 187] width 49 height 18
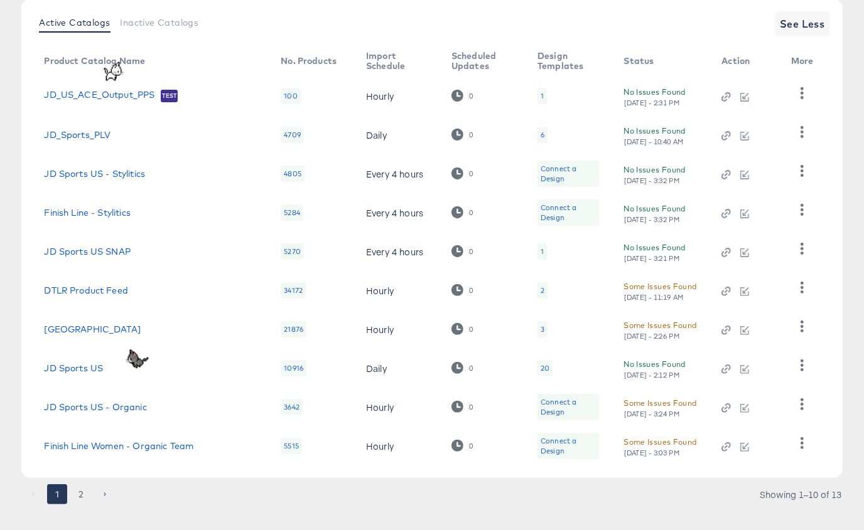
scroll to position [181, 0]
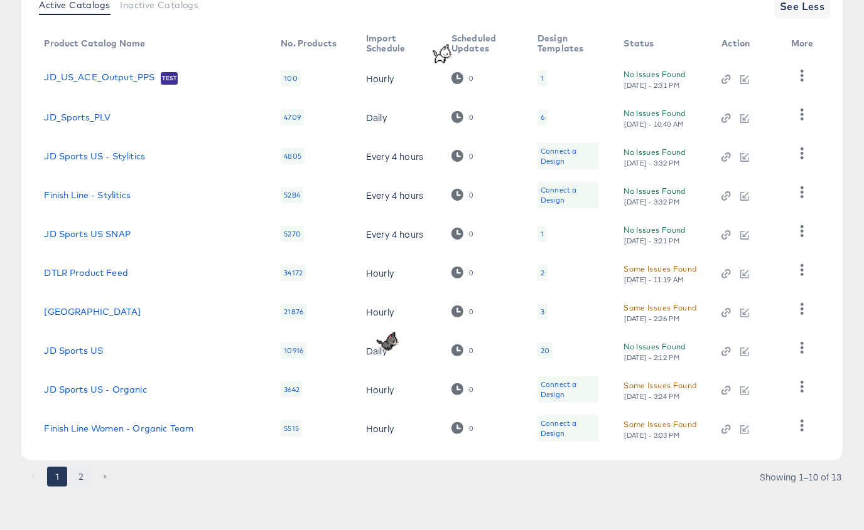
click at [83, 472] on button "2" at bounding box center [81, 477] width 20 height 20
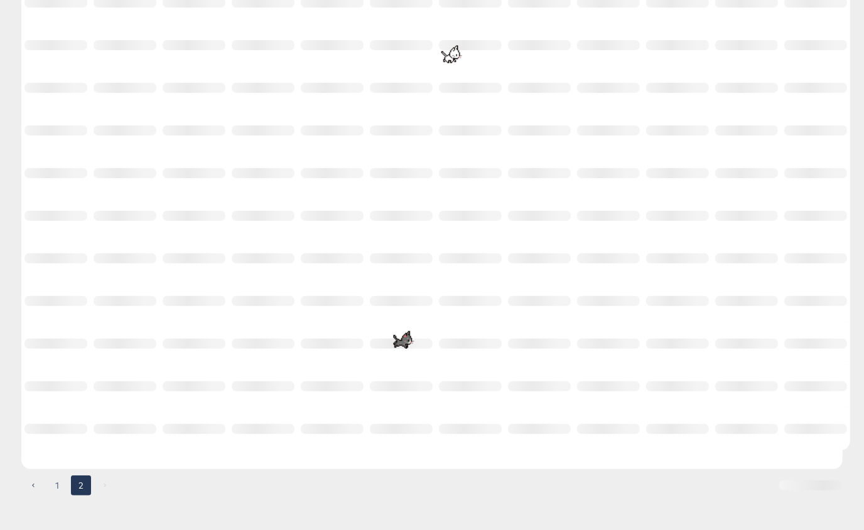
scroll to position [8, 0]
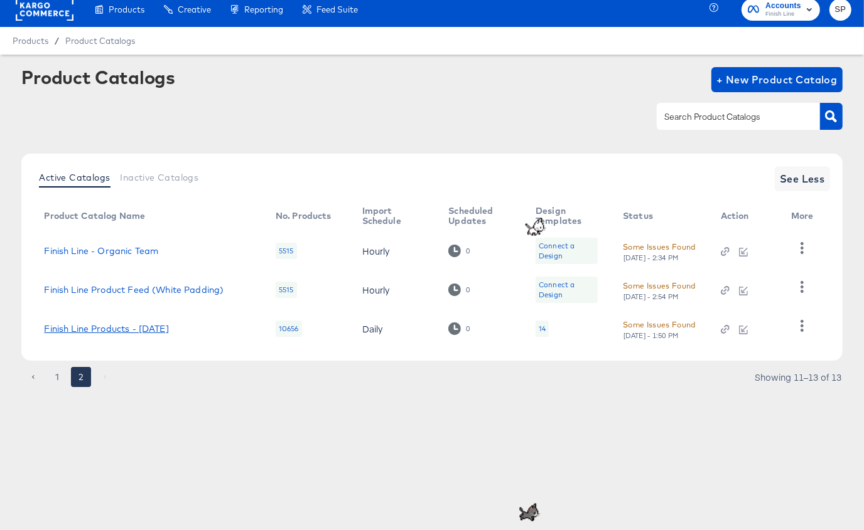
click at [132, 327] on link "Finish Line Products - [DATE]" at bounding box center [106, 329] width 124 height 10
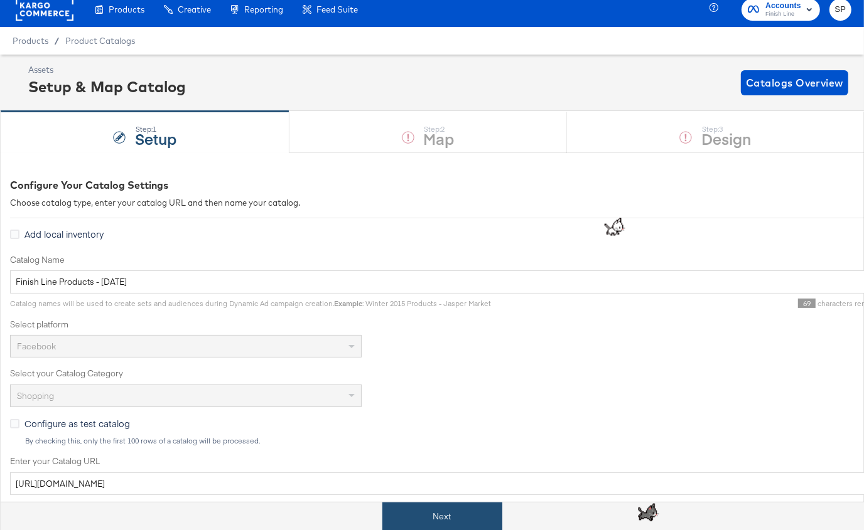
click at [411, 515] on button "Next" at bounding box center [442, 517] width 120 height 28
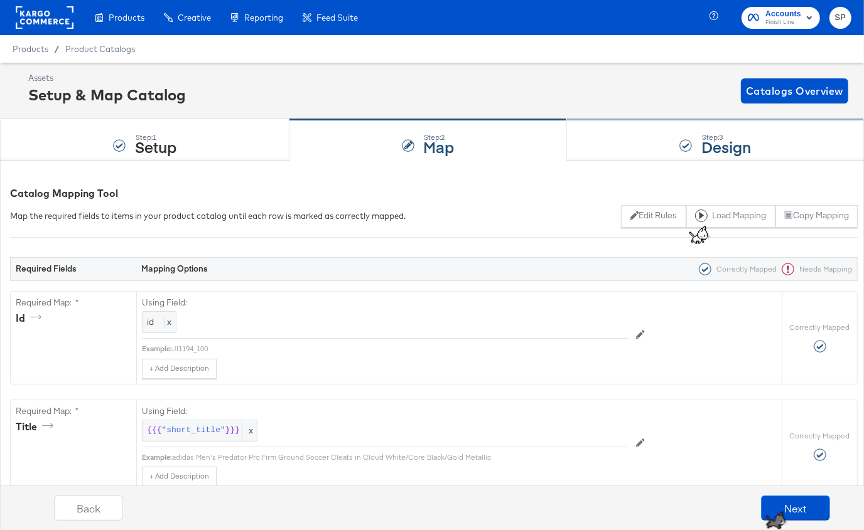
click at [654, 134] on div "Step: 3 Design" at bounding box center [715, 140] width 297 height 41
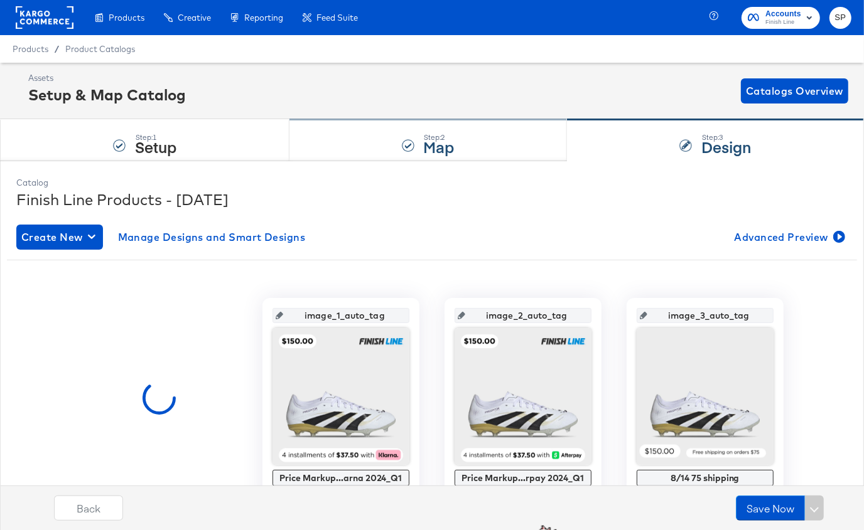
click at [436, 148] on strong "Map" at bounding box center [439, 146] width 31 height 21
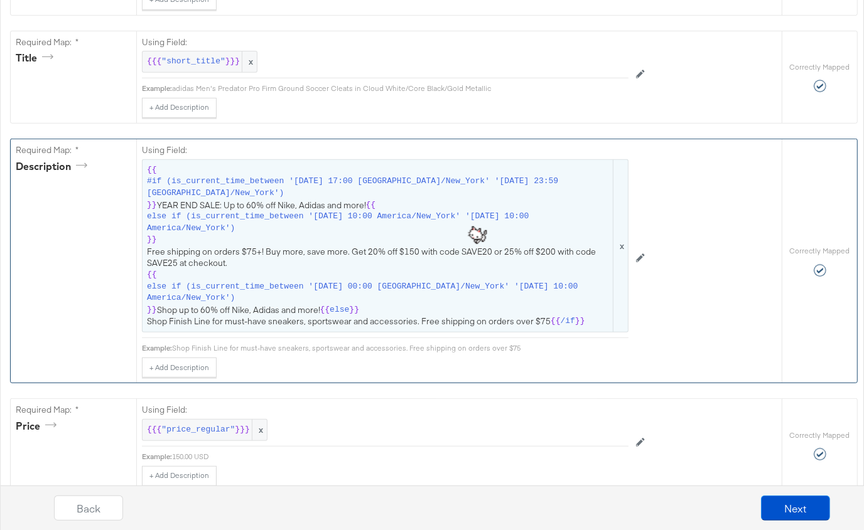
scroll to position [370, 0]
click at [346, 254] on span "{{ #if (is_current_time_between '[DATE] 17:00 America/New_York' '[DATE] 23:59 A…" at bounding box center [385, 244] width 476 height 163
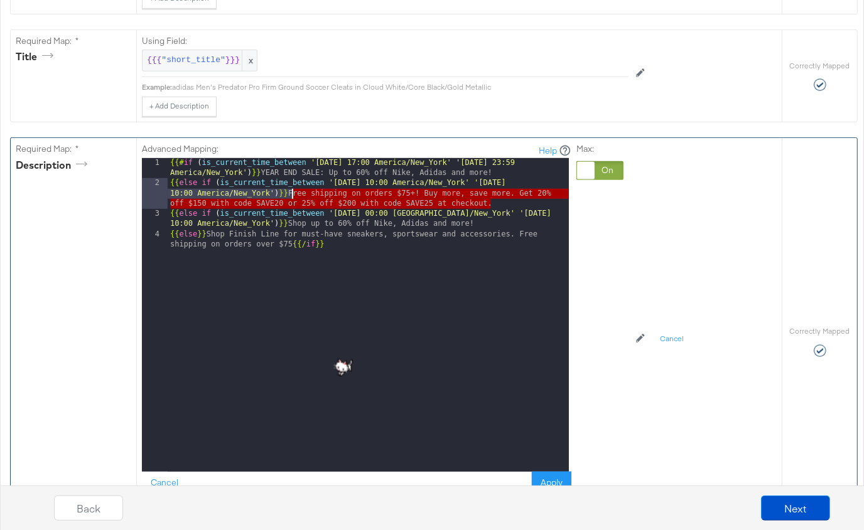
drag, startPoint x: 505, startPoint y: 201, endPoint x: 290, endPoint y: 191, distance: 215.5
click at [290, 191] on div "{{# if ( is_current_time_between '[DATE] 17:00 America/New_York' '[DATE] 23:59 …" at bounding box center [368, 335] width 401 height 355
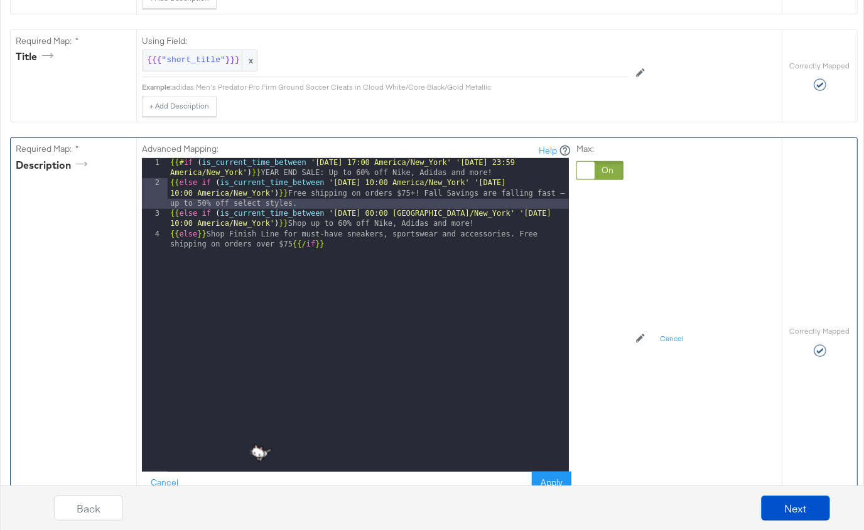
click at [363, 178] on div "{{# if ( is_current_time_between '[DATE] 17:00 America/New_York' '[DATE] 23:59 …" at bounding box center [368, 335] width 401 height 355
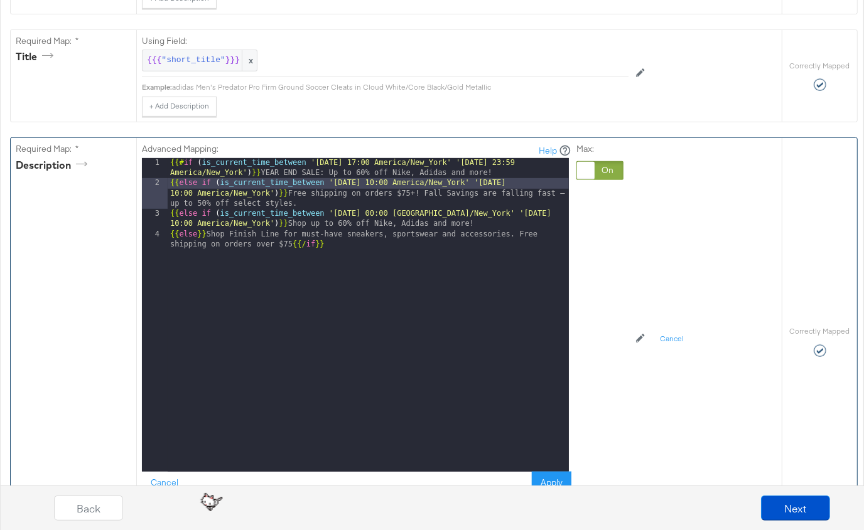
click at [377, 179] on div "{{# if ( is_current_time_between '[DATE] 17:00 America/New_York' '[DATE] 23:59 …" at bounding box center [368, 335] width 401 height 355
click at [538, 183] on div "{{# if ( is_current_time_between '[DATE] 17:00 America/New_York' '[DATE] 23:59 …" at bounding box center [368, 335] width 401 height 355
click at [549, 472] on button "Apply" at bounding box center [552, 483] width 40 height 23
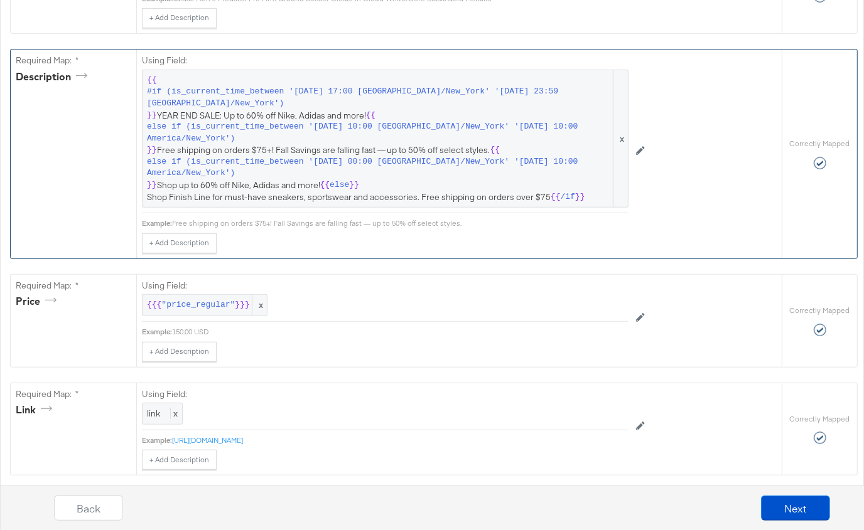
scroll to position [469, 0]
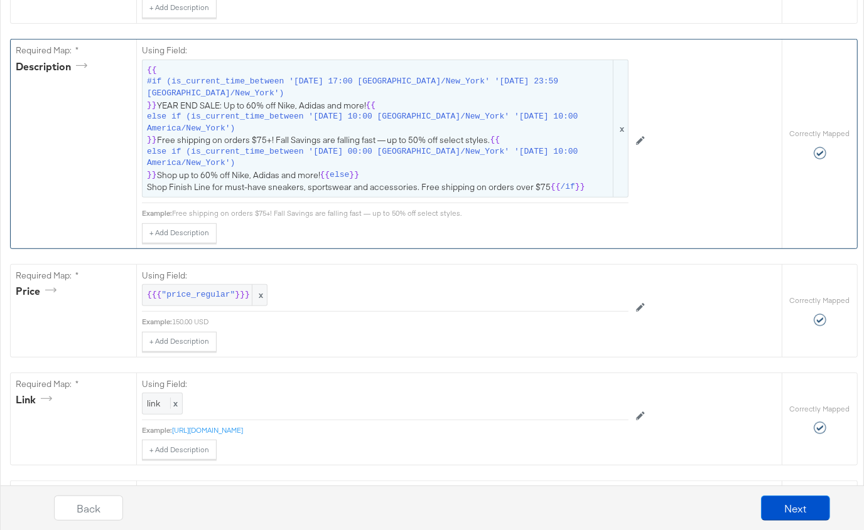
click at [383, 136] on span "{{ #if (is_current_time_between '[DATE] 17:00 America/New_York' '[DATE] 23:59 A…" at bounding box center [385, 129] width 476 height 128
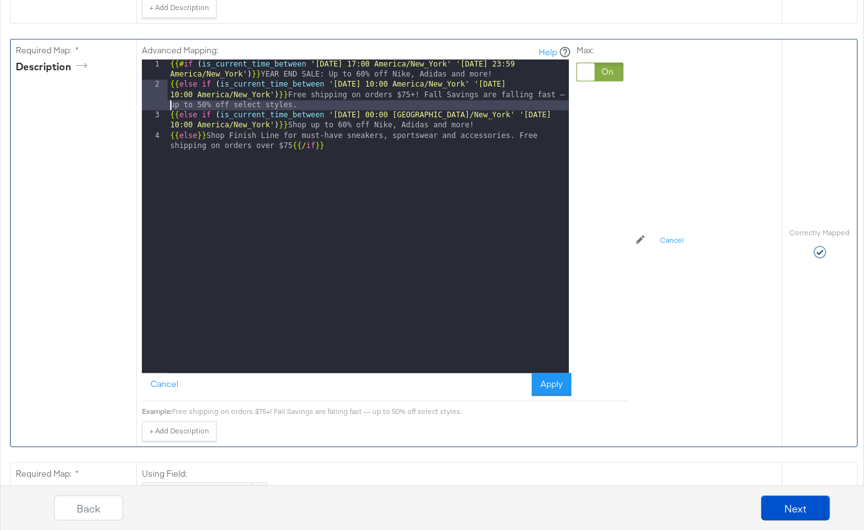
click at [171, 102] on div "{{# if ( is_current_time_between '[DATE] 17:00 America/New_York' '[DATE] 23:59 …" at bounding box center [368, 237] width 401 height 355
click at [548, 377] on button "Apply" at bounding box center [552, 385] width 40 height 23
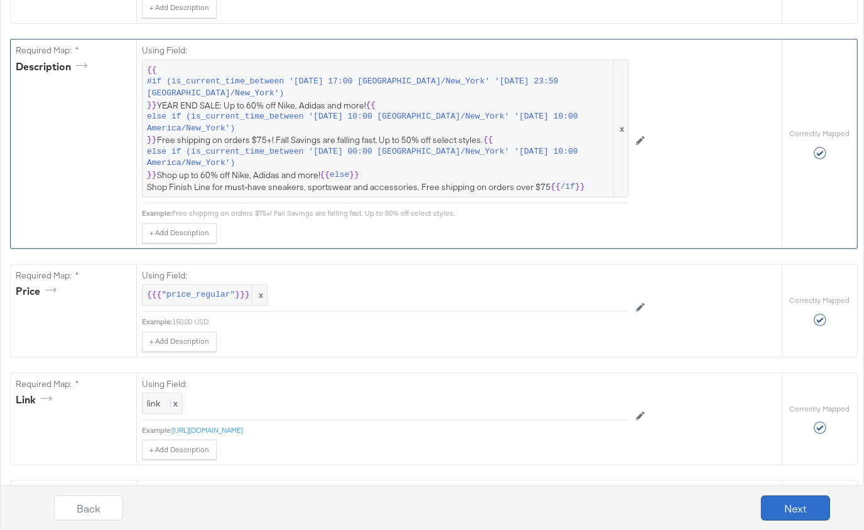
click at [788, 497] on button "Next" at bounding box center [795, 508] width 69 height 25
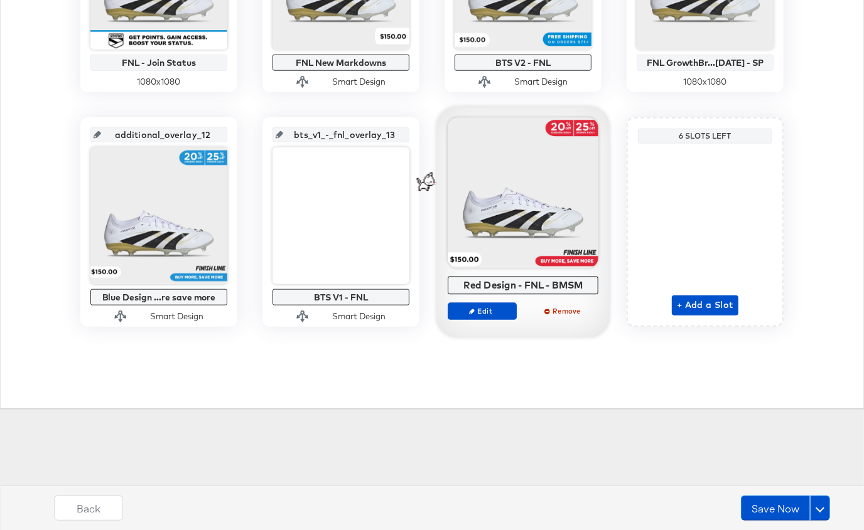
scroll to position [891, 0]
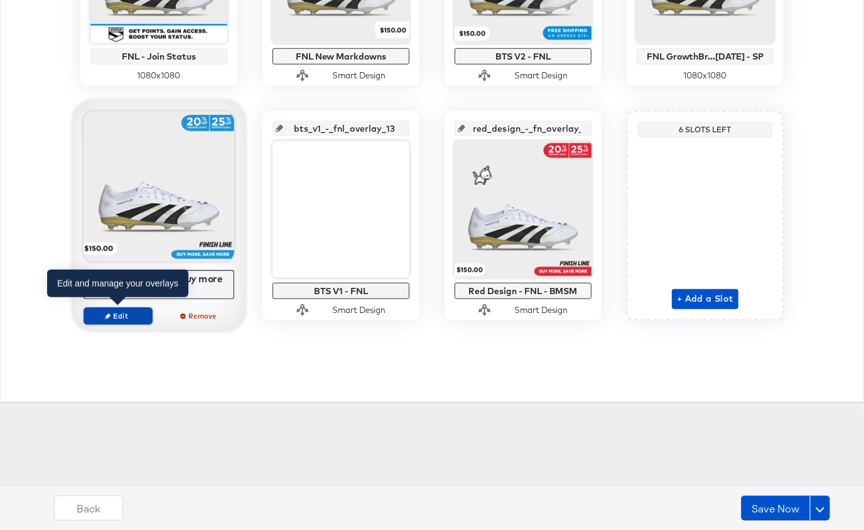
click at [127, 312] on span "Edit" at bounding box center [118, 315] width 58 height 9
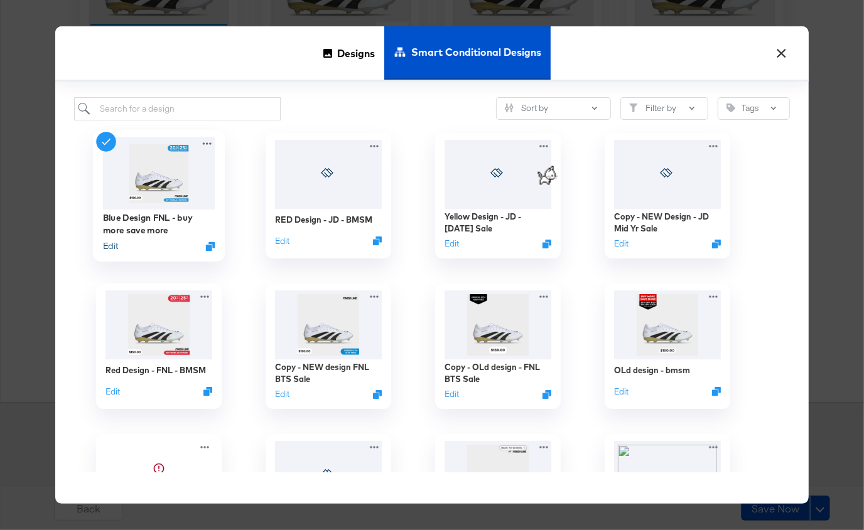
click at [116, 246] on button "Edit" at bounding box center [110, 246] width 15 height 12
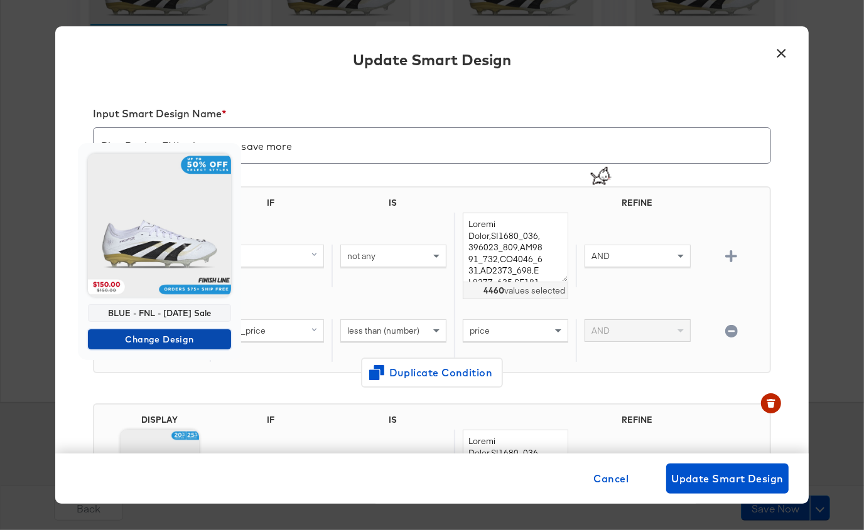
click at [161, 340] on span "Change Design" at bounding box center [159, 340] width 133 height 16
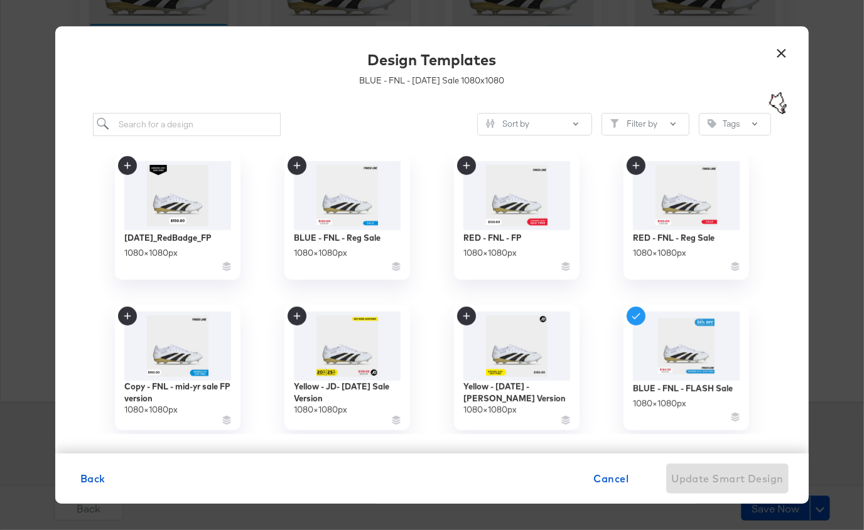
scroll to position [613, 0]
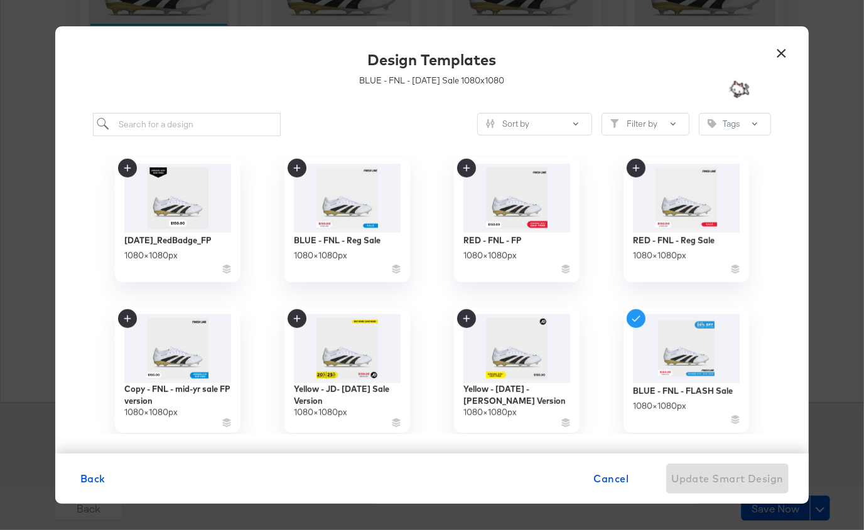
click at [781, 48] on button "×" at bounding box center [781, 50] width 23 height 23
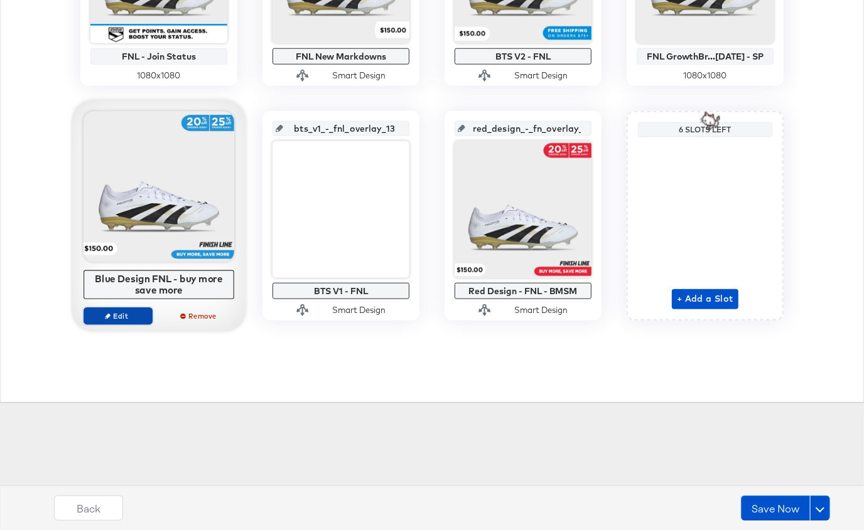
click at [126, 316] on span "Edit" at bounding box center [118, 315] width 58 height 9
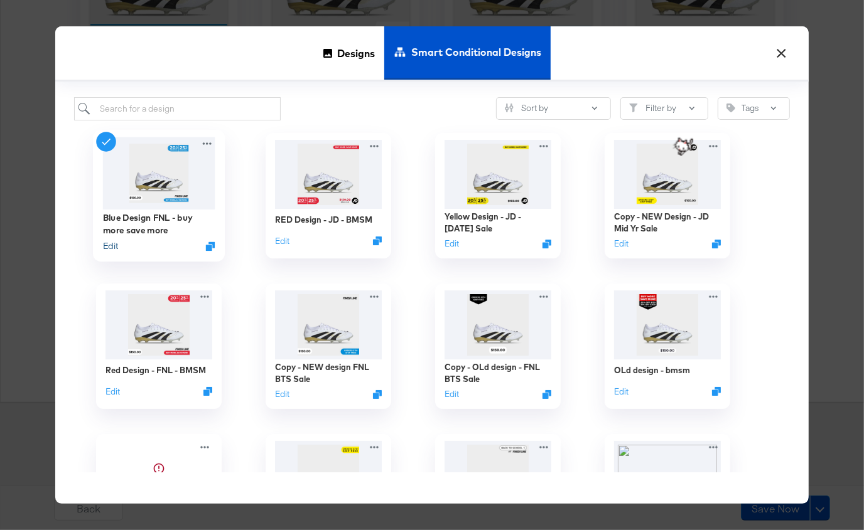
click at [107, 247] on button "Edit" at bounding box center [110, 246] width 15 height 12
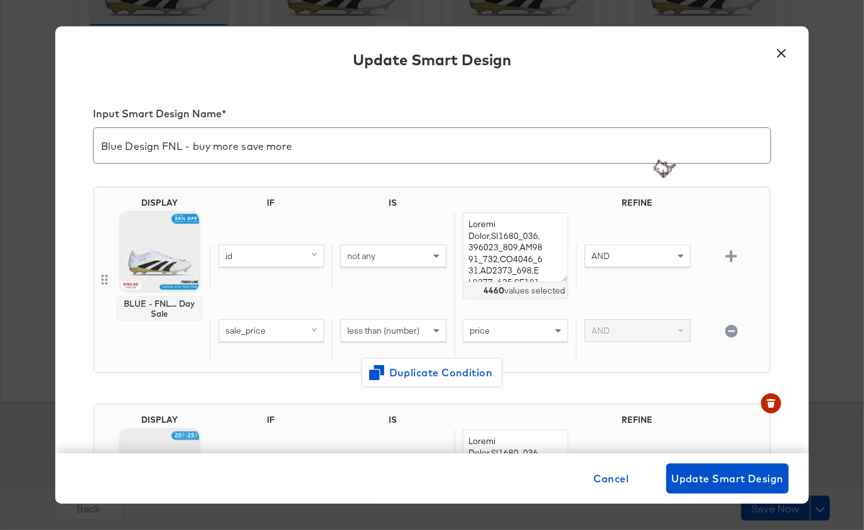
click at [284, 251] on div "id" at bounding box center [271, 255] width 104 height 21
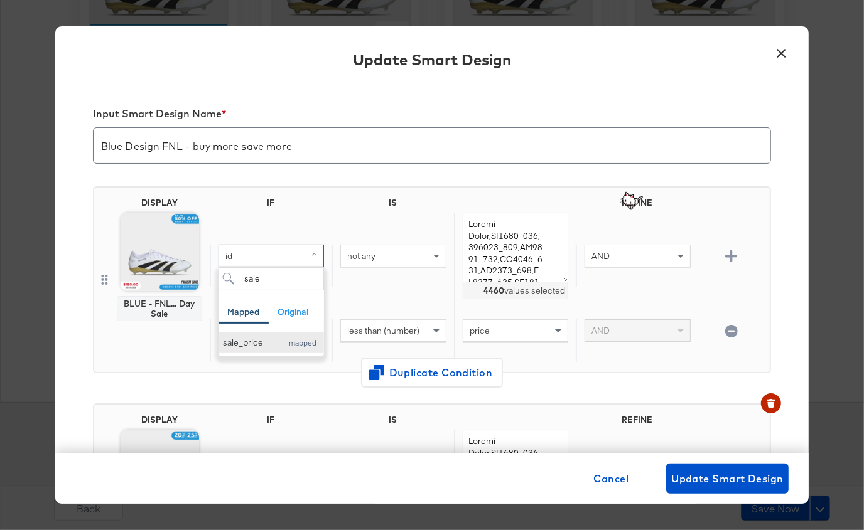
type input "sale"
click at [268, 343] on div "sale_price" at bounding box center [249, 343] width 53 height 12
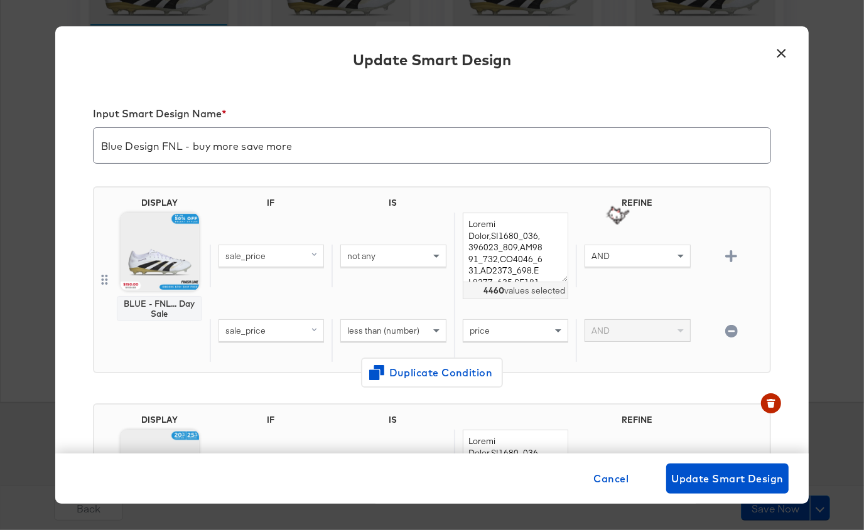
click at [379, 252] on div "not any" at bounding box center [393, 255] width 104 height 21
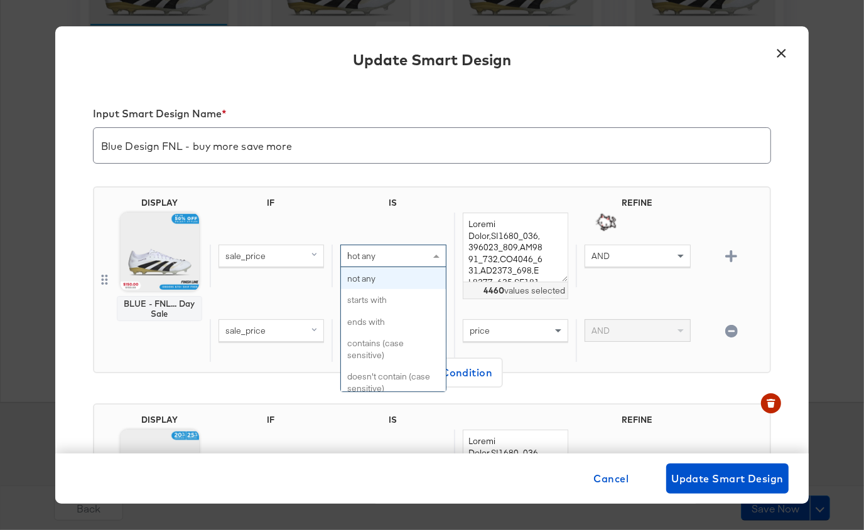
scroll to position [0, 0]
type input "less"
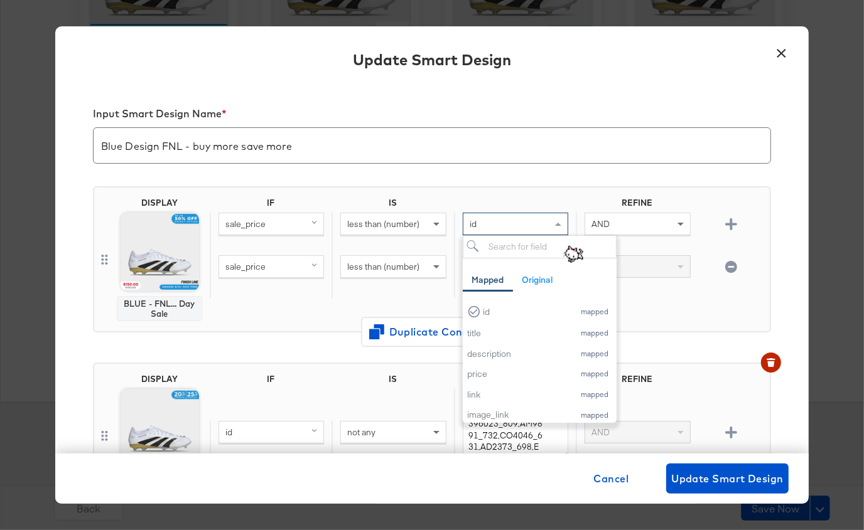
click at [491, 220] on div "id" at bounding box center [515, 223] width 104 height 21
type input "r"
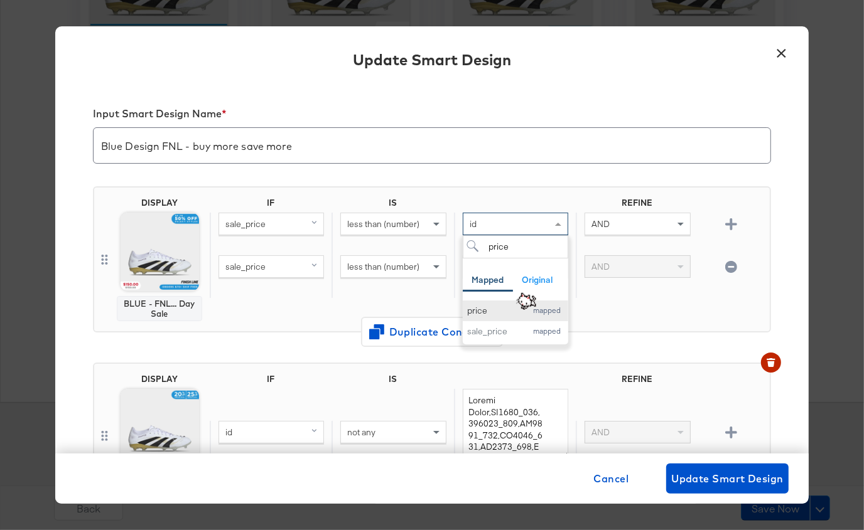
type input "price"
click at [488, 309] on div "price" at bounding box center [493, 311] width 53 height 12
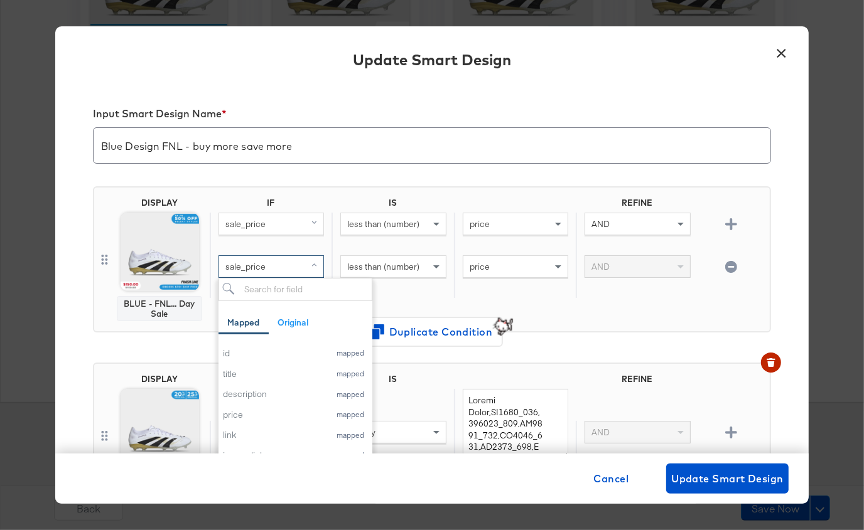
click at [302, 265] on div "sale_price" at bounding box center [271, 266] width 104 height 21
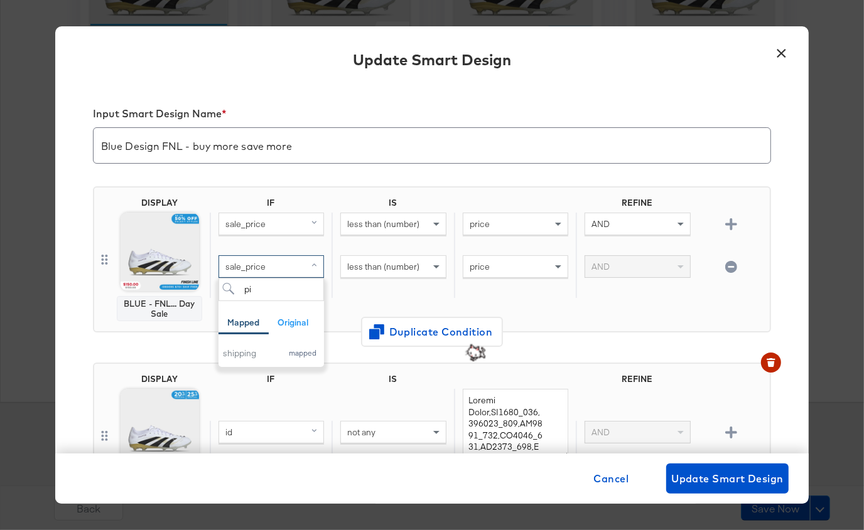
type input "p"
type input "sale"
click at [278, 360] on div "sale_price mapped" at bounding box center [273, 355] width 100 height 14
click at [381, 257] on div "less than (number)" at bounding box center [393, 266] width 104 height 21
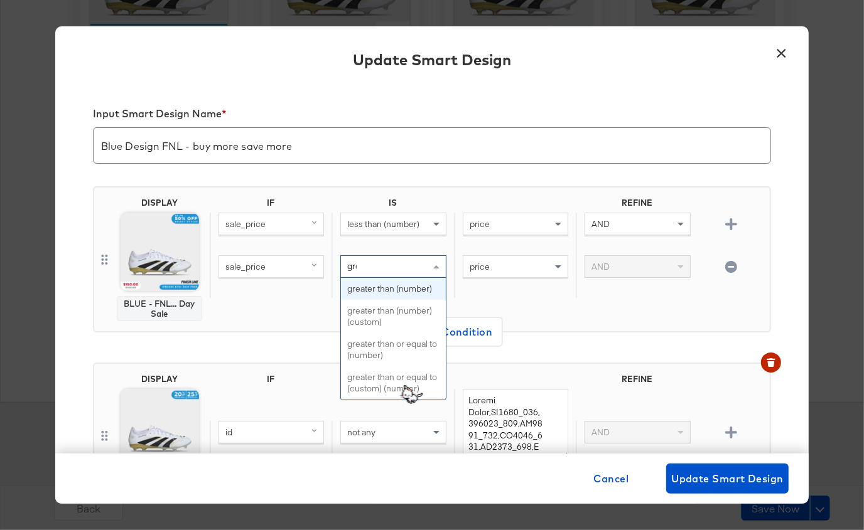
type input "grea"
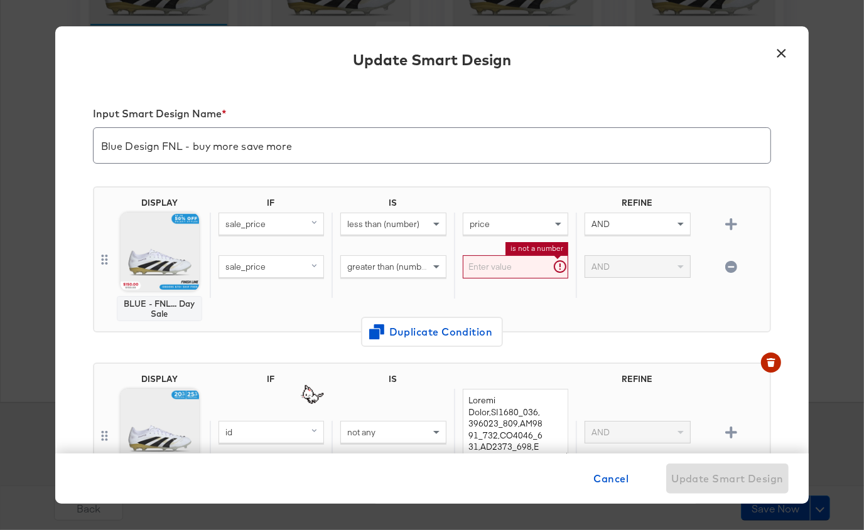
click at [527, 262] on input "text" at bounding box center [515, 266] width 105 height 23
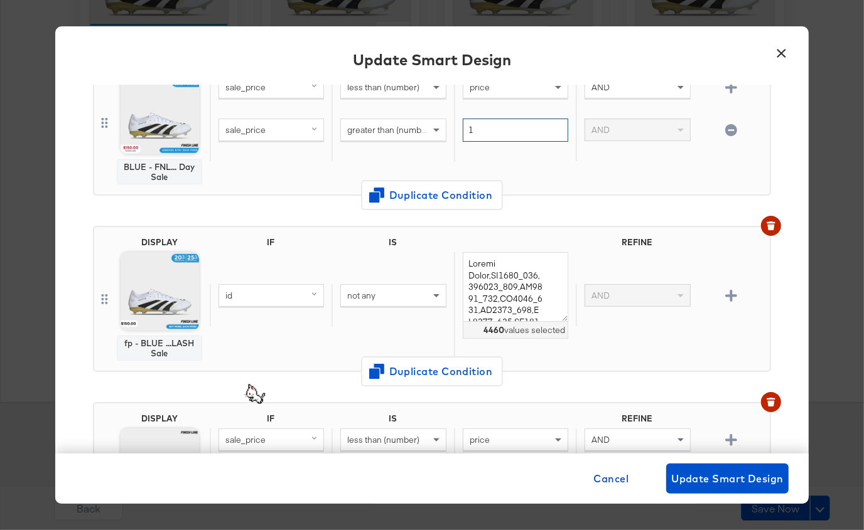
scroll to position [152, 0]
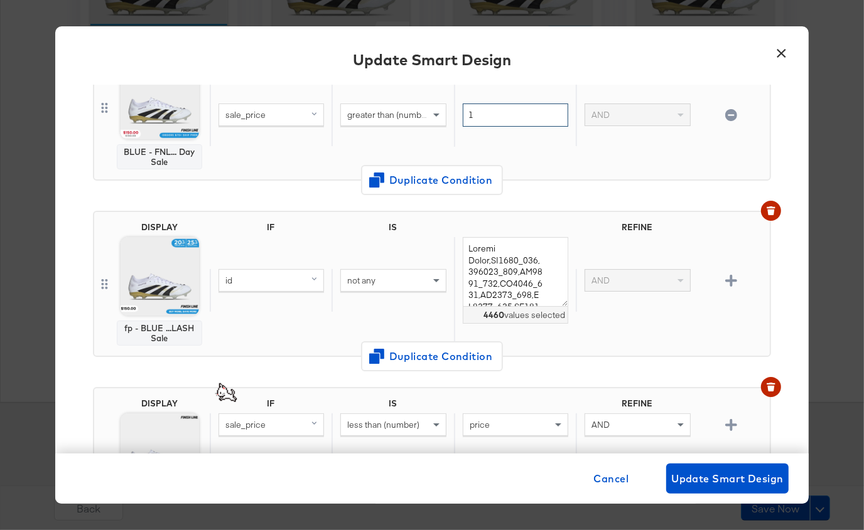
type input "1"
click at [771, 210] on icon "button" at bounding box center [770, 213] width 7 height 6
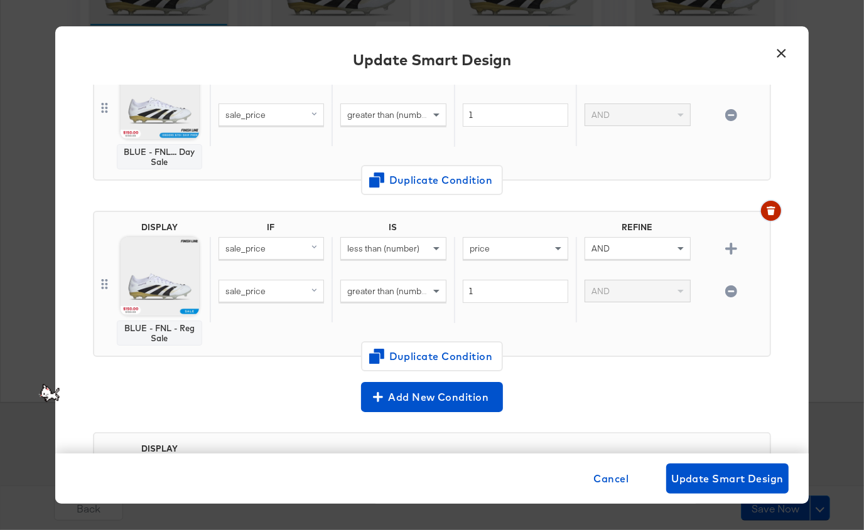
click at [773, 213] on icon "button" at bounding box center [770, 211] width 9 height 9
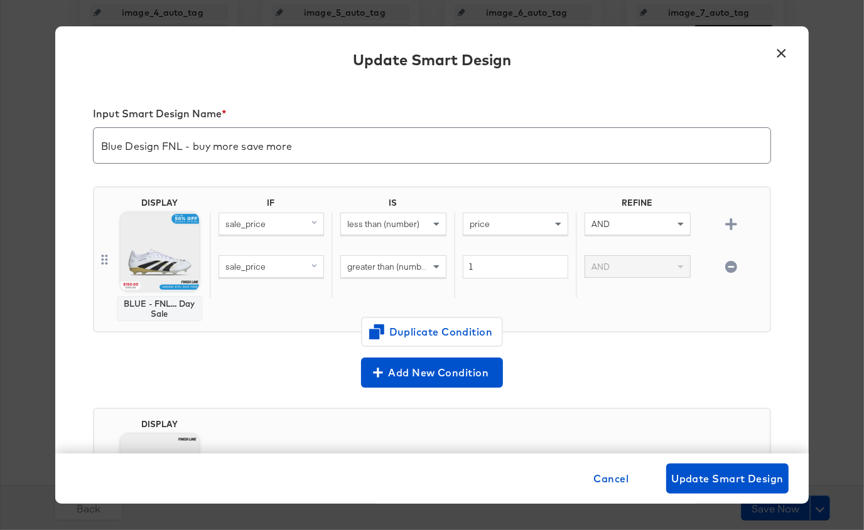
scroll to position [522, 0]
drag, startPoint x: 194, startPoint y: 148, endPoint x: 335, endPoint y: 158, distance: 141.6
click at [335, 158] on input "Blue Design FNL - buy more save more" at bounding box center [432, 140] width 677 height 35
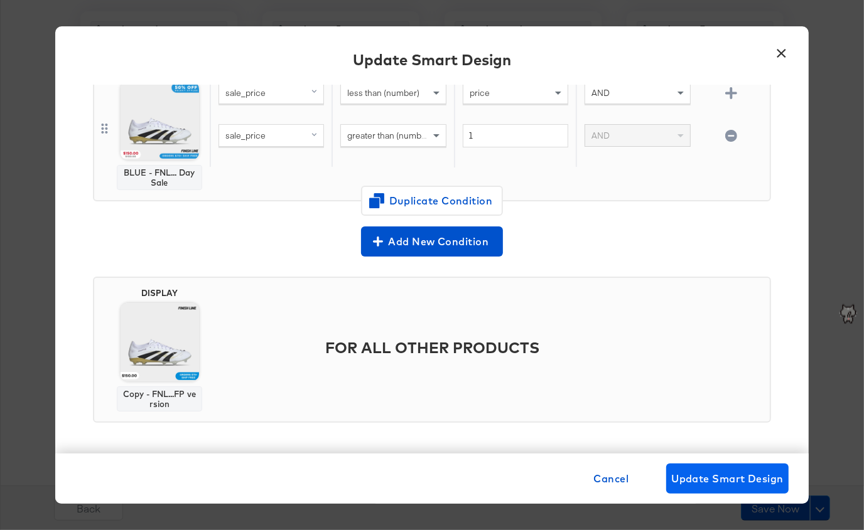
type input "Blue Design FNL - 50% off"
click at [705, 476] on span "Update Smart Design" at bounding box center [727, 479] width 112 height 18
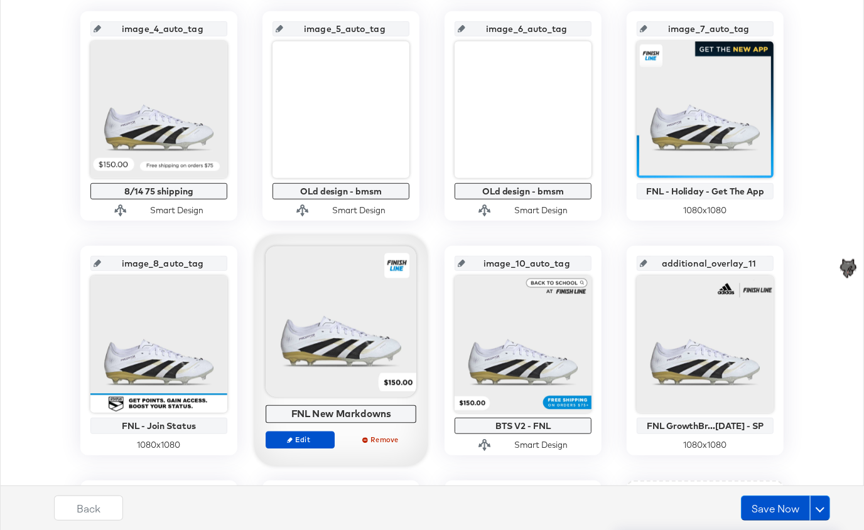
scroll to position [771, 0]
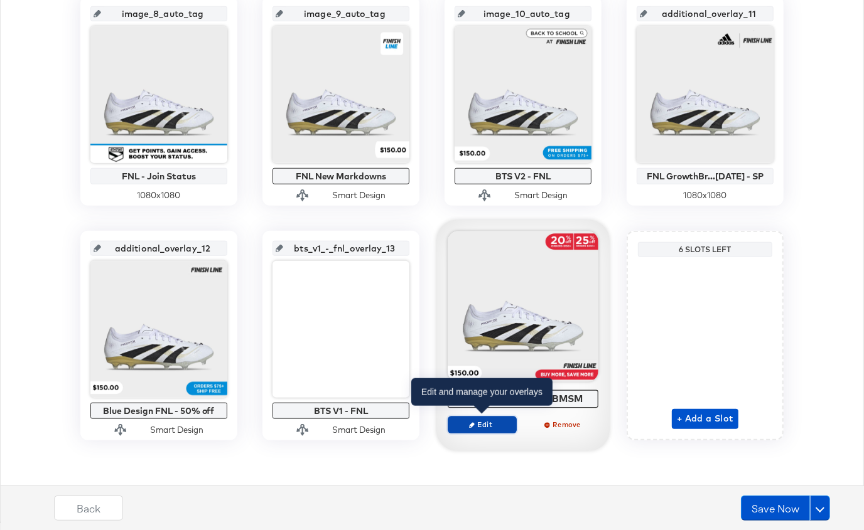
click at [473, 424] on icon "button" at bounding box center [472, 425] width 6 height 6
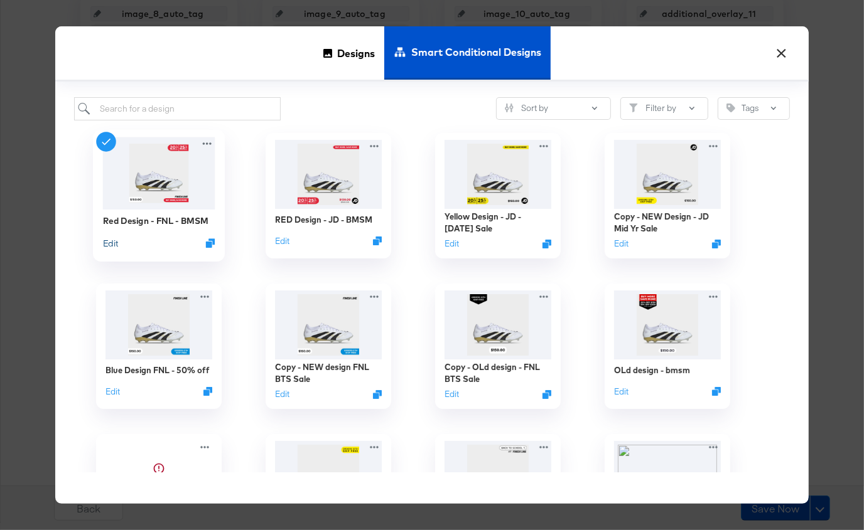
click at [112, 246] on button "Edit" at bounding box center [110, 243] width 15 height 12
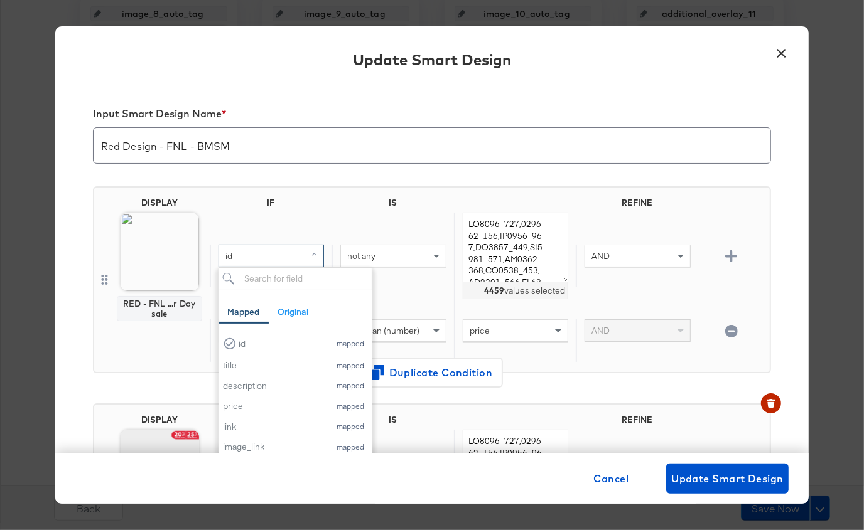
click at [270, 255] on div "id" at bounding box center [271, 255] width 104 height 21
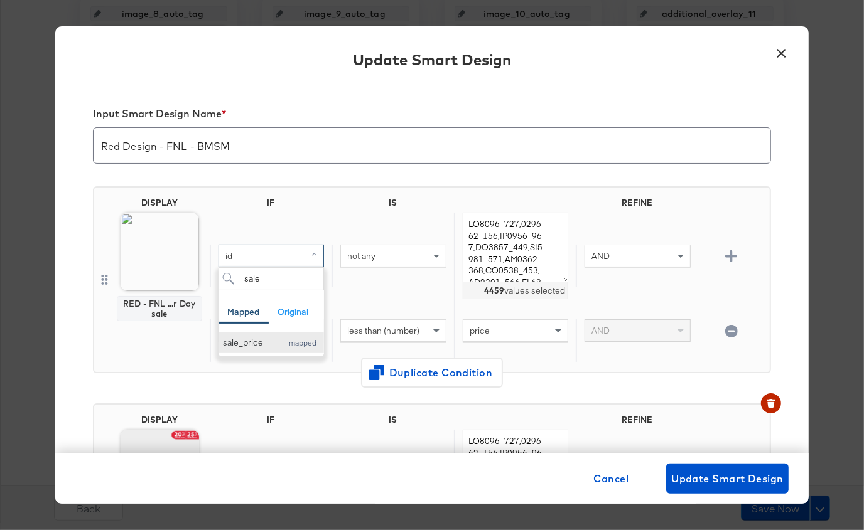
type input "sale"
click at [256, 345] on div "sale_price" at bounding box center [249, 343] width 53 height 12
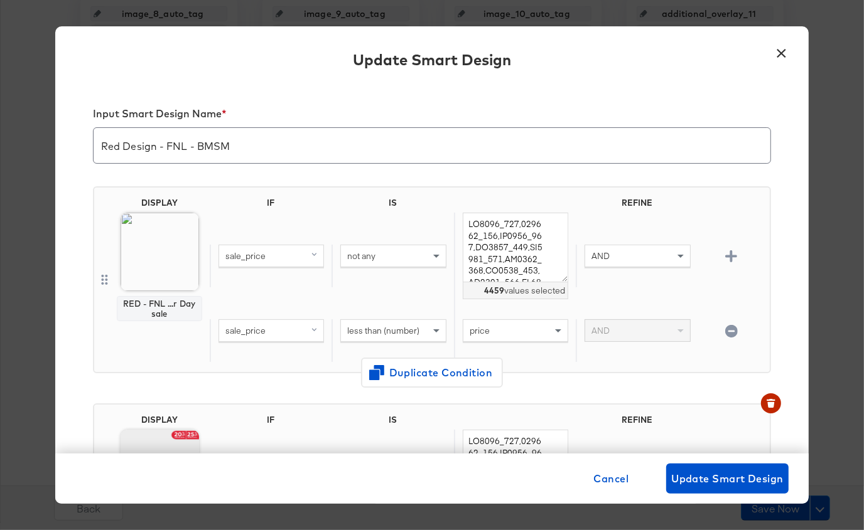
click at [379, 250] on div "not any" at bounding box center [393, 255] width 104 height 21
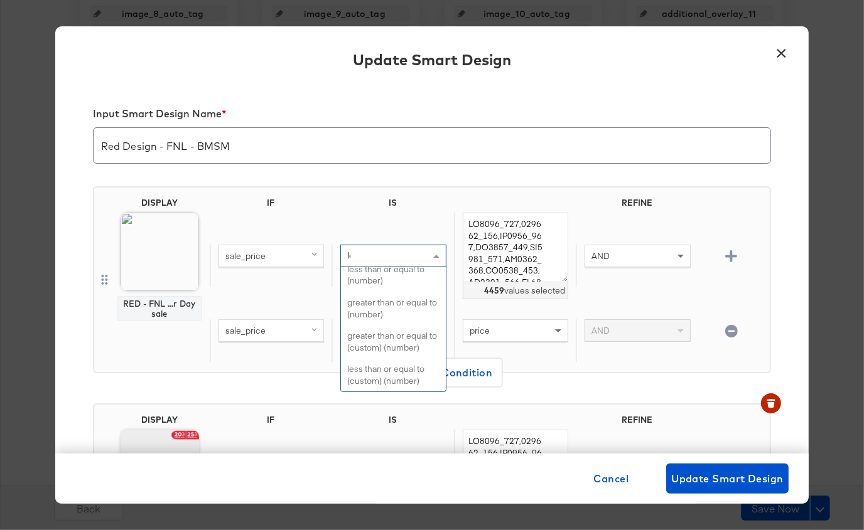
scroll to position [0, 0]
type input "less"
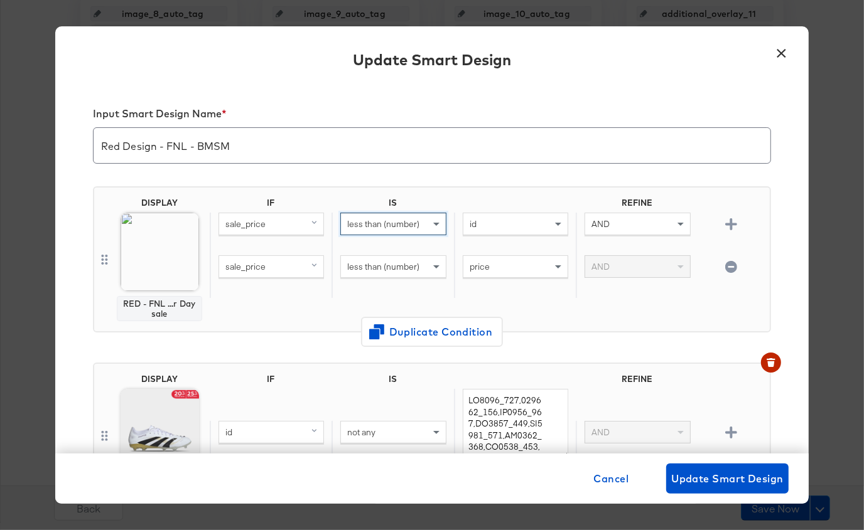
click at [487, 228] on div "id" at bounding box center [515, 223] width 104 height 21
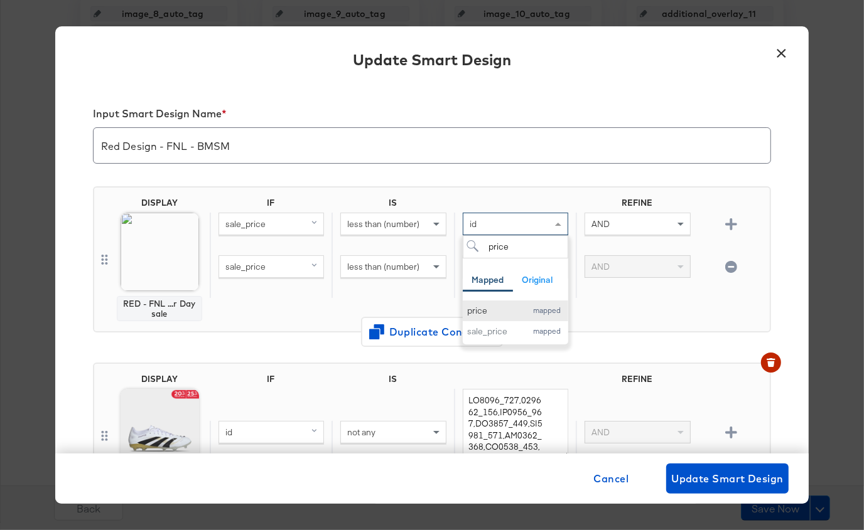
type input "price"
click at [483, 308] on div "price" at bounding box center [493, 311] width 53 height 12
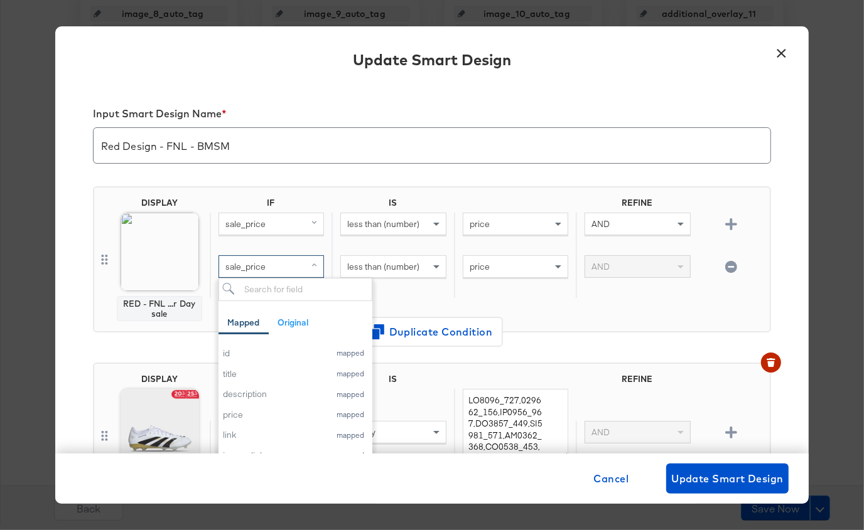
click at [279, 267] on div "sale_price" at bounding box center [271, 266] width 104 height 21
click at [383, 264] on span "less than (number)" at bounding box center [383, 266] width 72 height 11
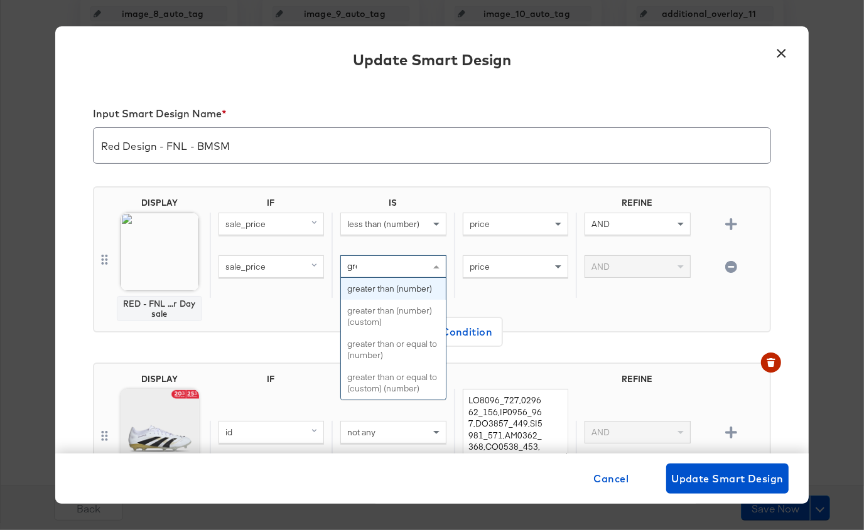
type input "grea"
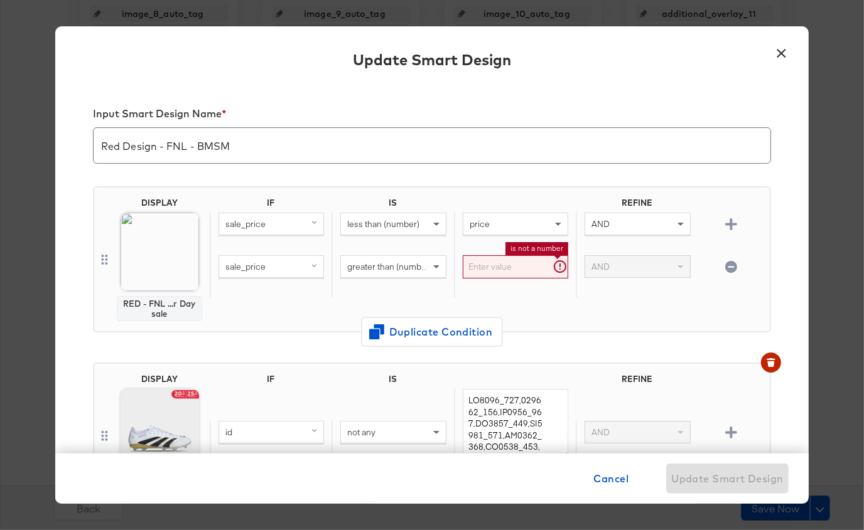
click at [487, 271] on input "text" at bounding box center [515, 266] width 105 height 23
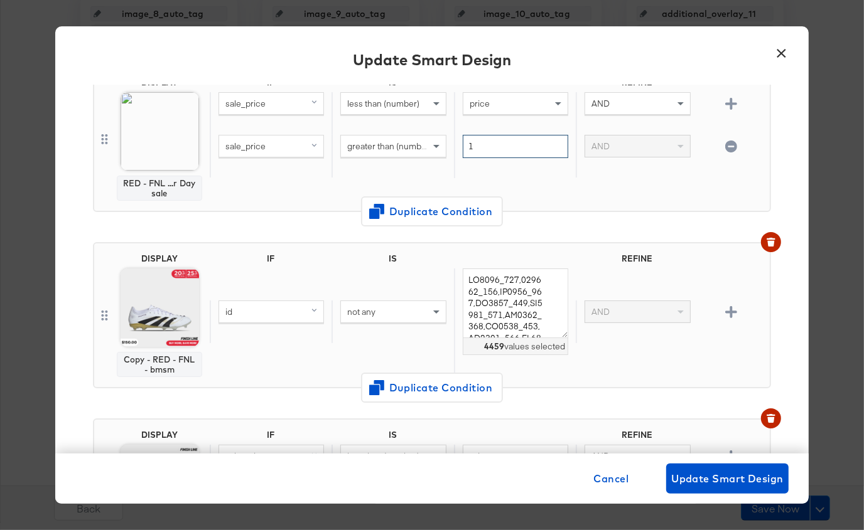
scroll to position [123, 0]
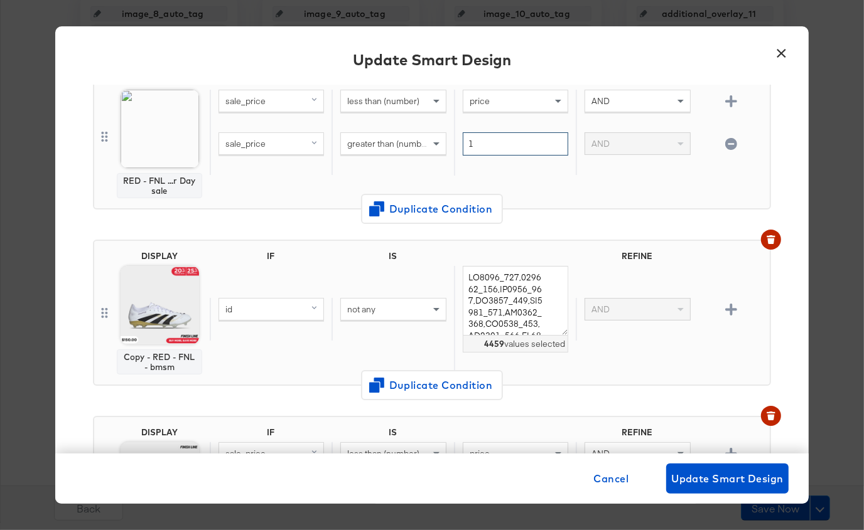
type input "1"
click at [766, 235] on icon "button" at bounding box center [770, 239] width 9 height 9
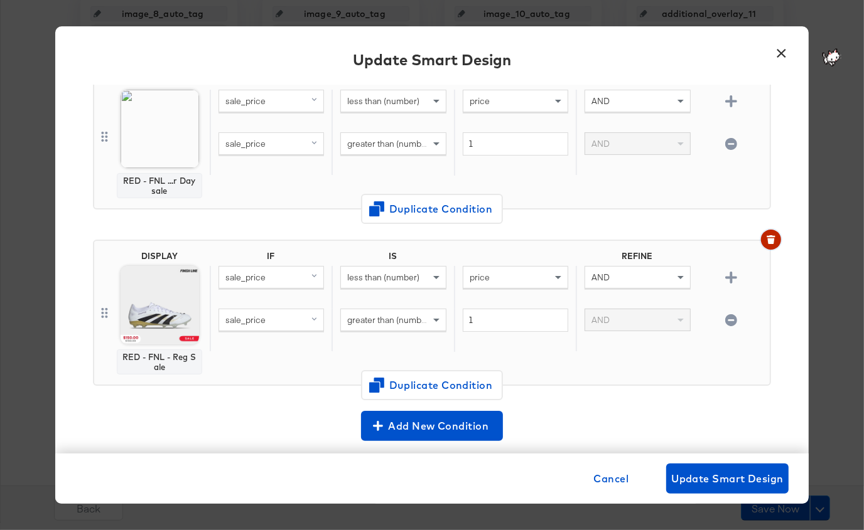
click at [767, 239] on icon "button" at bounding box center [770, 239] width 9 height 9
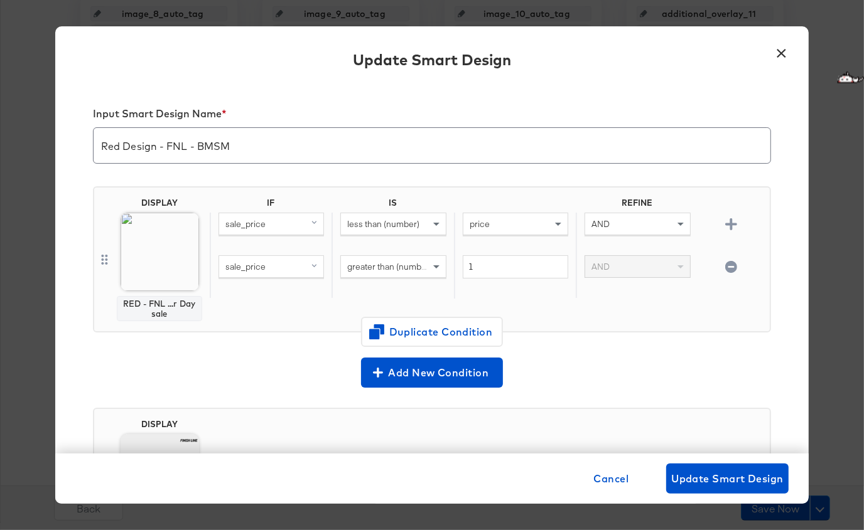
scroll to position [121, 0]
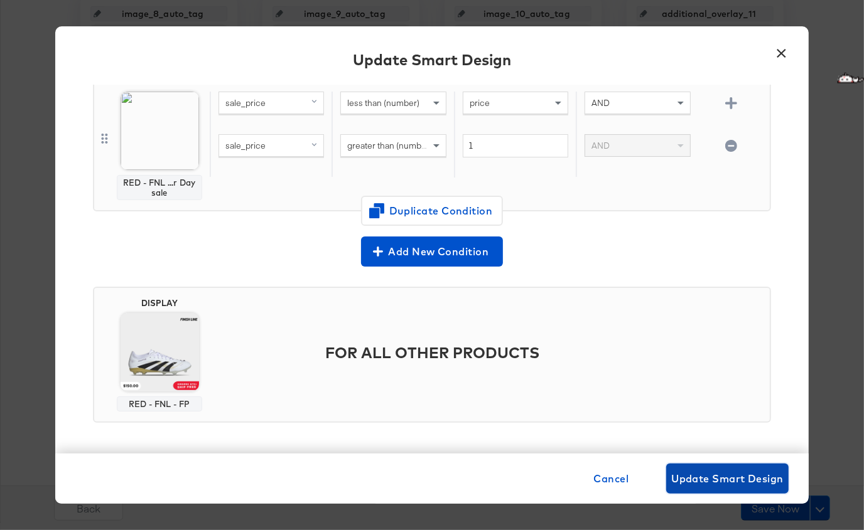
click at [697, 476] on span "Update Smart Design" at bounding box center [727, 479] width 112 height 18
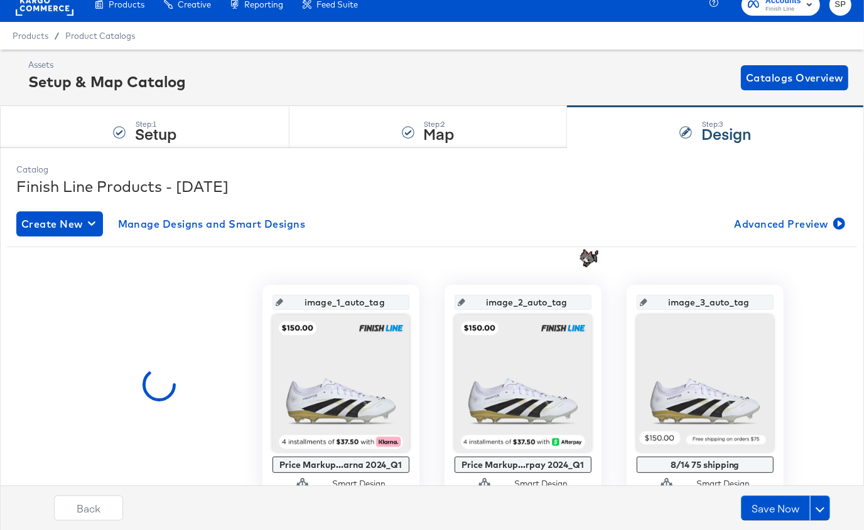
scroll to position [0, 0]
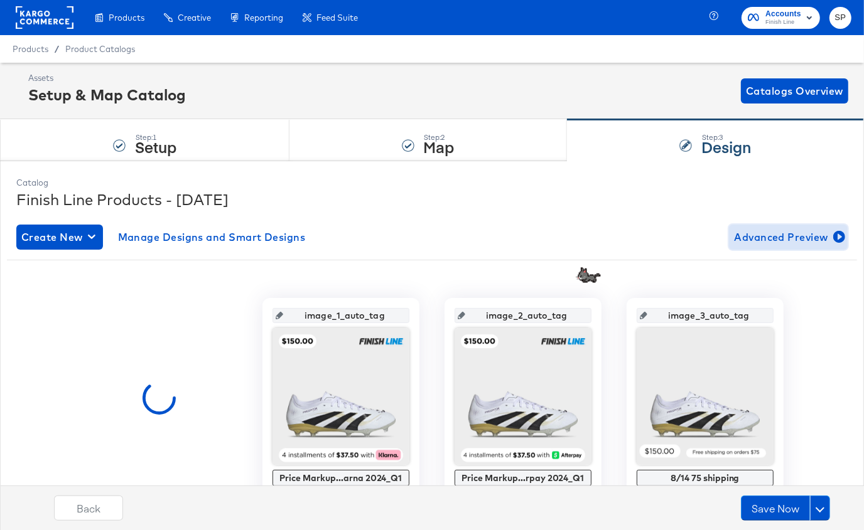
click at [767, 236] on span "Advanced Preview" at bounding box center [788, 237] width 109 height 18
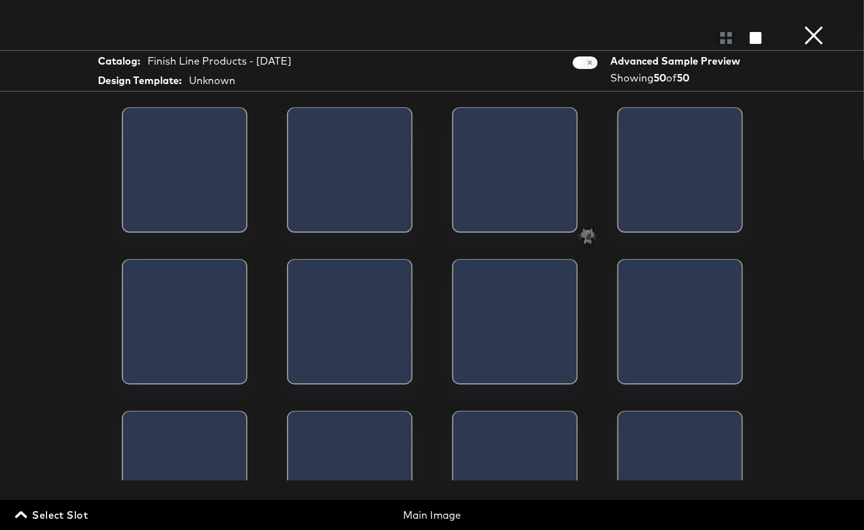
click at [55, 514] on span "Select Slot" at bounding box center [53, 516] width 70 height 18
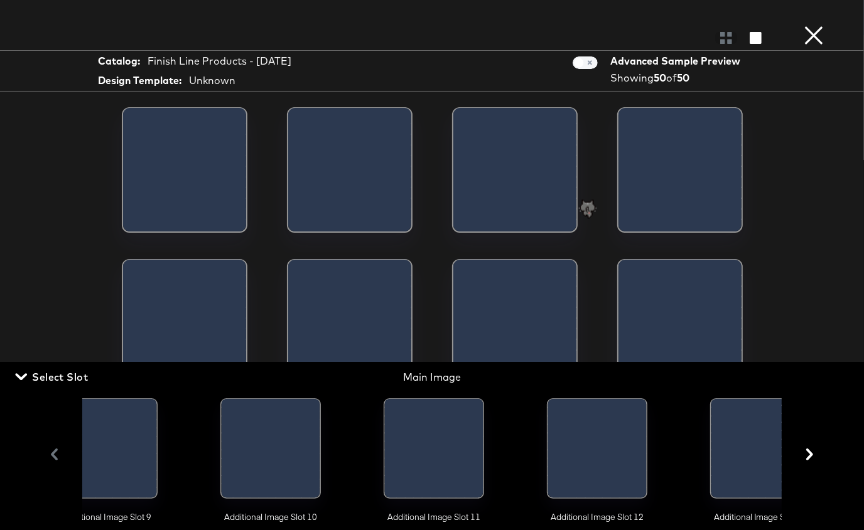
scroll to position [0, 1711]
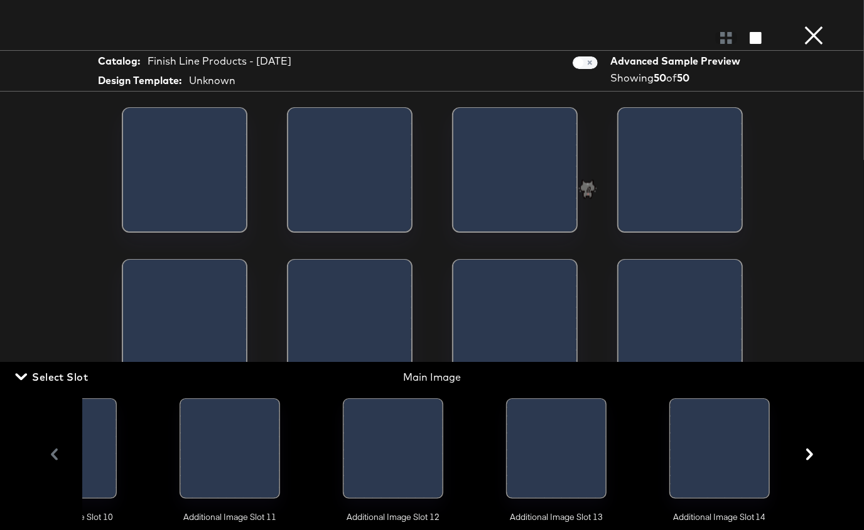
click at [425, 465] on div at bounding box center [392, 451] width 99 height 105
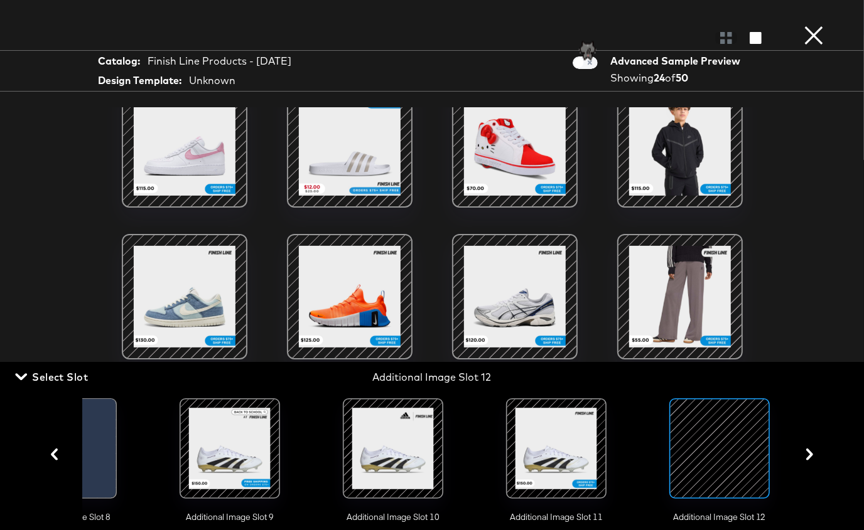
scroll to position [180, 0]
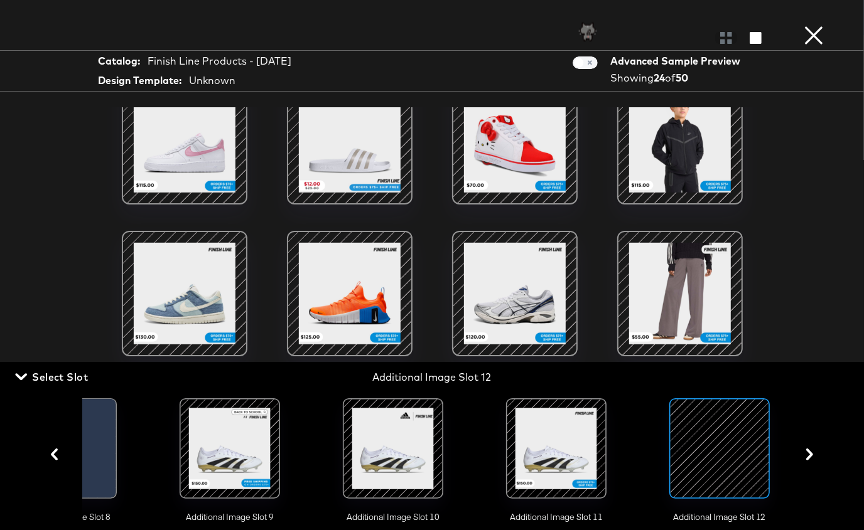
click at [367, 163] on div at bounding box center [349, 142] width 107 height 107
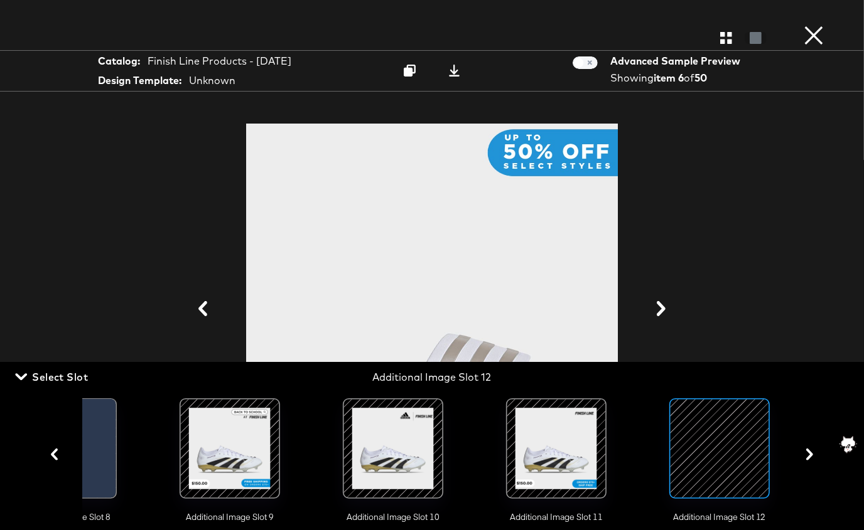
scroll to position [0, 0]
click at [816, 25] on button "×" at bounding box center [813, 12] width 25 height 25
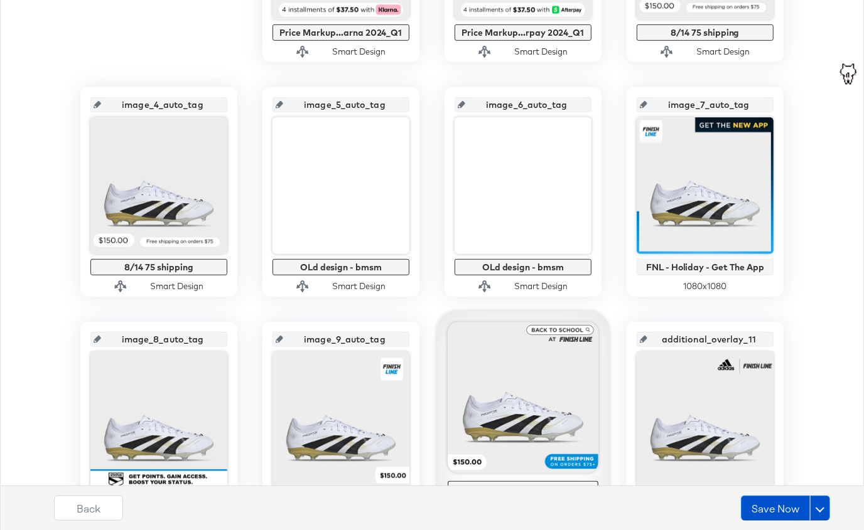
scroll to position [771, 0]
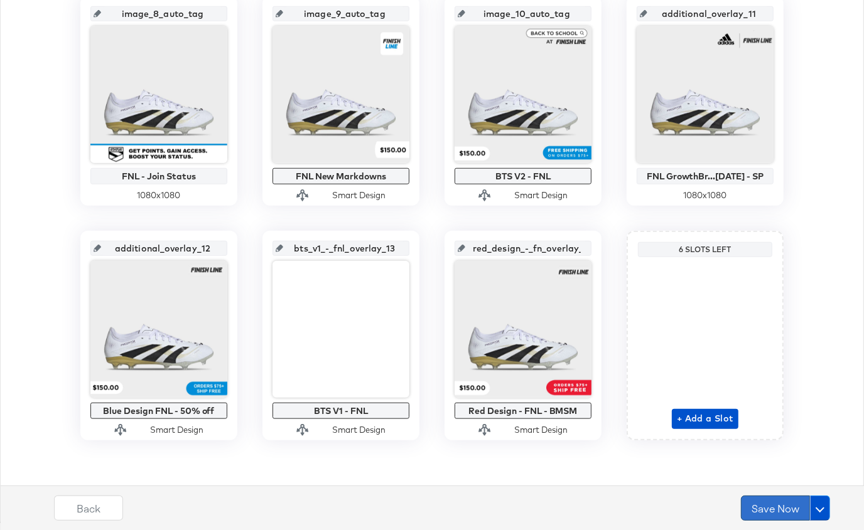
click at [772, 510] on button "Save Now" at bounding box center [775, 508] width 69 height 25
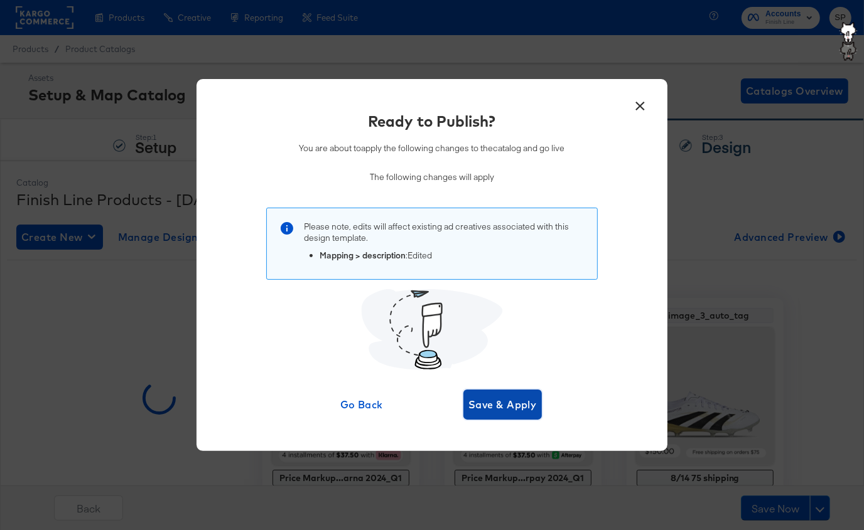
click at [473, 397] on span "Save & Apply" at bounding box center [502, 405] width 68 height 18
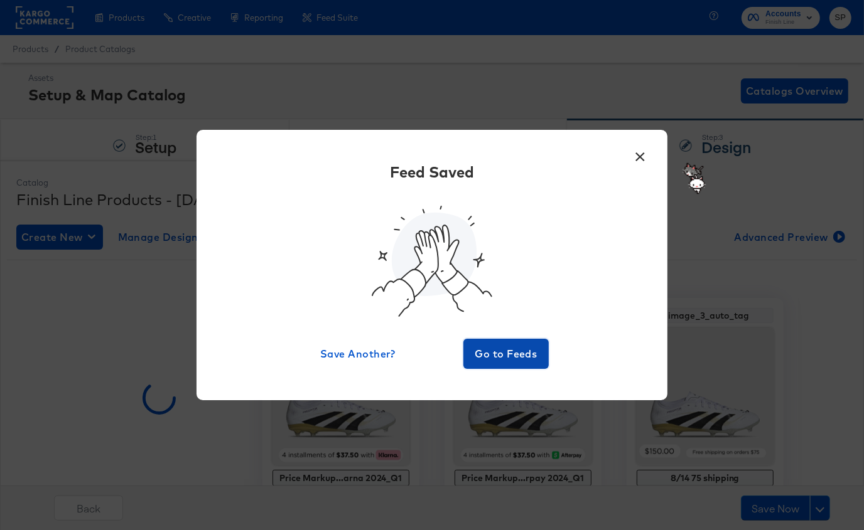
click at [509, 350] on span "Go to Feeds" at bounding box center [505, 354] width 75 height 18
